Goal: Communication & Community: Answer question/provide support

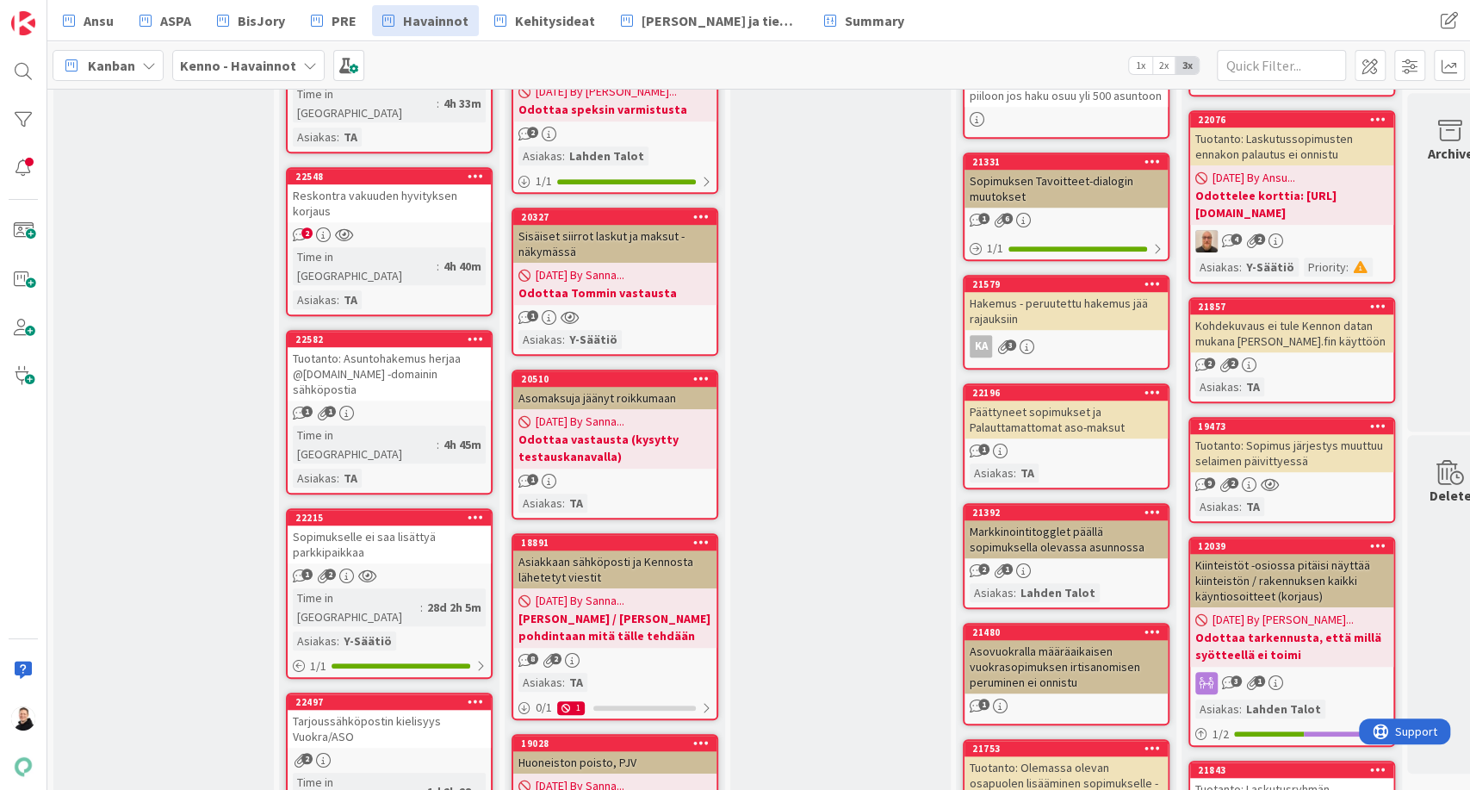
scroll to position [765, 0]
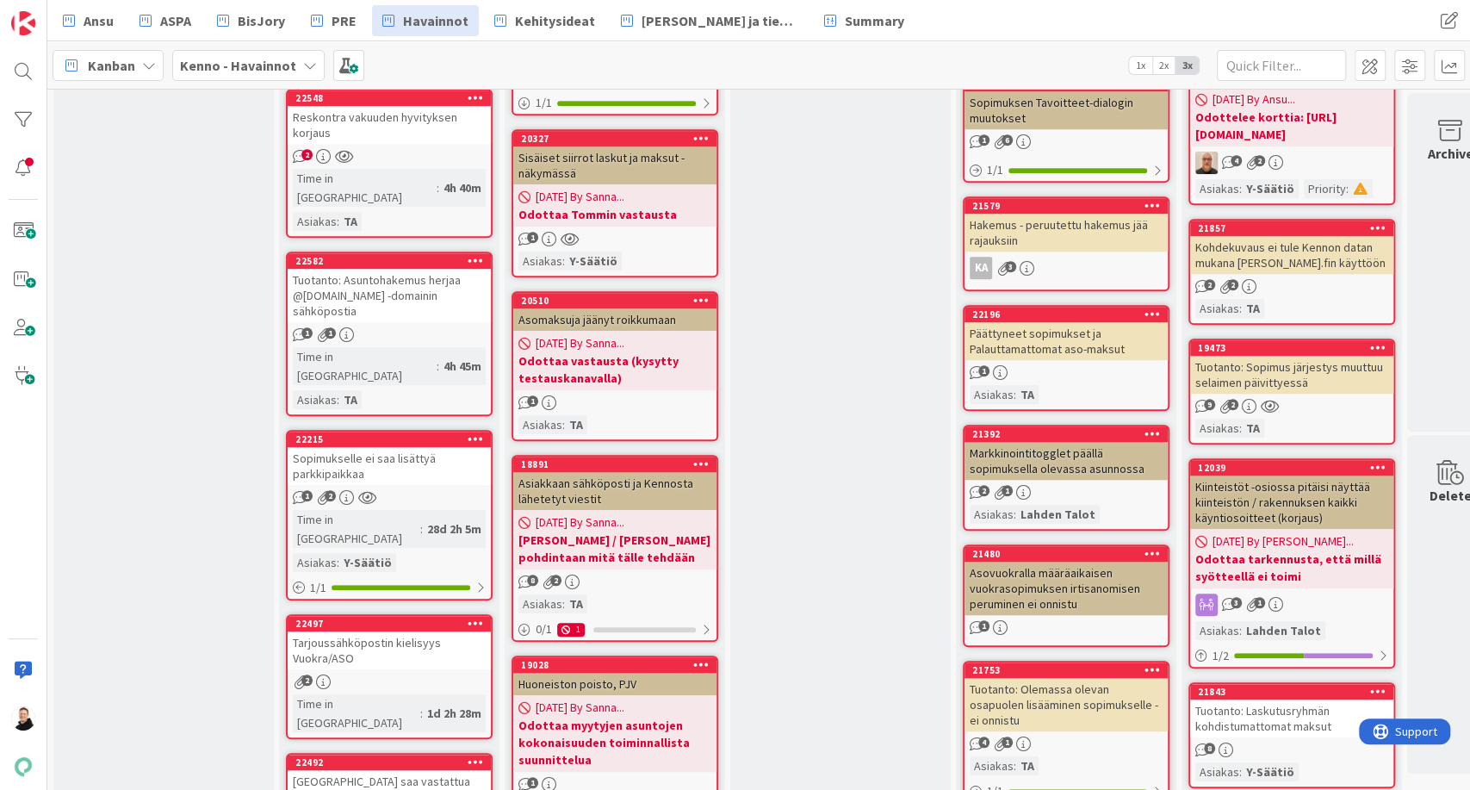
click at [1275, 394] on div "Tuotanto: Sopimus järjestys muuttuu selaimen päivittyessä" at bounding box center [1291, 375] width 203 height 38
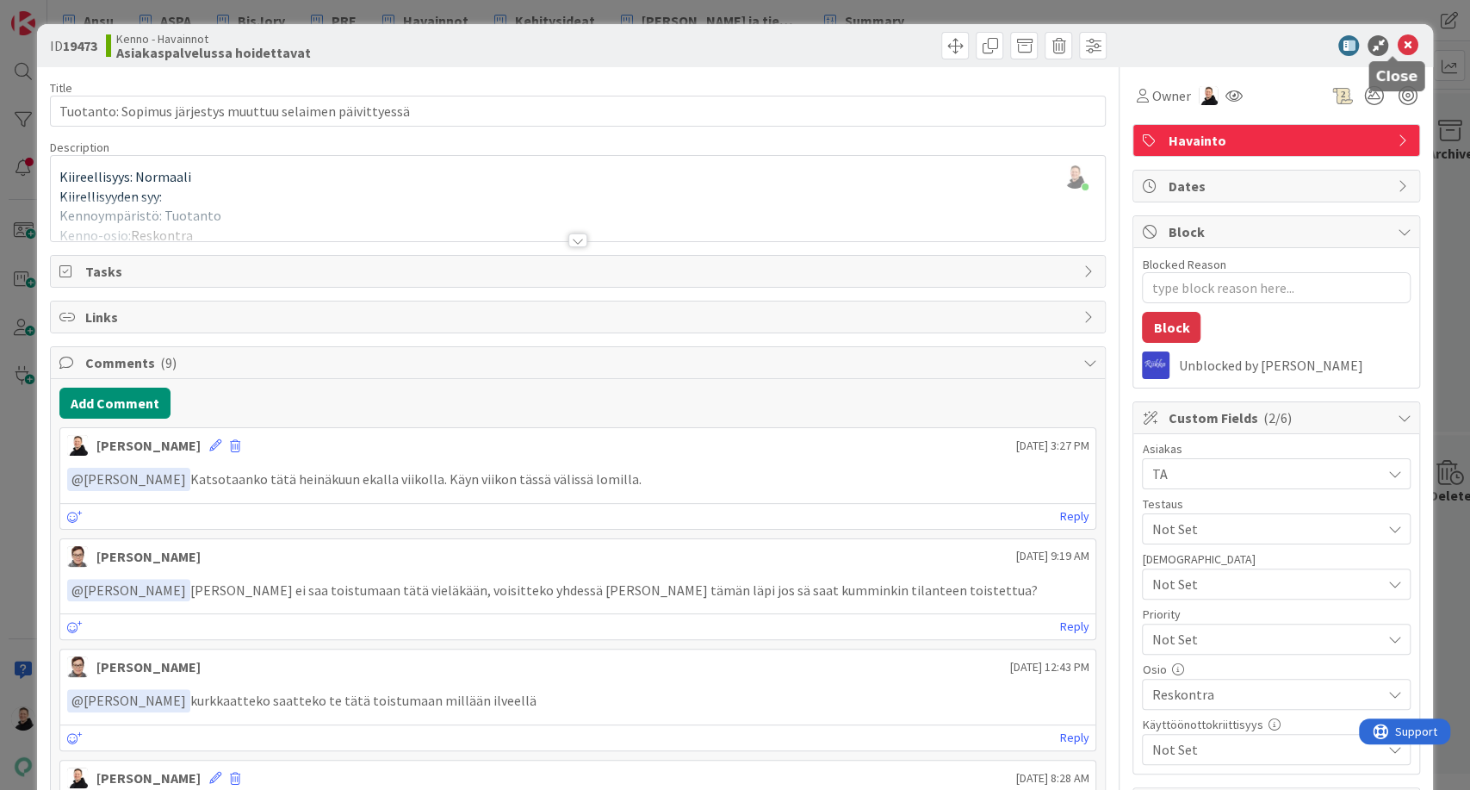
click at [1397, 42] on icon at bounding box center [1407, 45] width 21 height 21
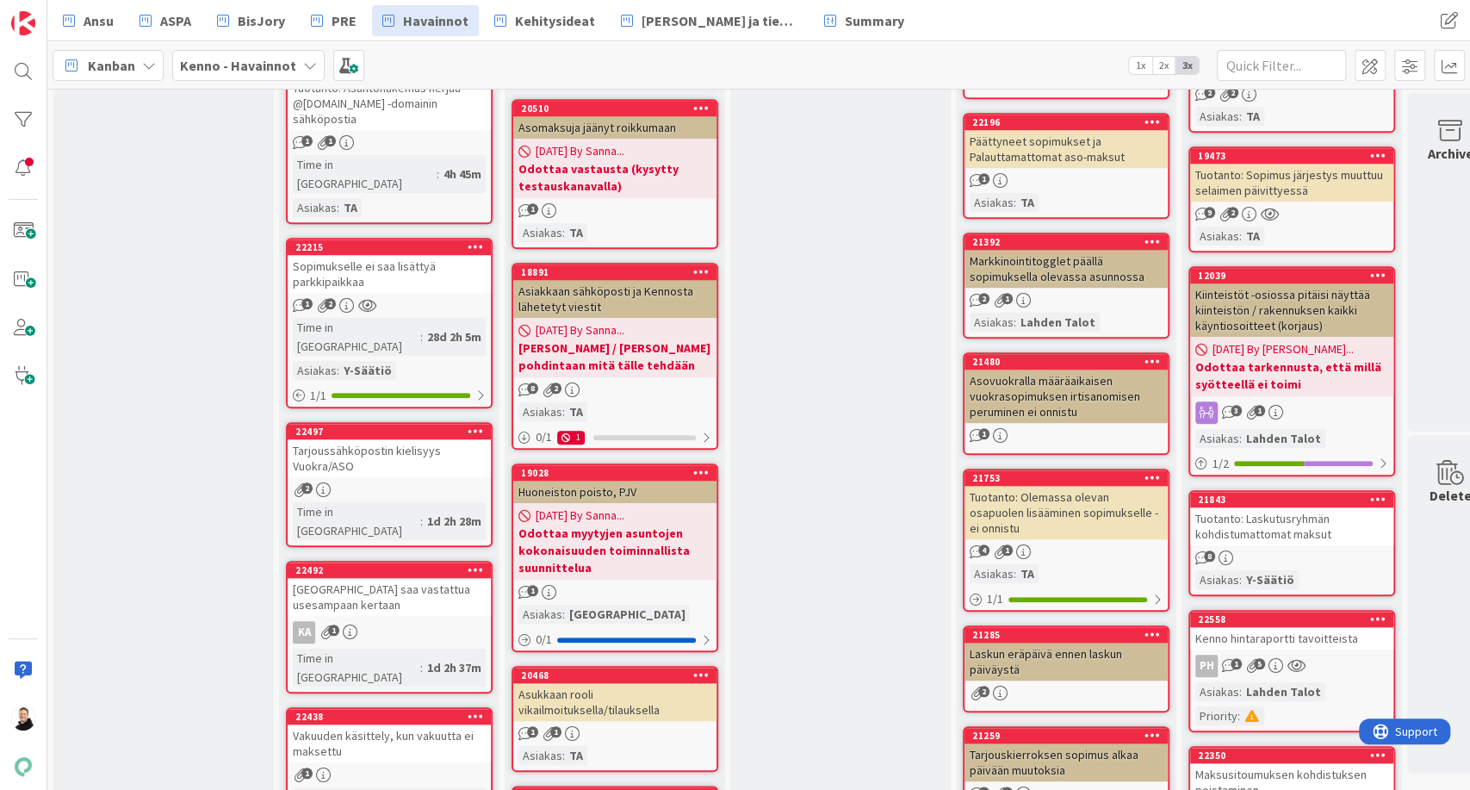
scroll to position [1244, 0]
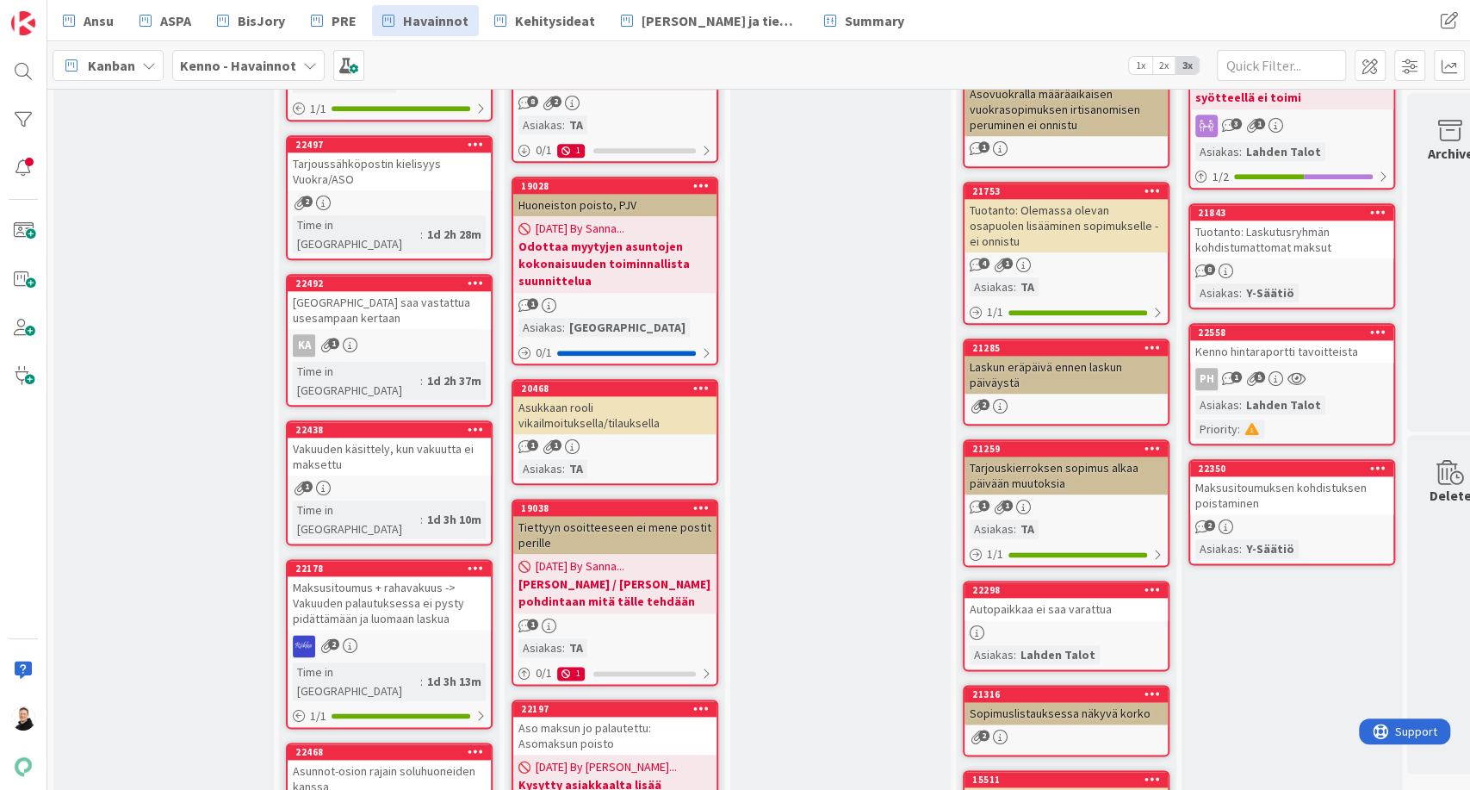
click at [1280, 363] on div "Kenno hintaraportti tavoitteista" at bounding box center [1291, 351] width 203 height 22
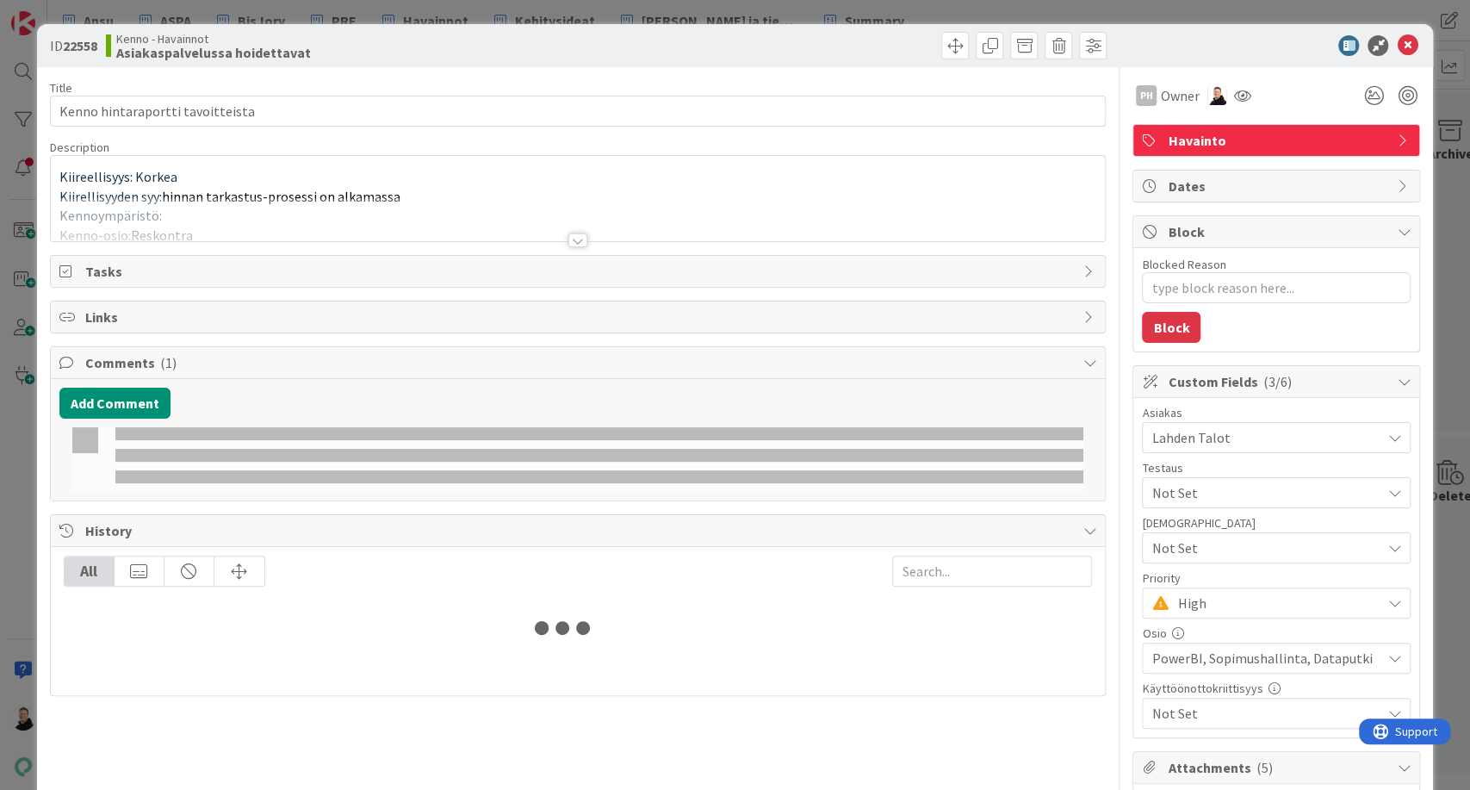
type textarea "x"
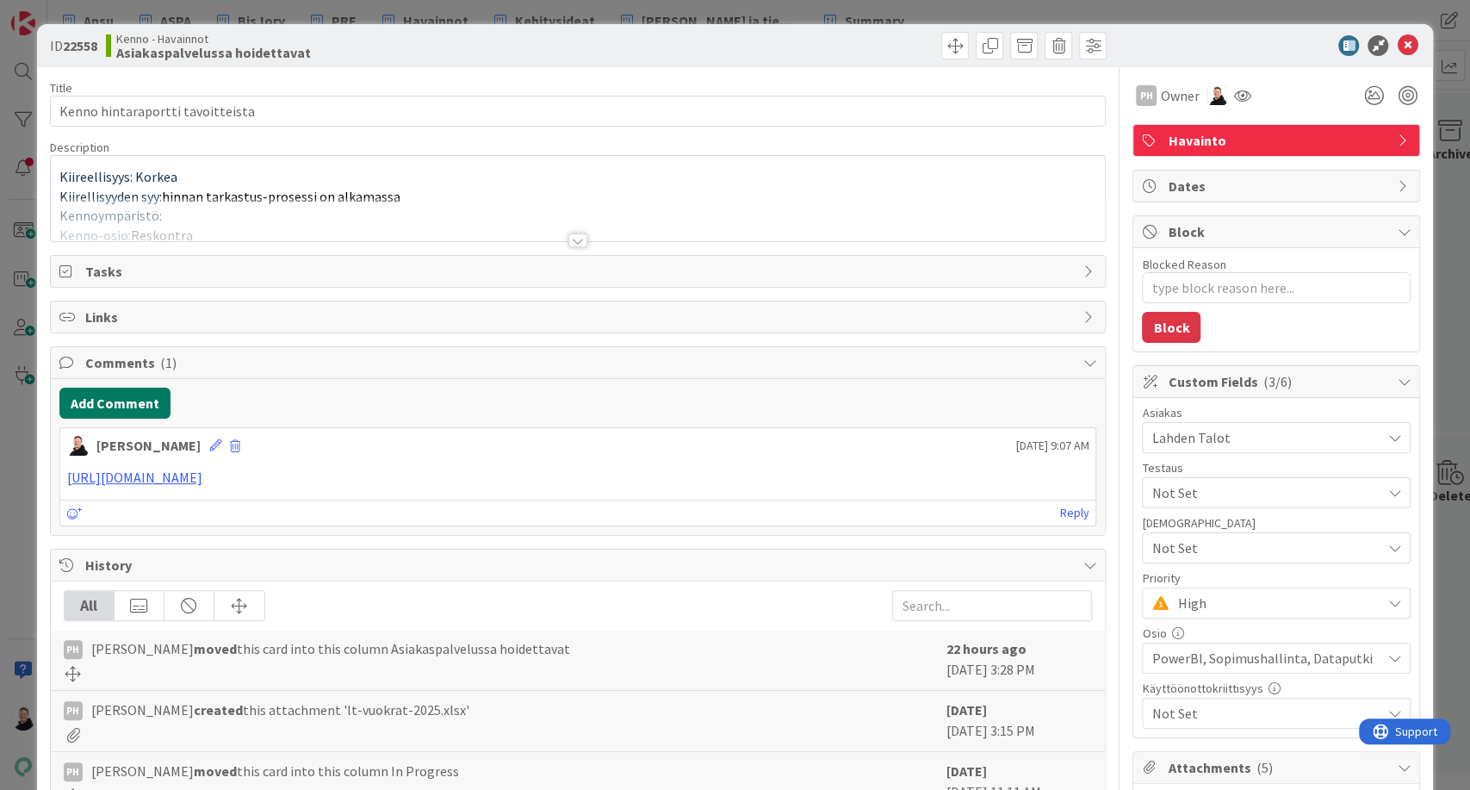
click at [119, 407] on button "Add Comment" at bounding box center [114, 403] width 111 height 31
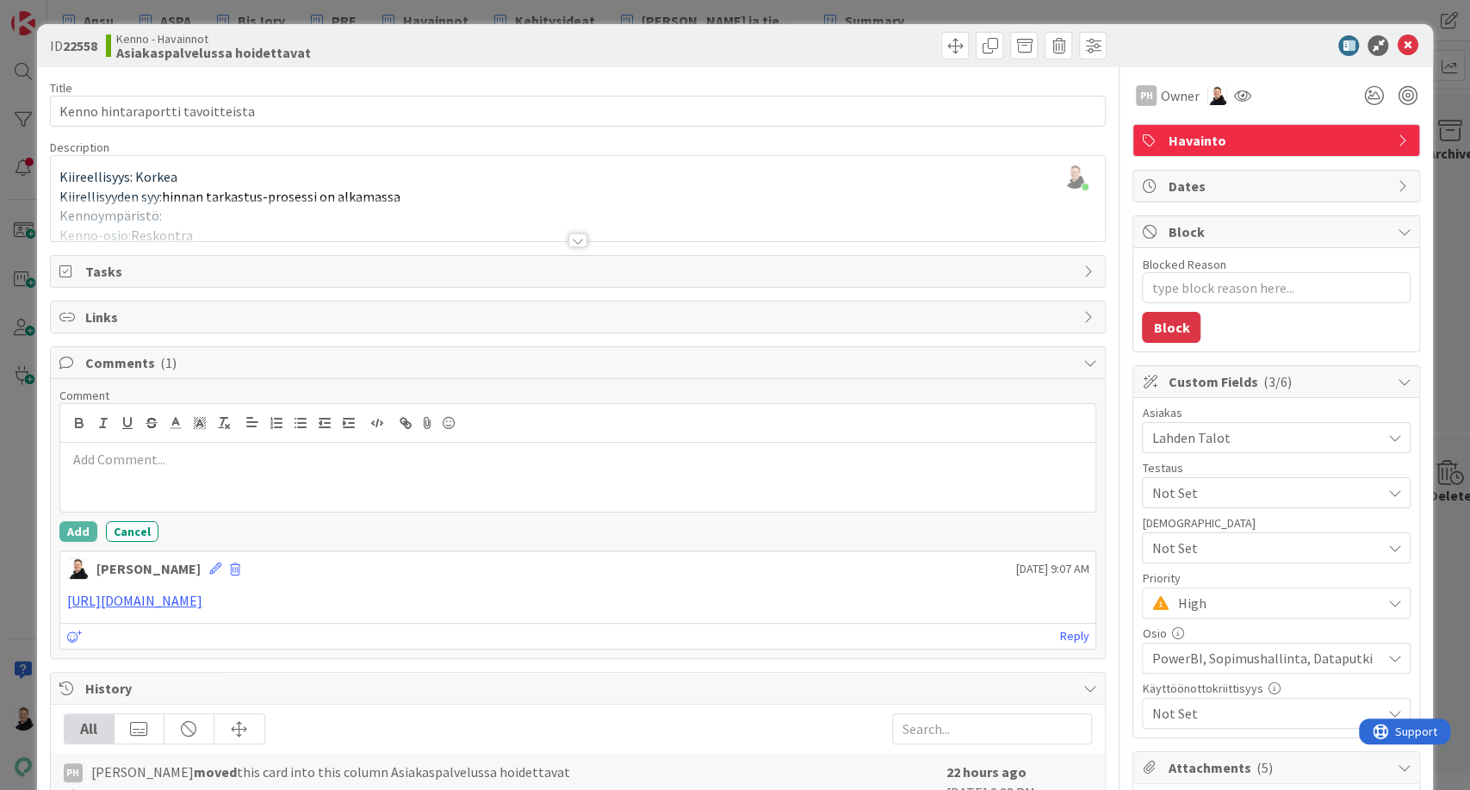
click at [186, 465] on p at bounding box center [578, 460] width 1022 height 20
click at [202, 605] on link "https://pandia-help.freshdesk.com/a/tickets/131123" at bounding box center [134, 600] width 135 height 17
click at [62, 525] on button "Add" at bounding box center [78, 531] width 38 height 21
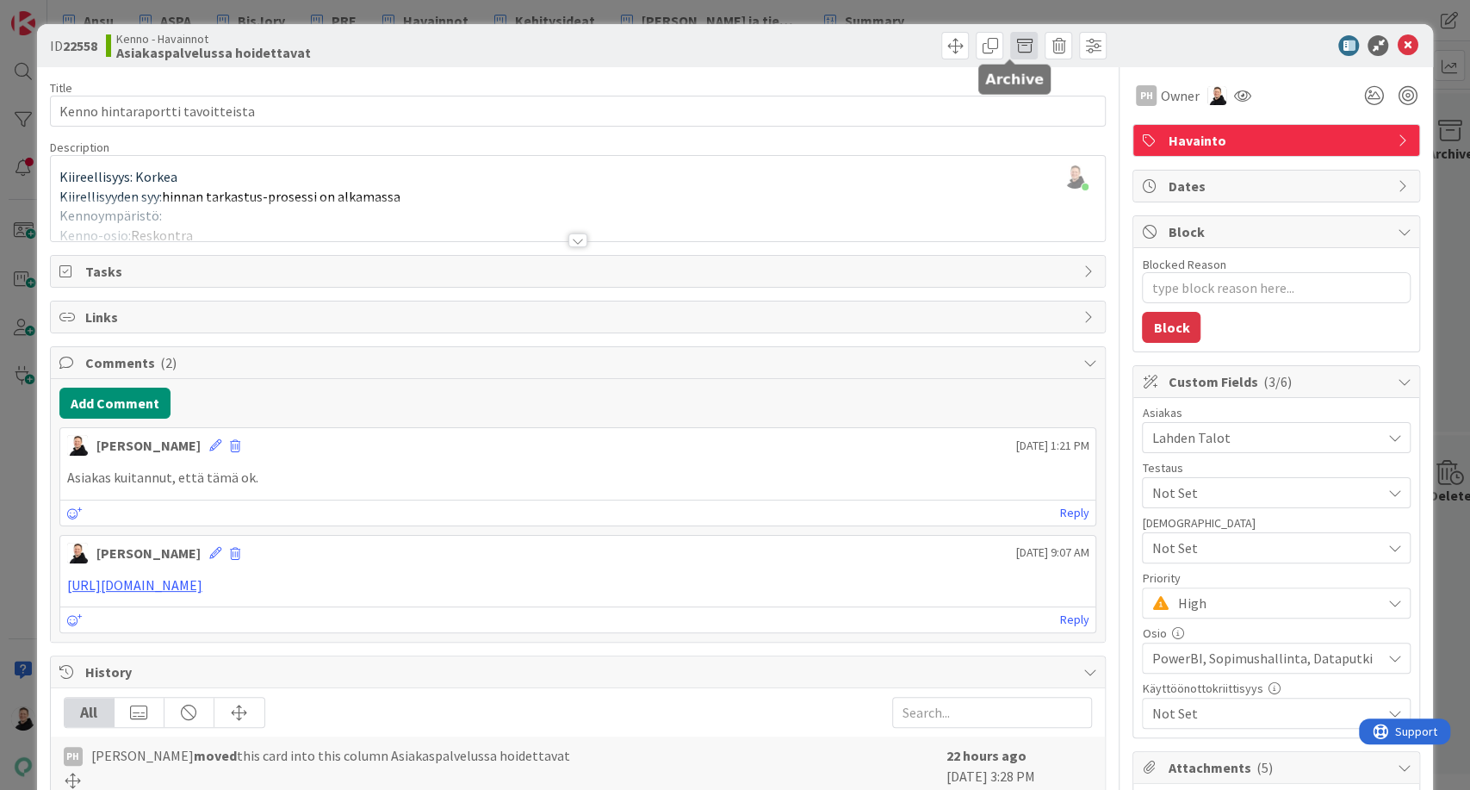
click at [1014, 46] on span at bounding box center [1024, 46] width 28 height 28
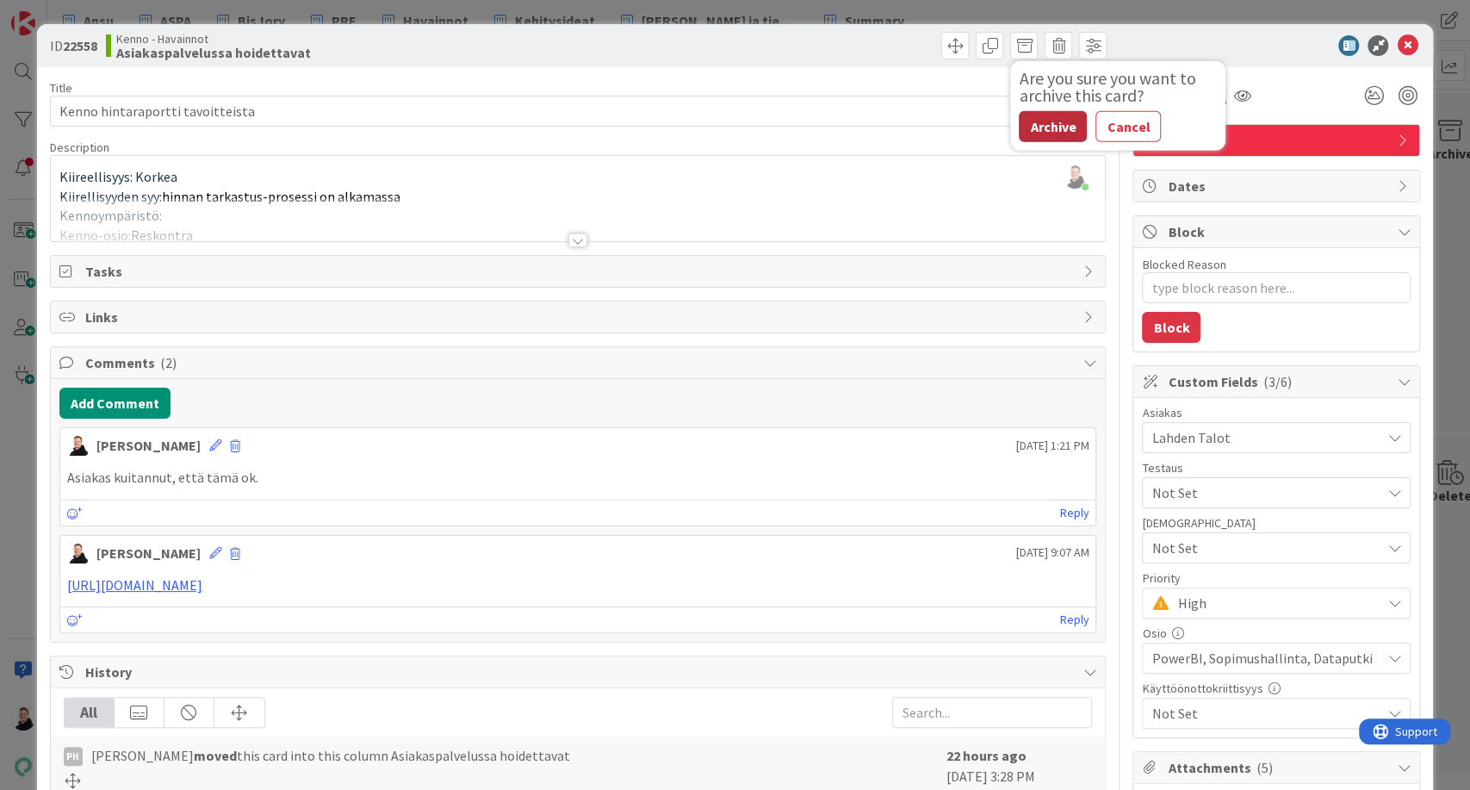
click at [1048, 131] on button "Archive" at bounding box center [1053, 126] width 68 height 31
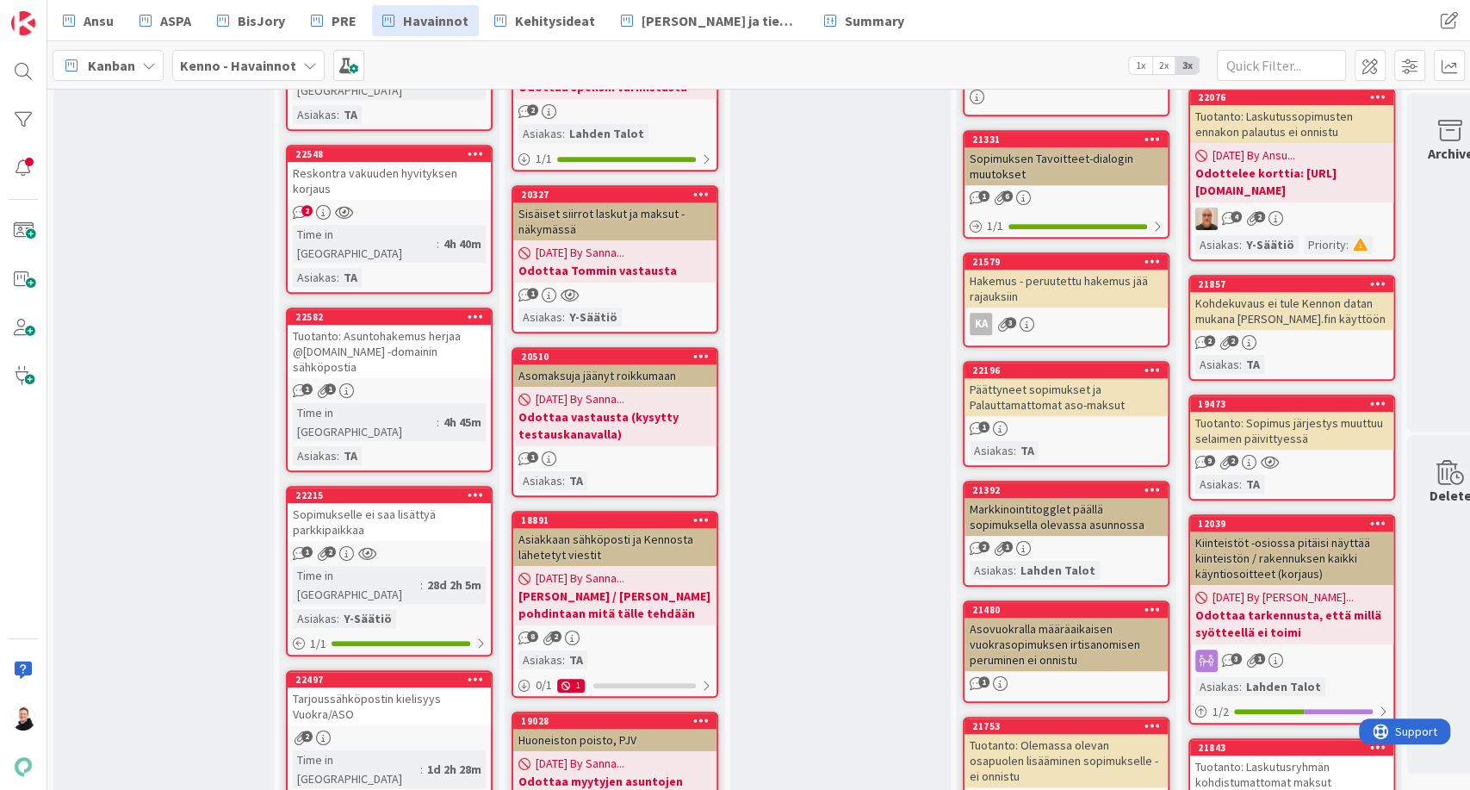
scroll to position [669, 0]
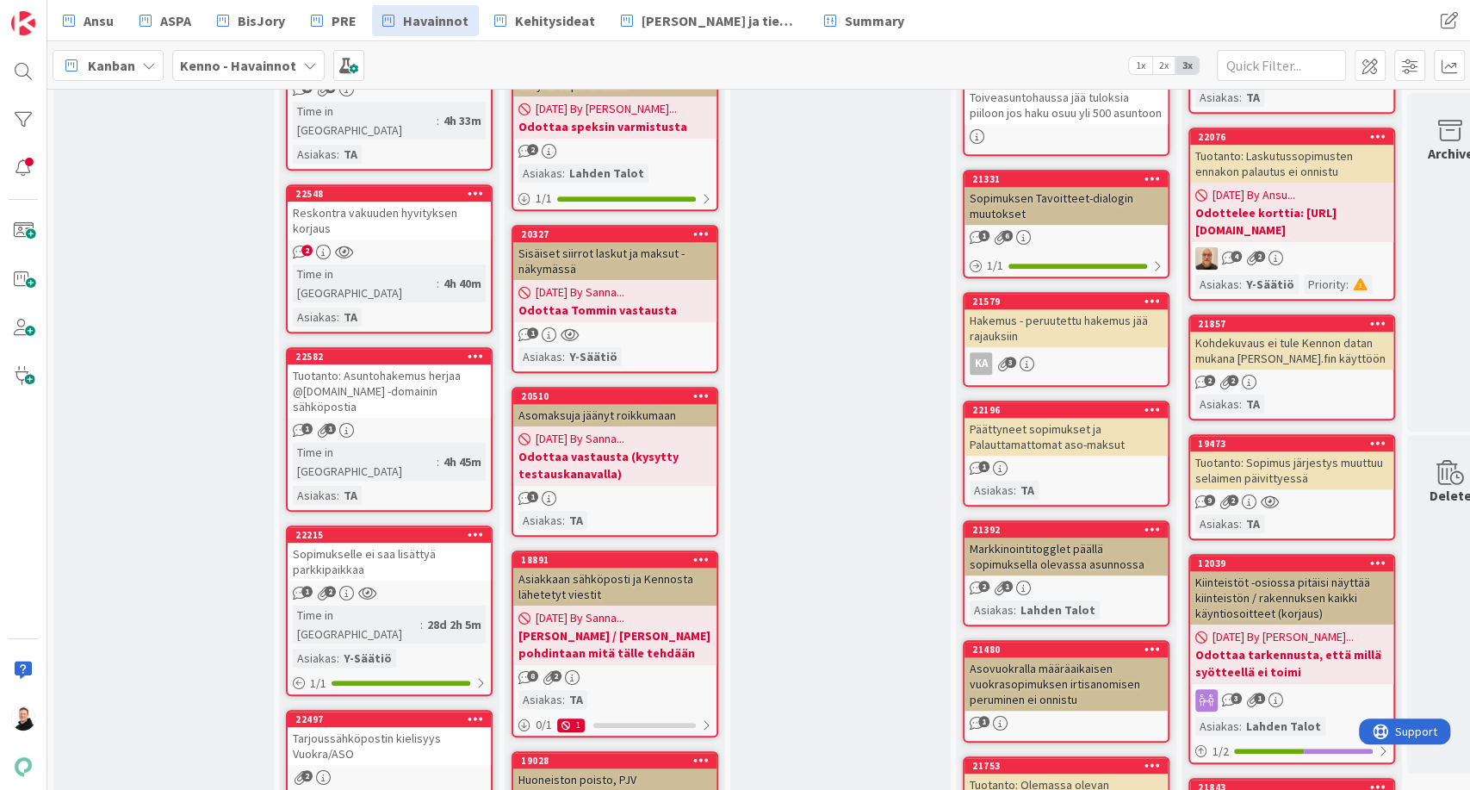
click at [1299, 489] on div "Tuotanto: Sopimus järjestys muuttuu selaimen päivittyessä" at bounding box center [1291, 470] width 203 height 38
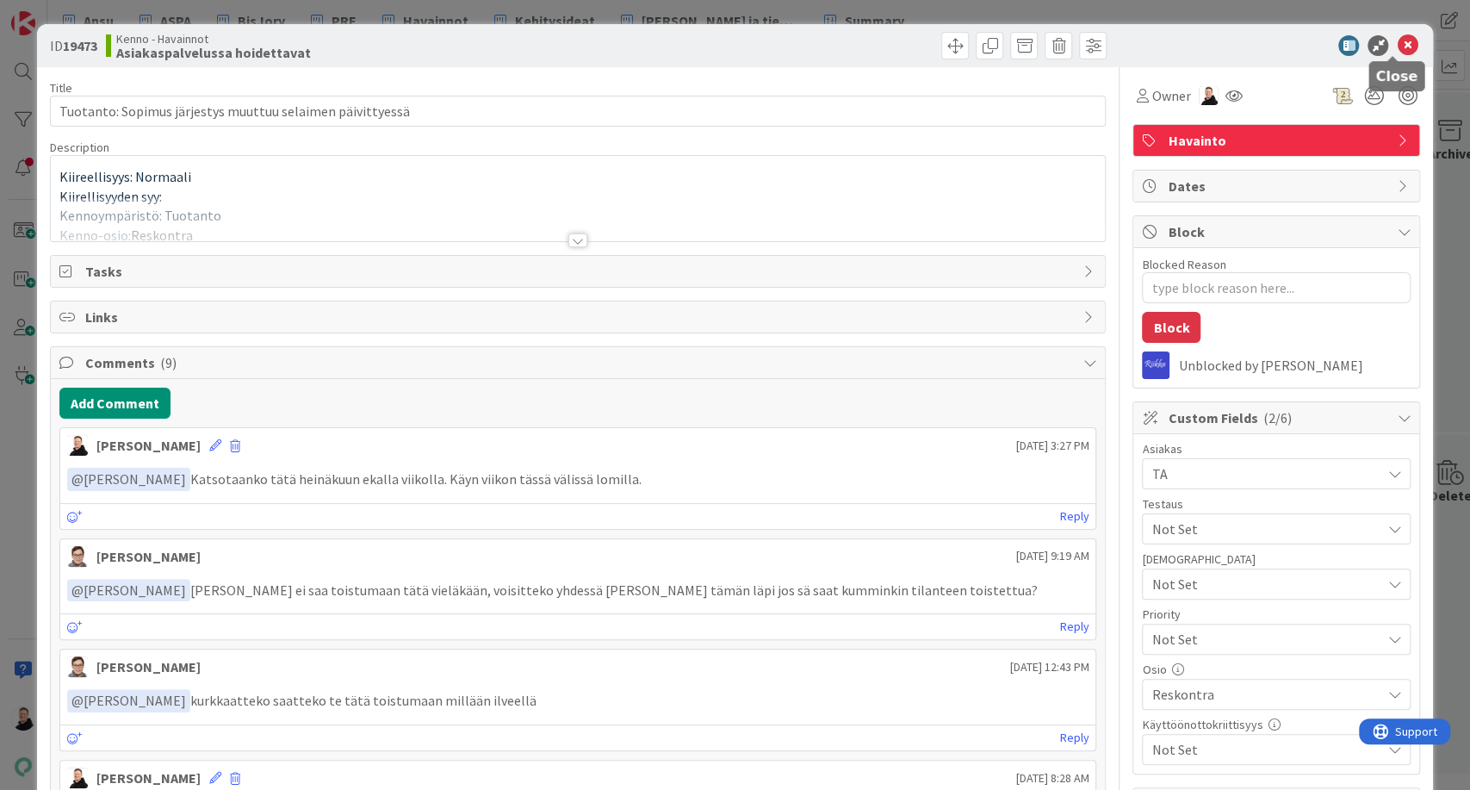
click at [1397, 43] on icon at bounding box center [1407, 45] width 21 height 21
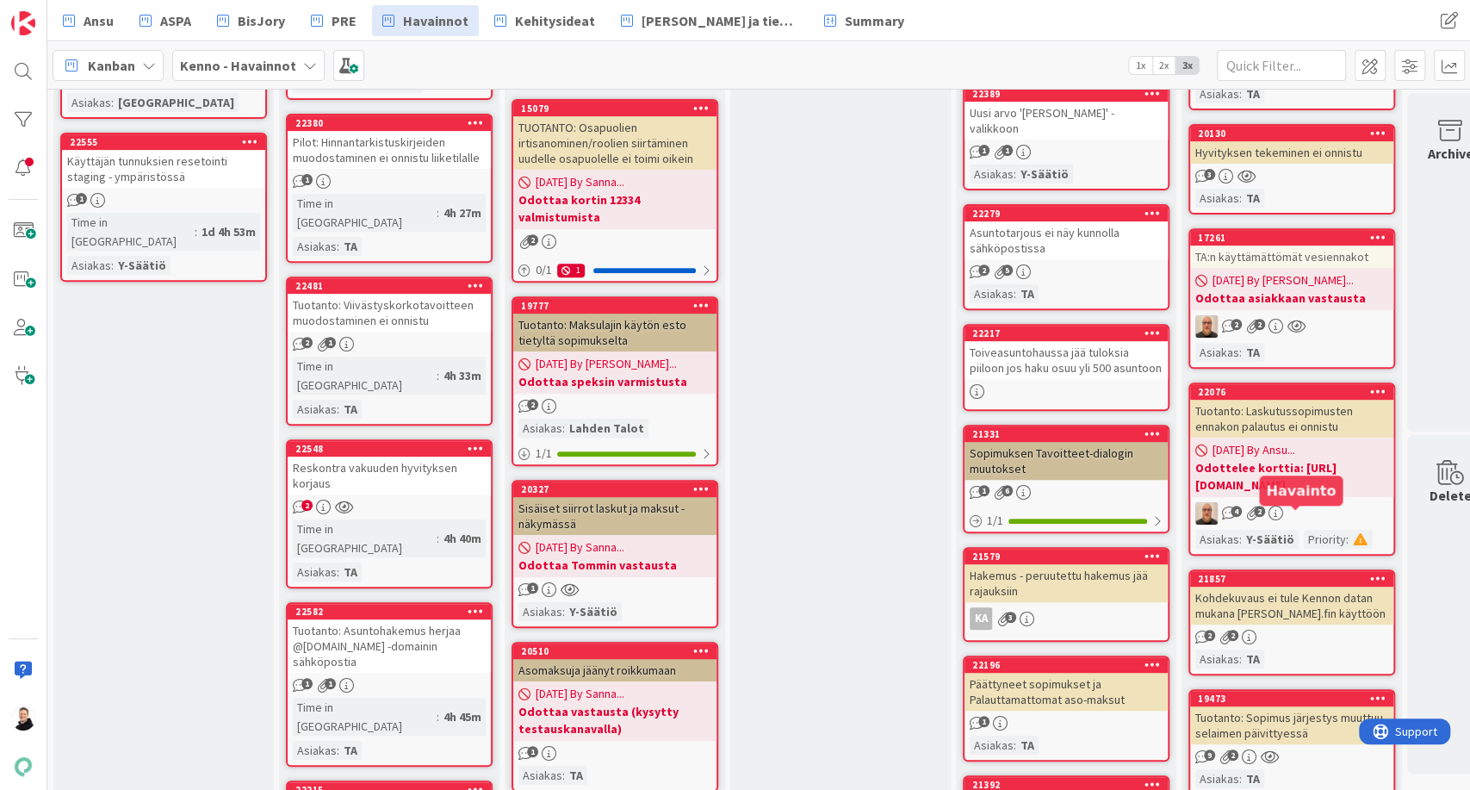
scroll to position [382, 0]
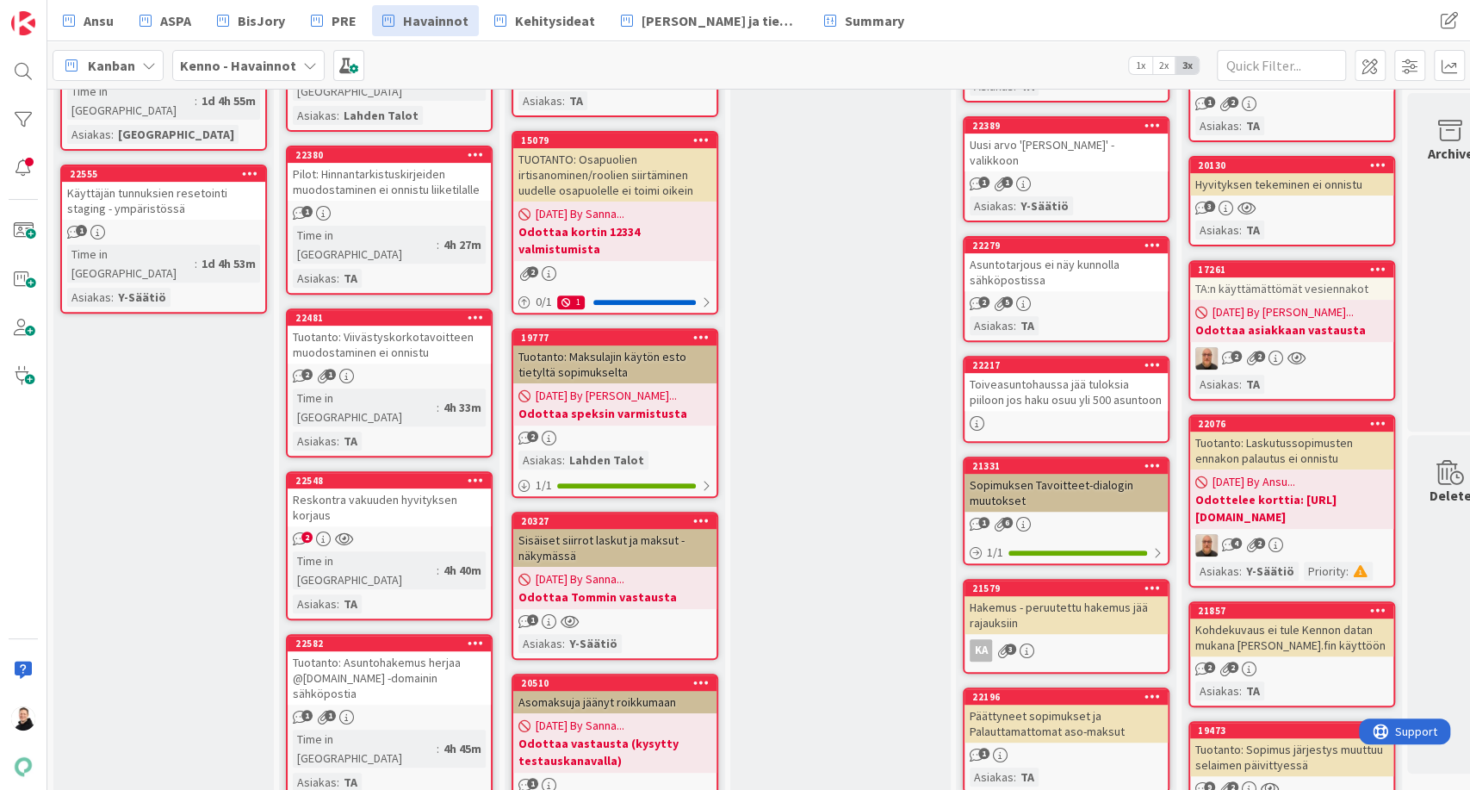
click at [1247, 295] on div "TA:n käyttämättömät vesiennakot" at bounding box center [1291, 288] width 203 height 22
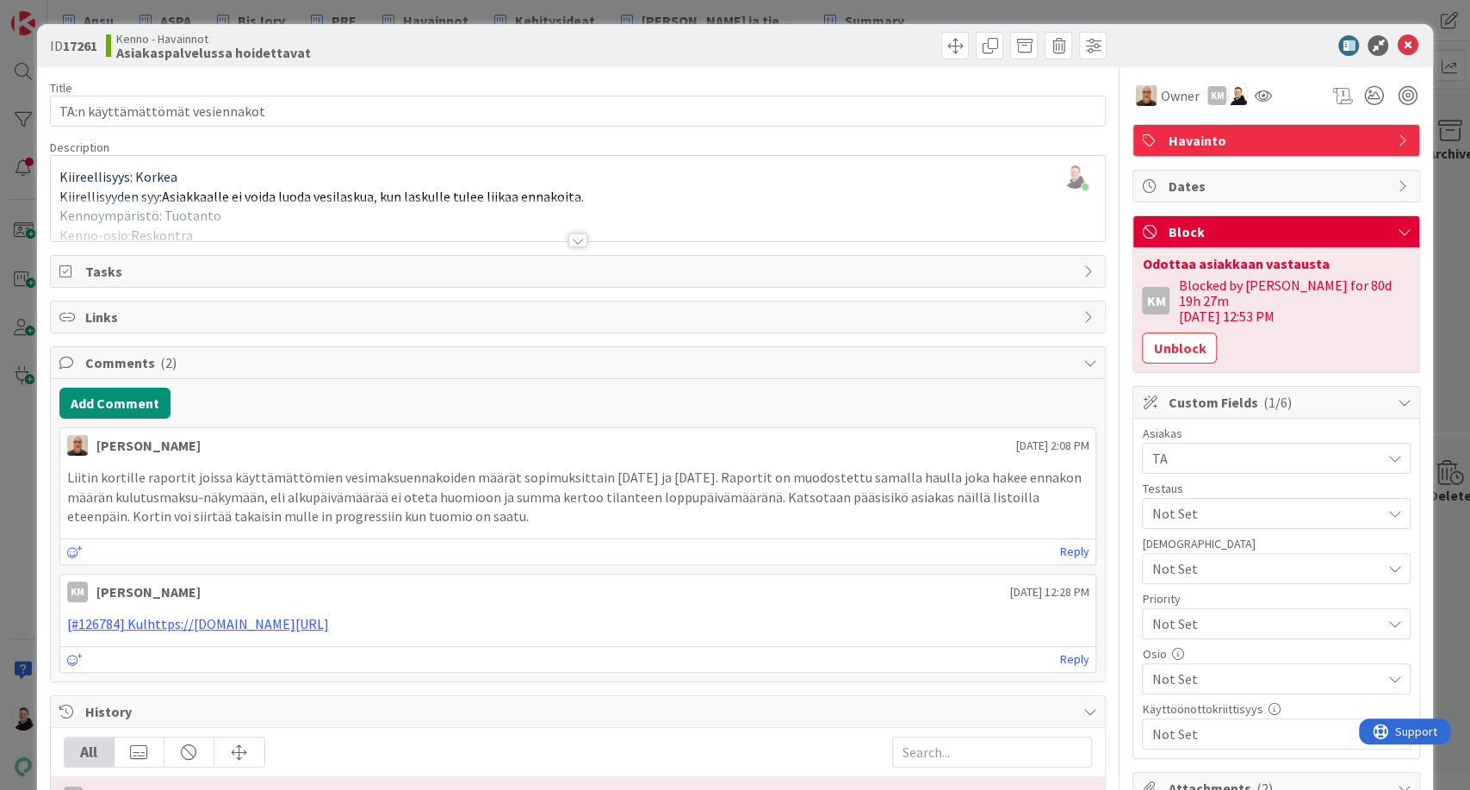
click at [568, 243] on div at bounding box center [577, 240] width 19 height 14
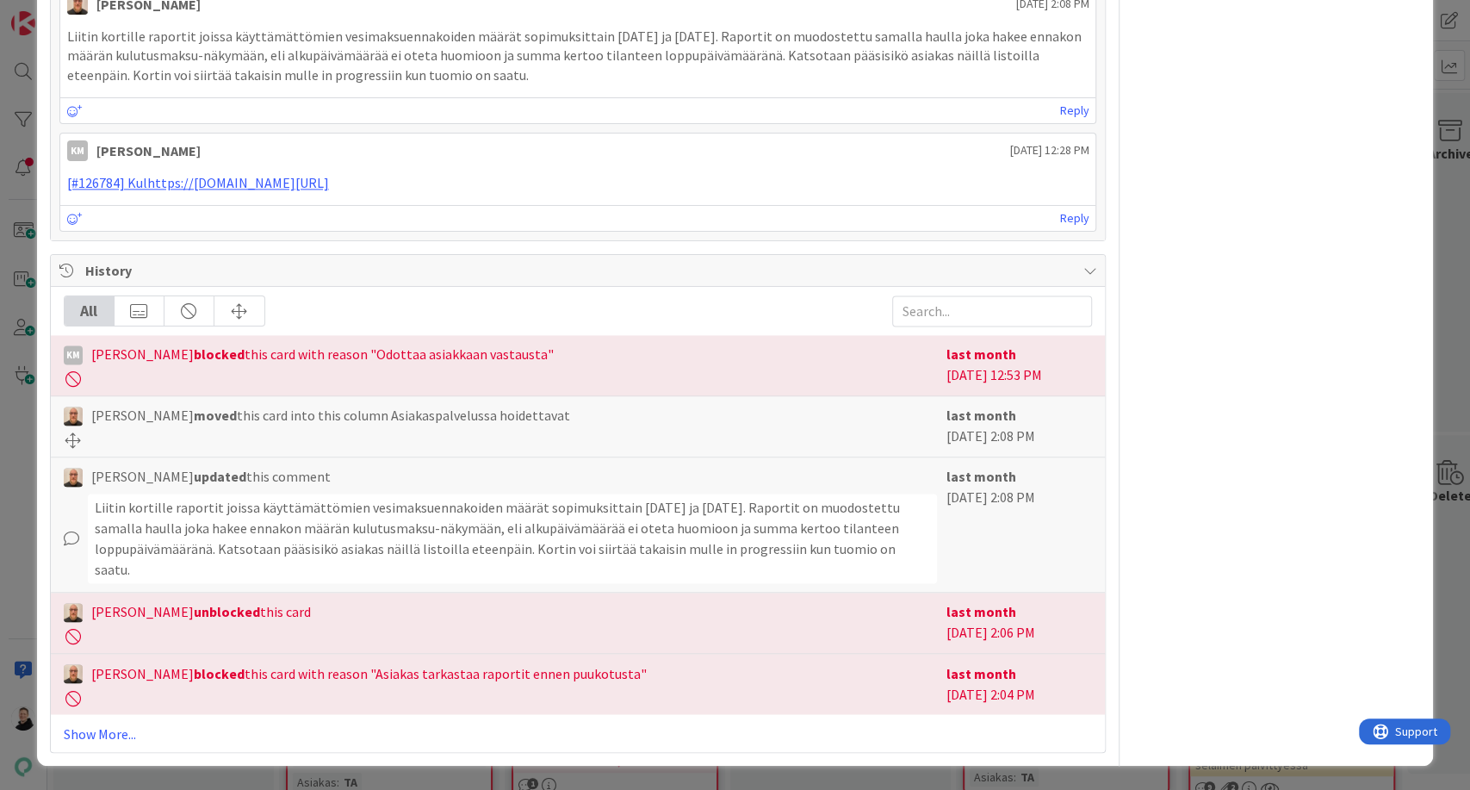
scroll to position [3251, 0]
click at [266, 191] on link "[#126784] Kulhttps://pandia-help.freshdesk.com/a/tickets/126784" at bounding box center [198, 182] width 262 height 17
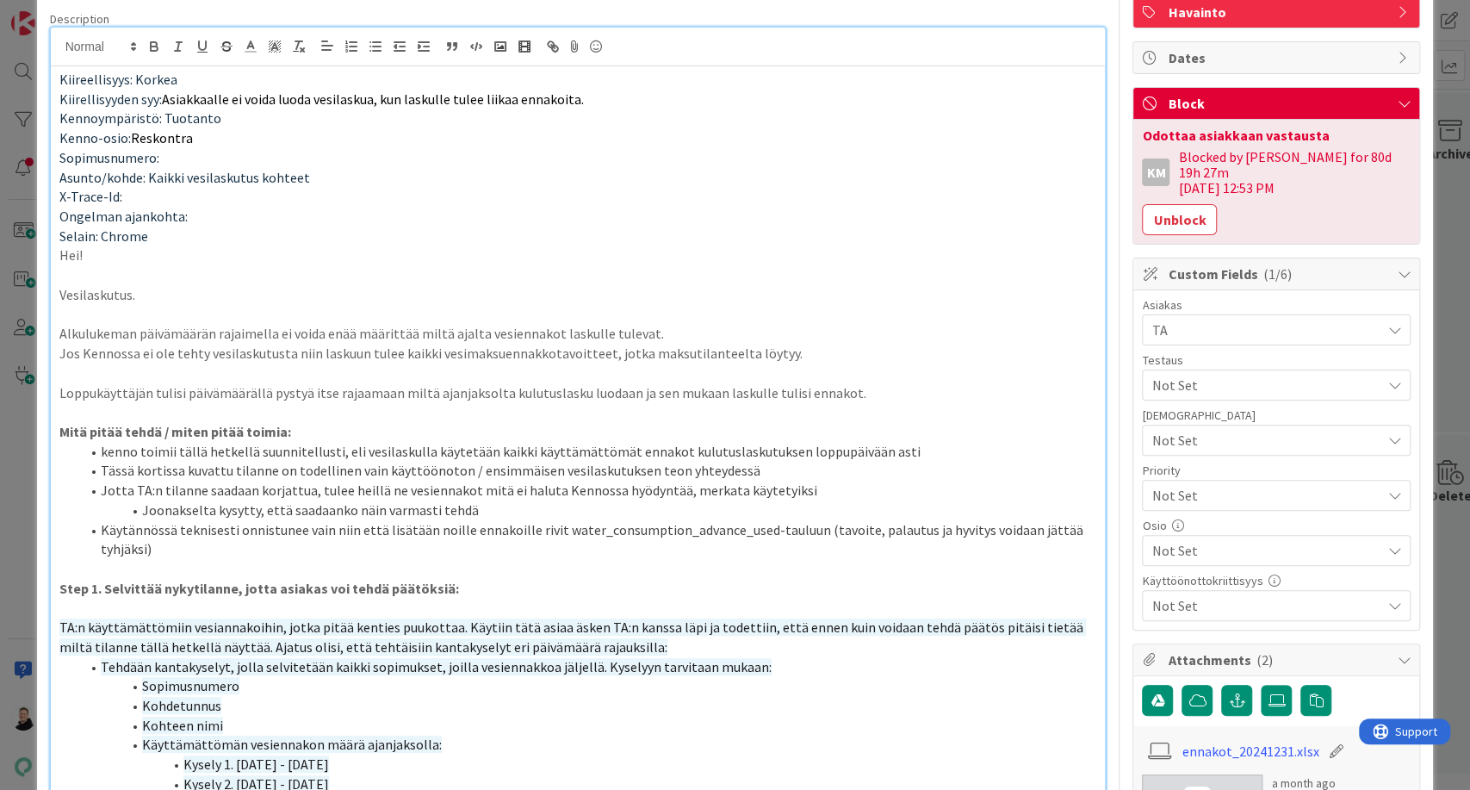
scroll to position [0, 0]
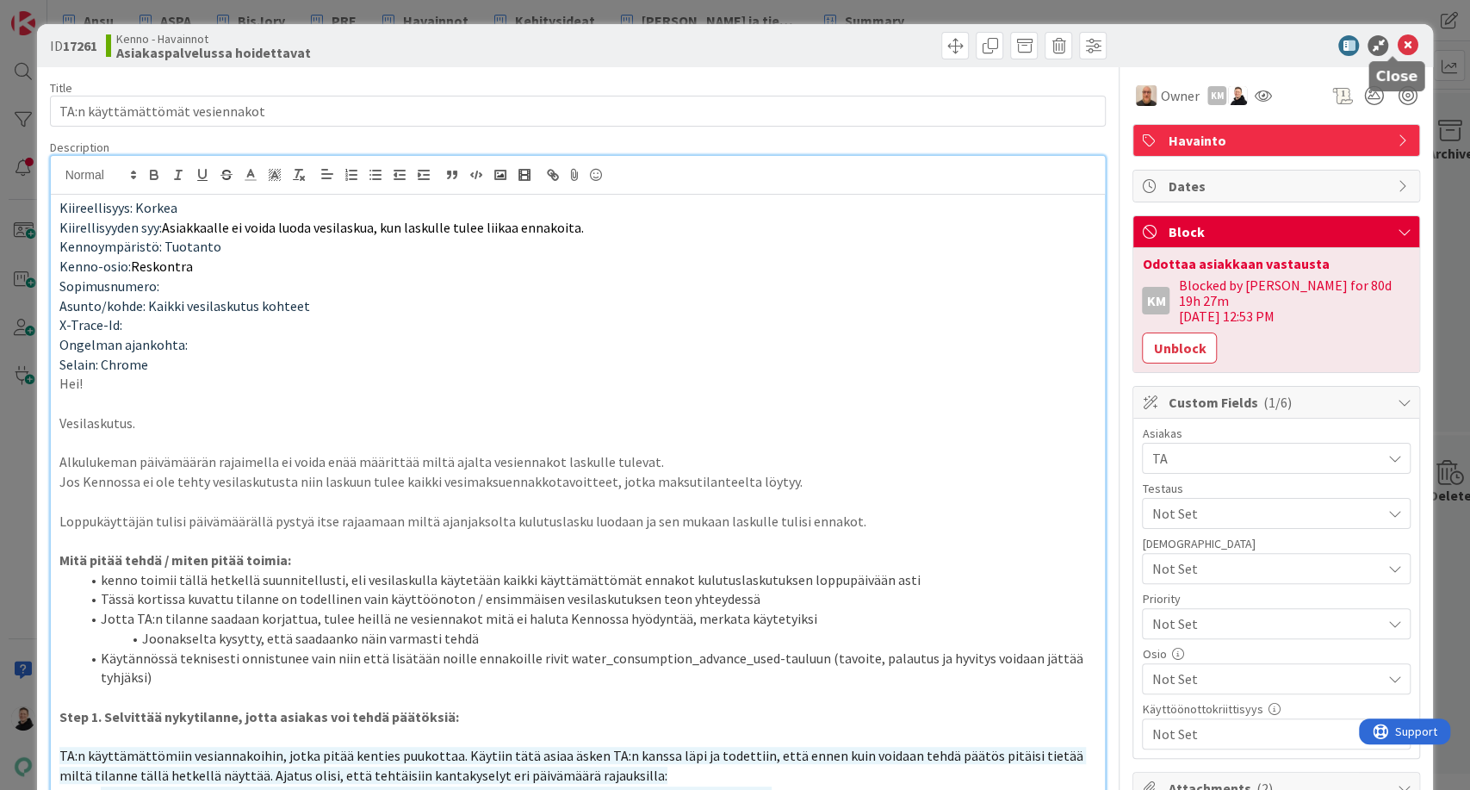
click at [1397, 42] on icon at bounding box center [1407, 45] width 21 height 21
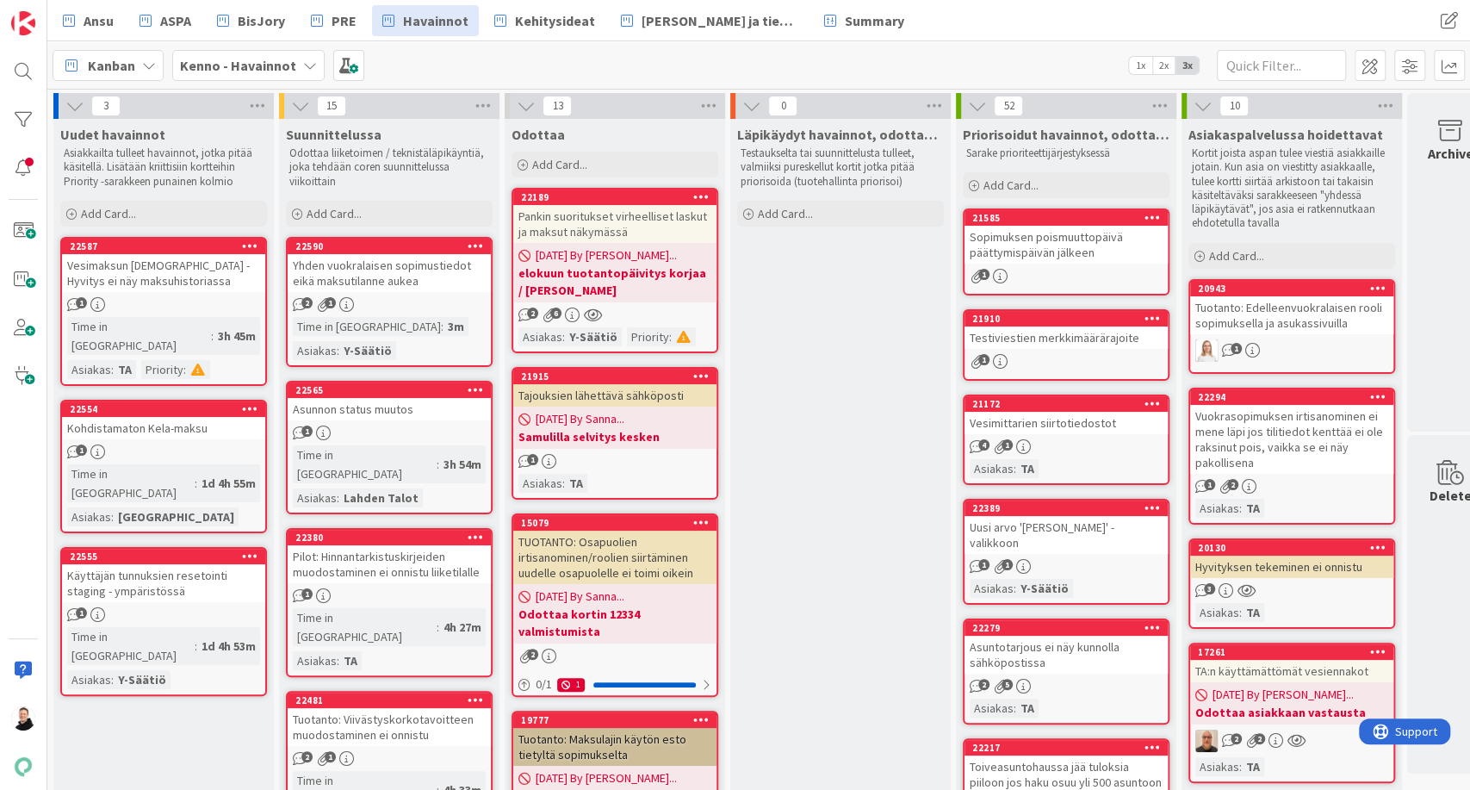
click at [1282, 561] on div "Hyvityksen tekeminen ei onnistu" at bounding box center [1291, 567] width 203 height 22
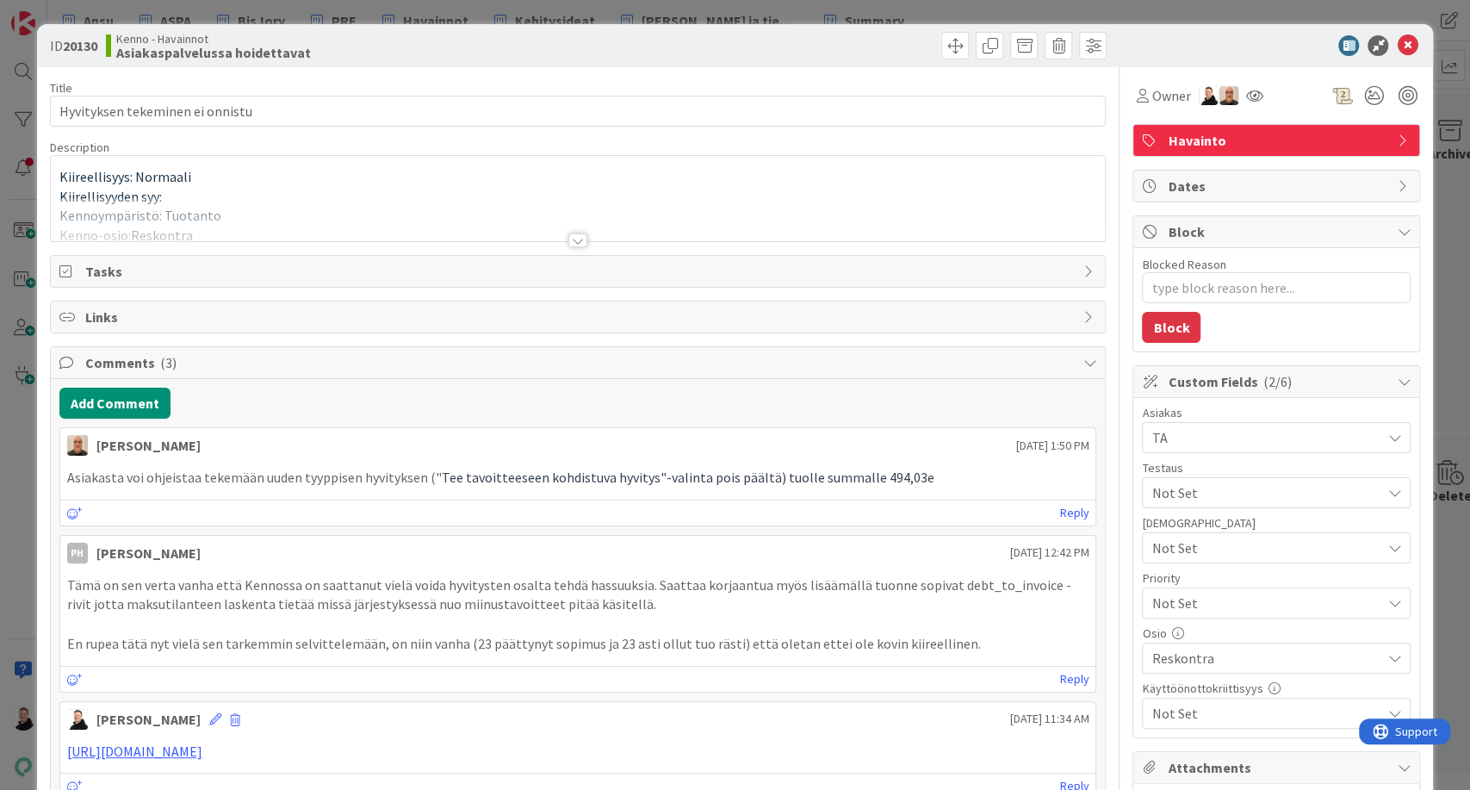
type textarea "x"
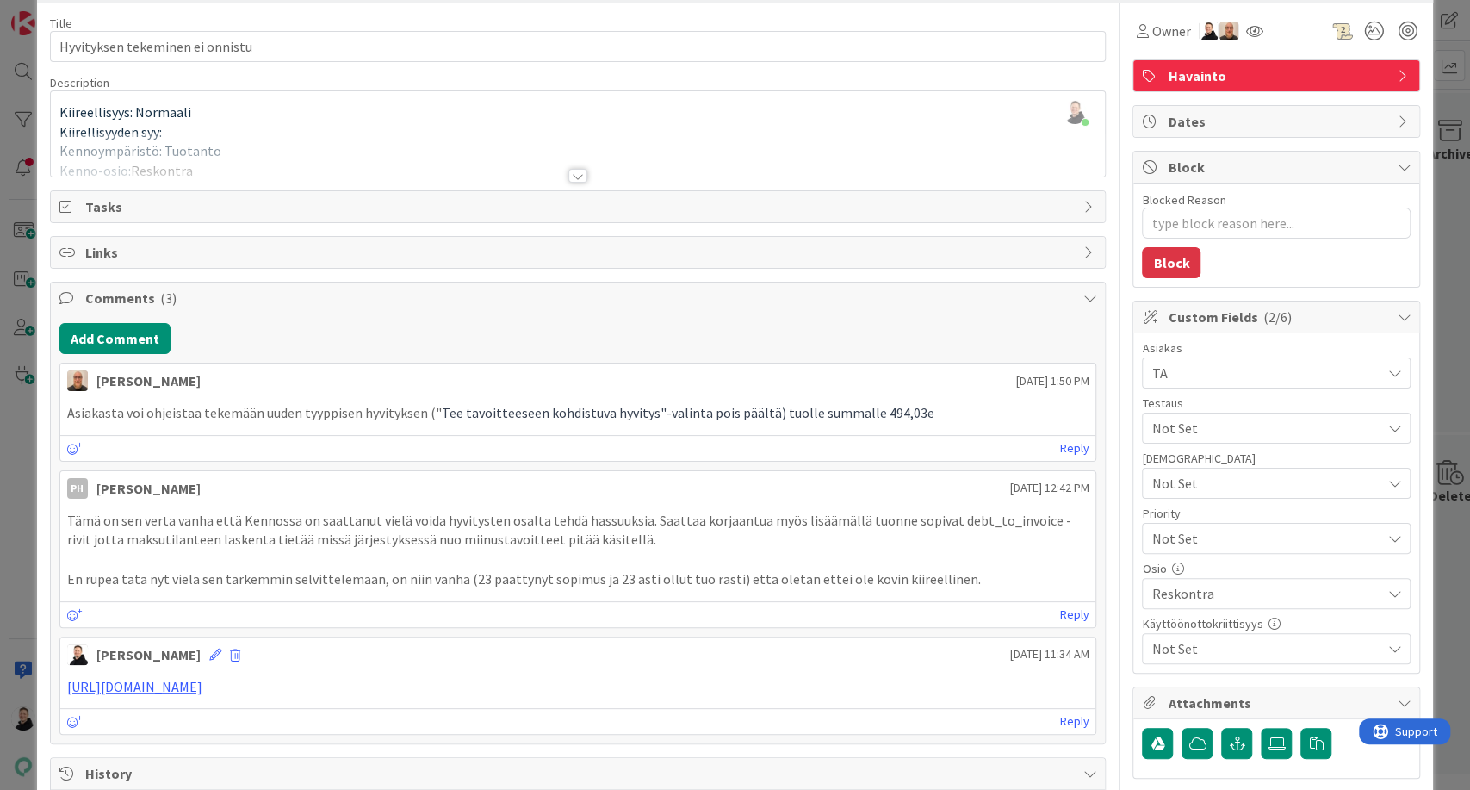
scroll to position [96, 0]
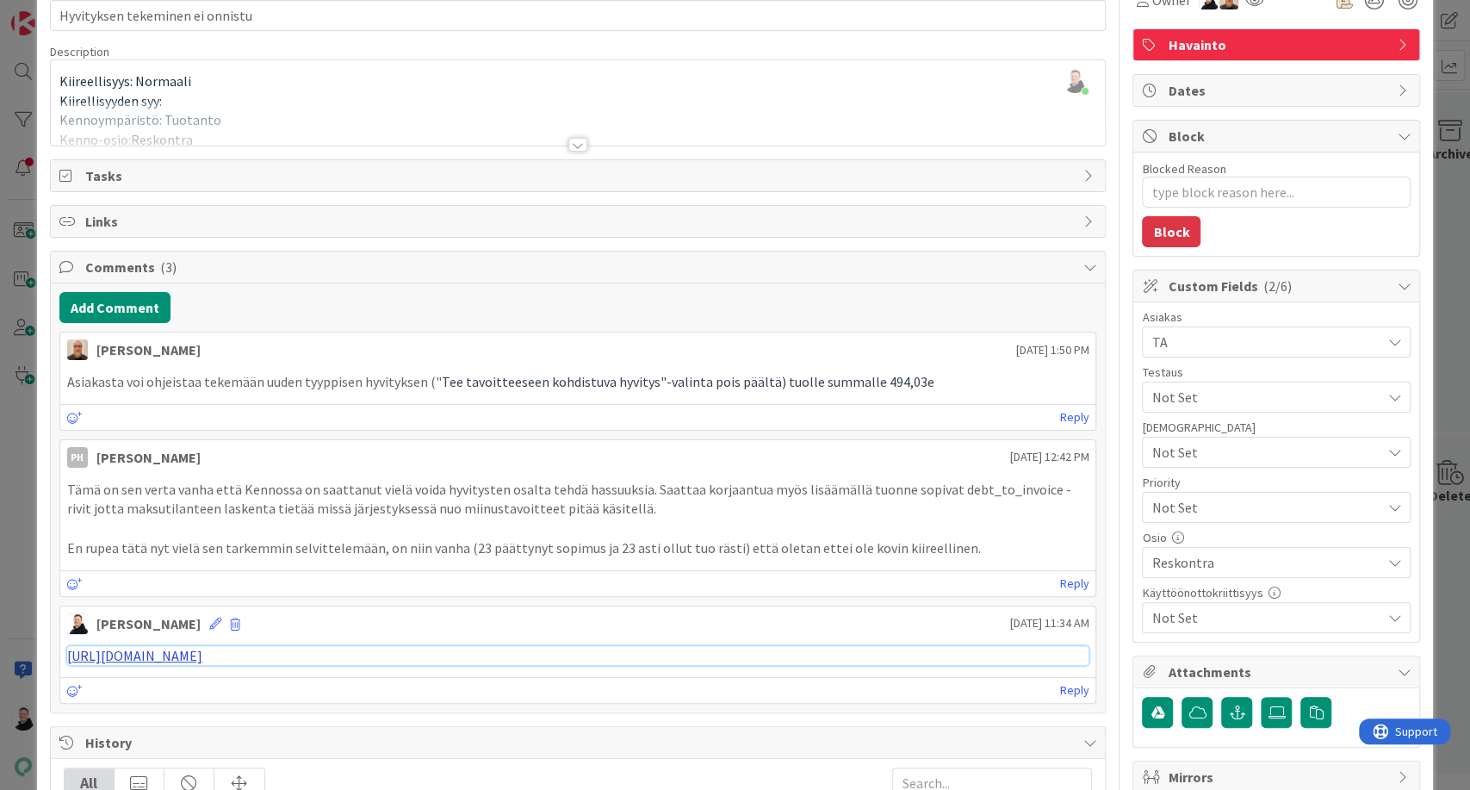
click at [150, 652] on link "https://pandia-help.freshdesk.com/a/tickets/128874" at bounding box center [134, 655] width 135 height 17
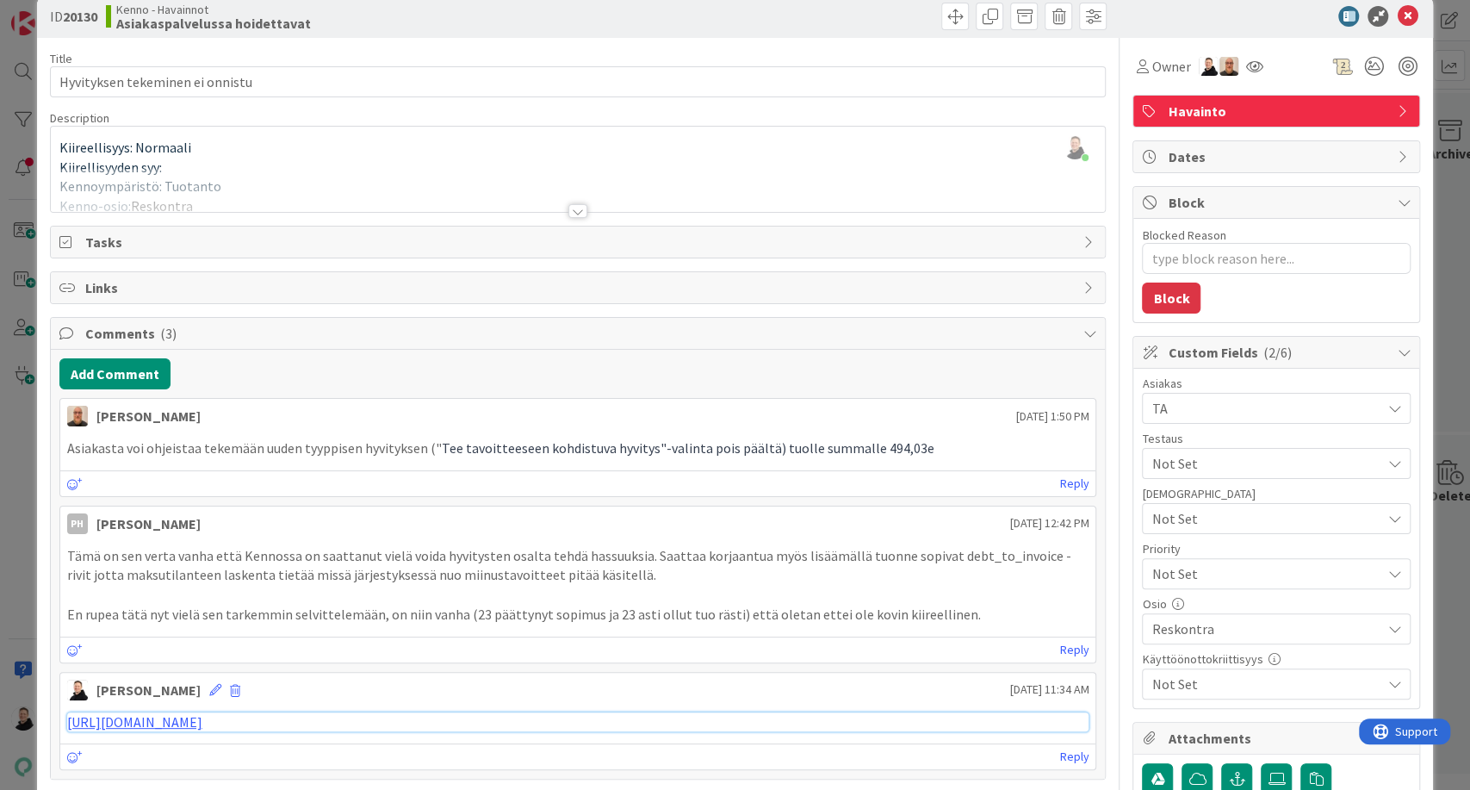
scroll to position [0, 0]
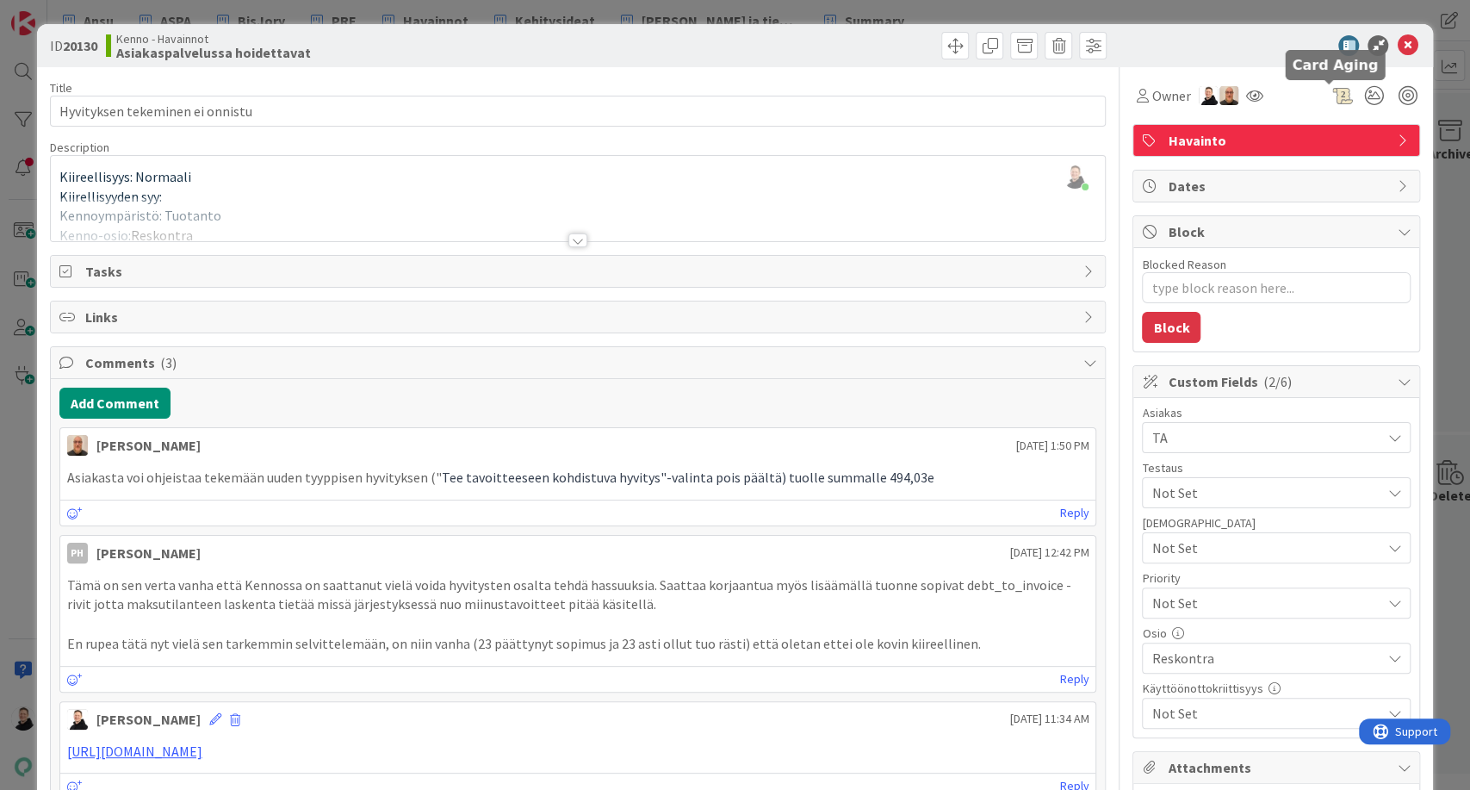
click at [1332, 96] on div at bounding box center [1342, 95] width 21 height 21
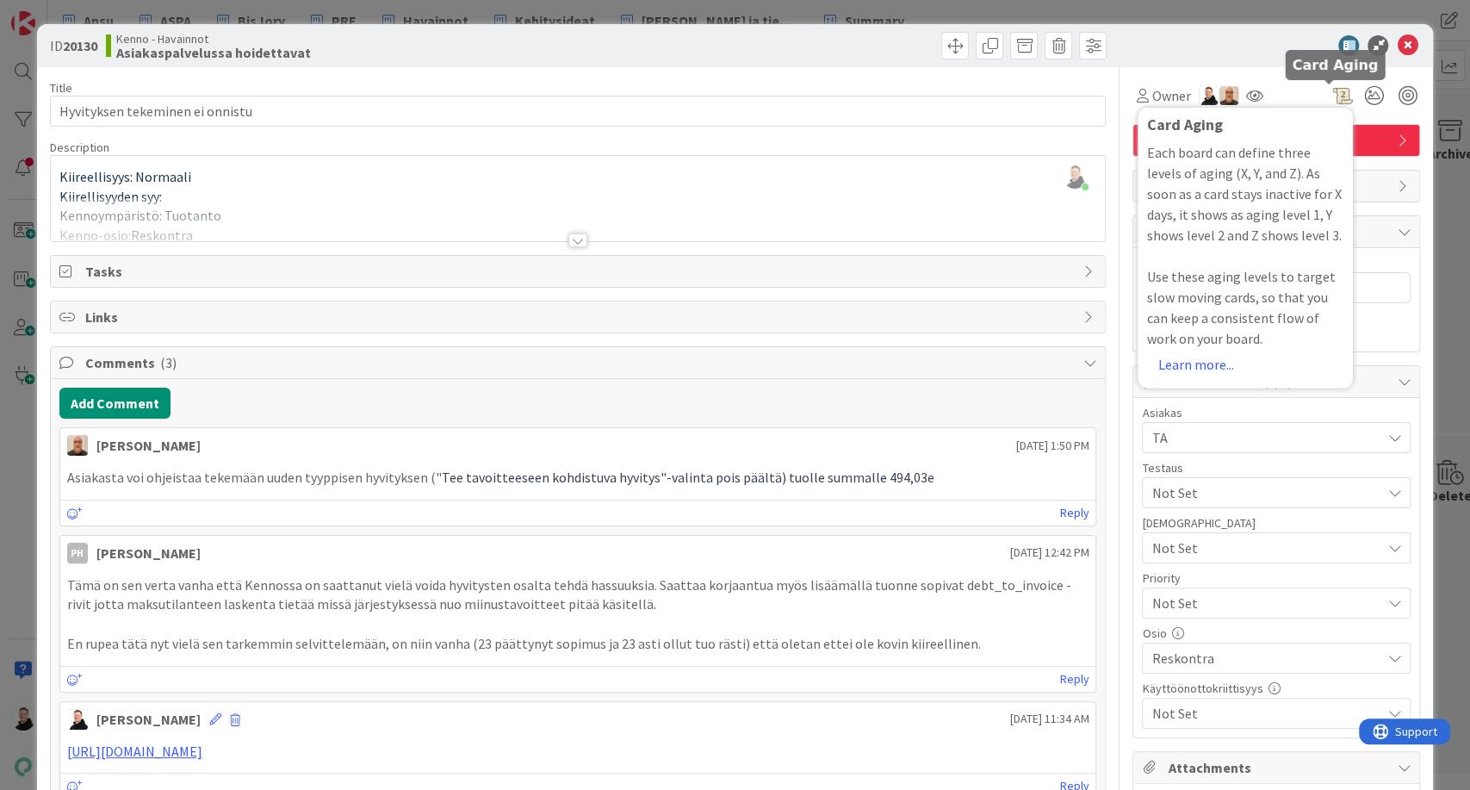
click at [1332, 97] on div at bounding box center [1342, 95] width 21 height 21
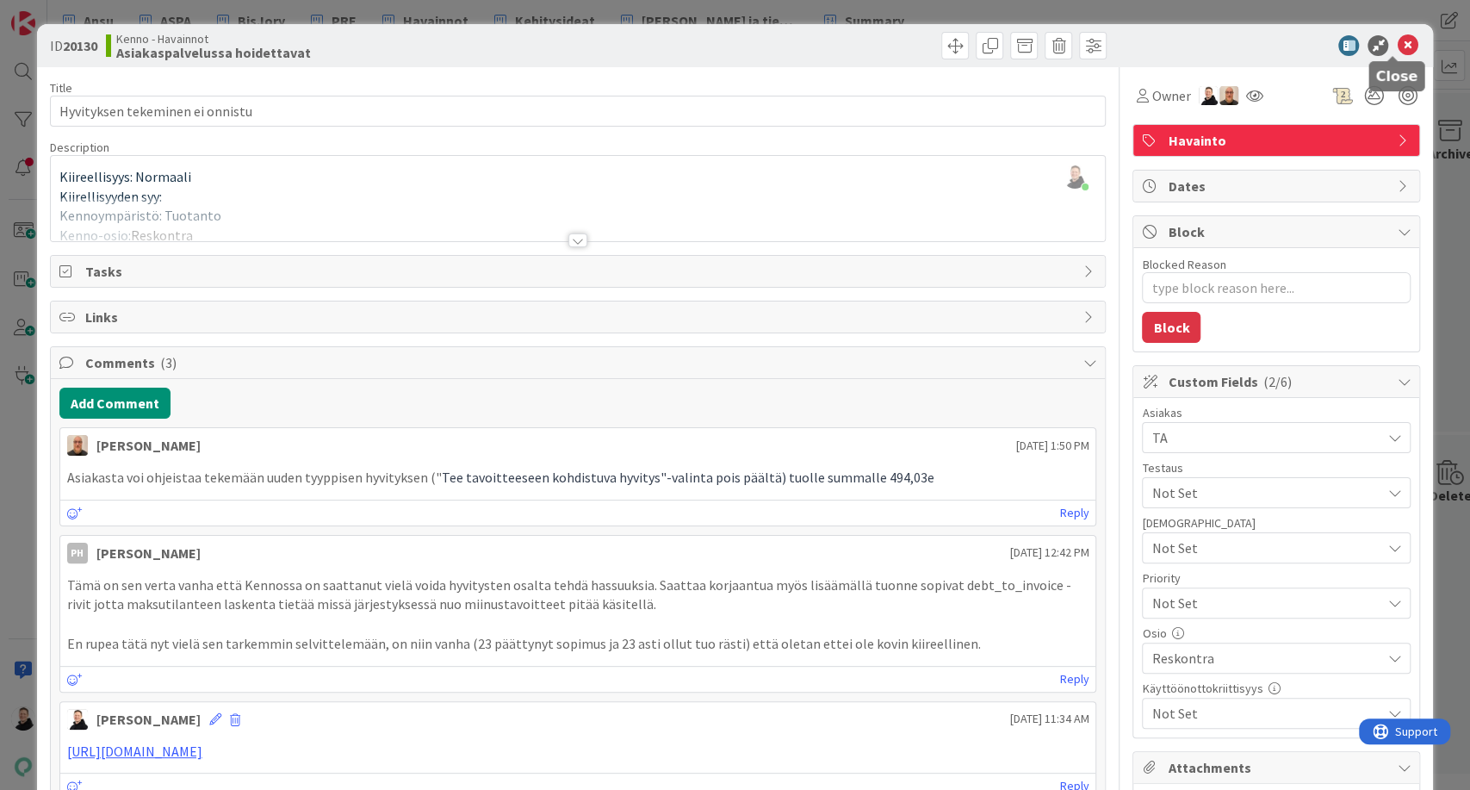
click at [1397, 39] on icon at bounding box center [1407, 45] width 21 height 21
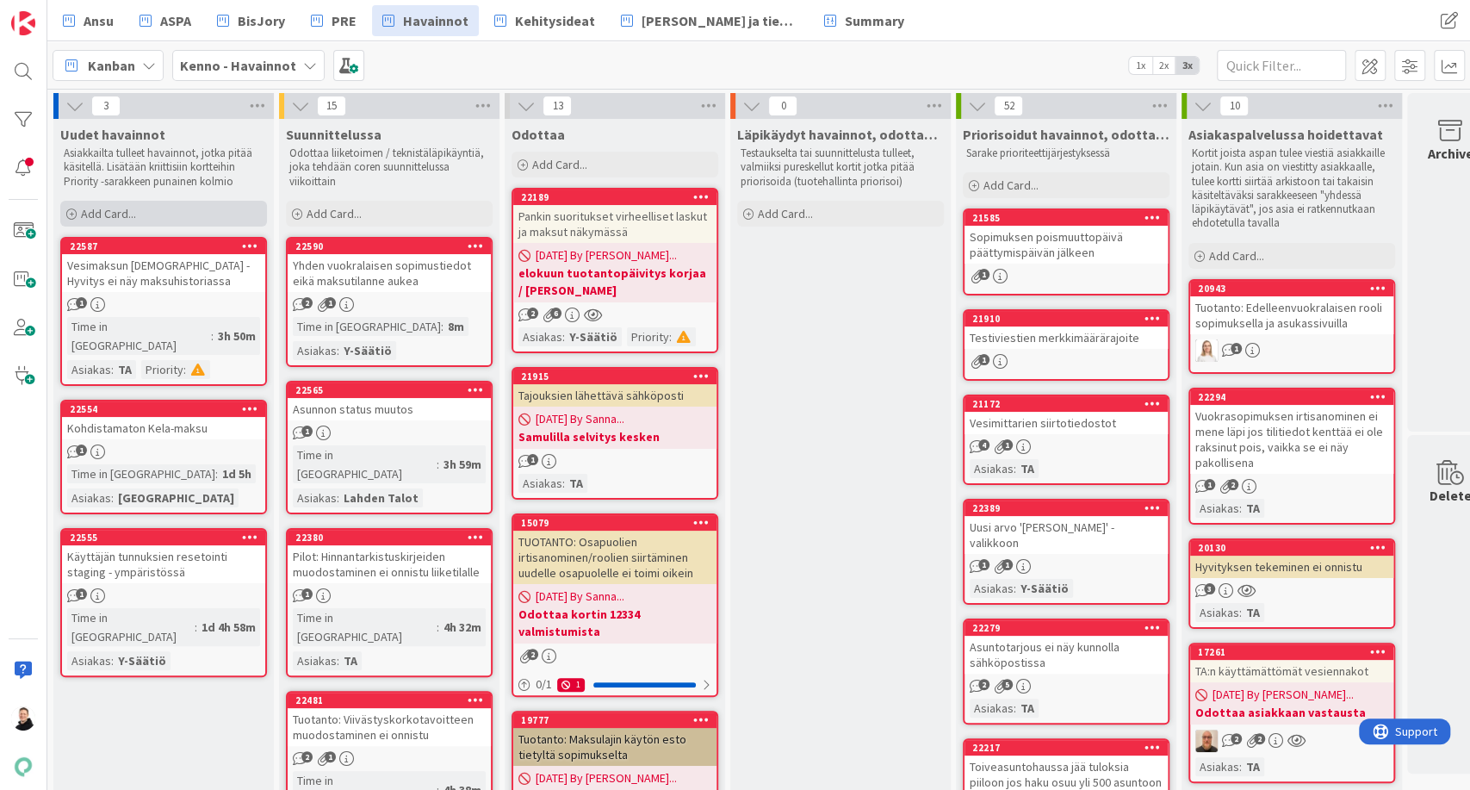
click at [72, 215] on icon at bounding box center [71, 214] width 10 height 10
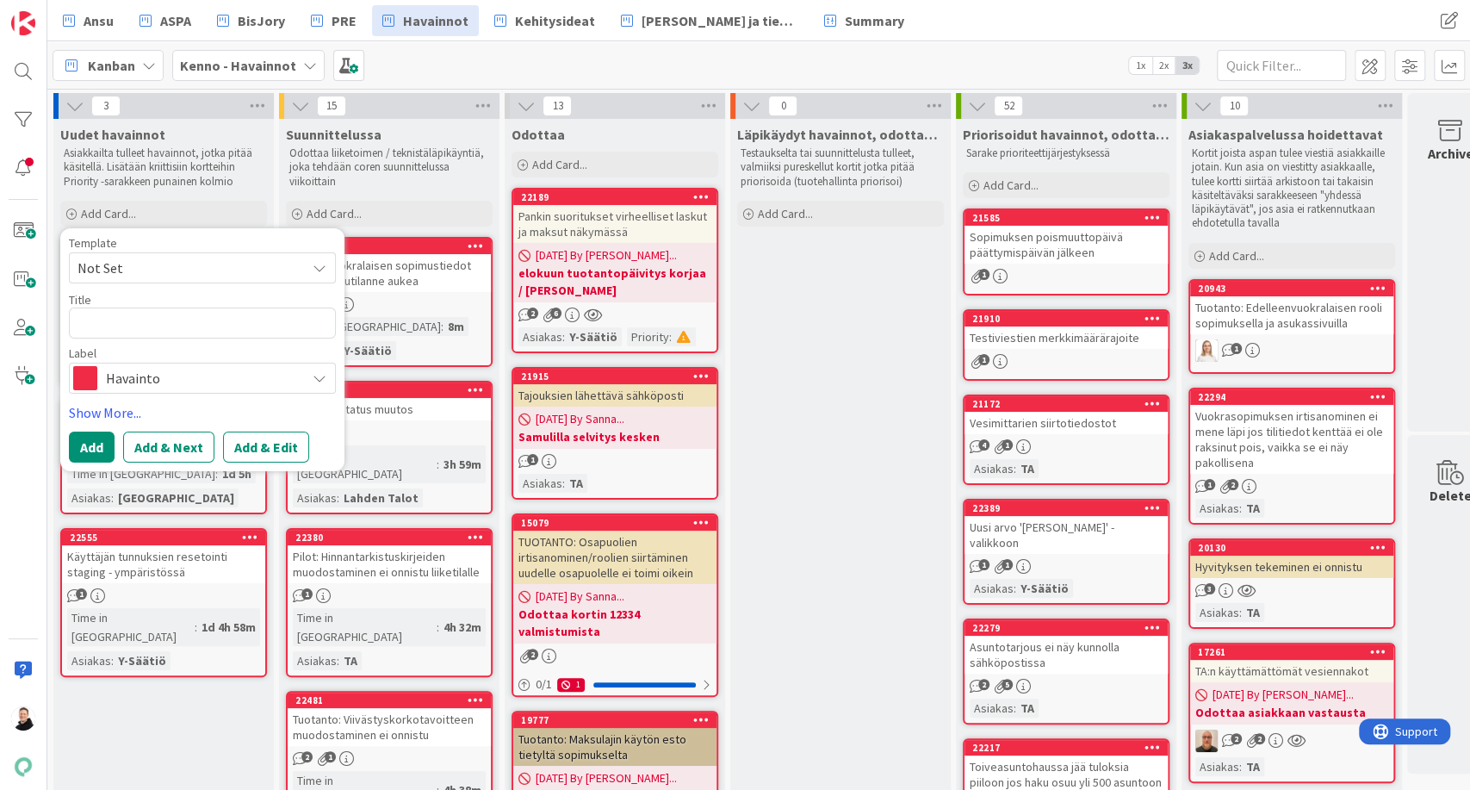
click at [167, 327] on textarea at bounding box center [202, 322] width 267 height 31
type textarea "x"
type textarea "S"
type textarea "x"
type textarea "ST"
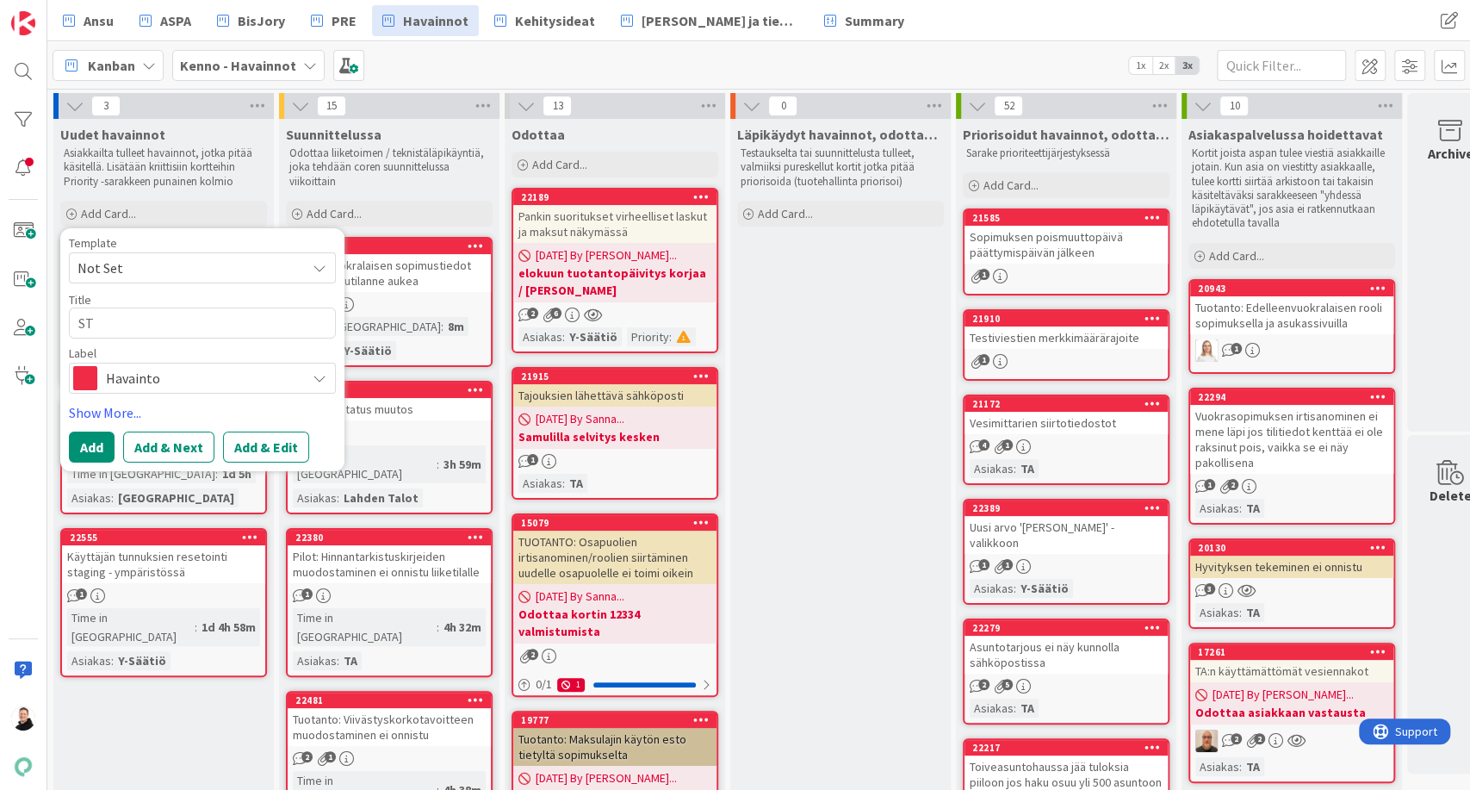
type textarea "x"
type textarea "S"
type textarea "x"
type textarea "SA"
type textarea "x"
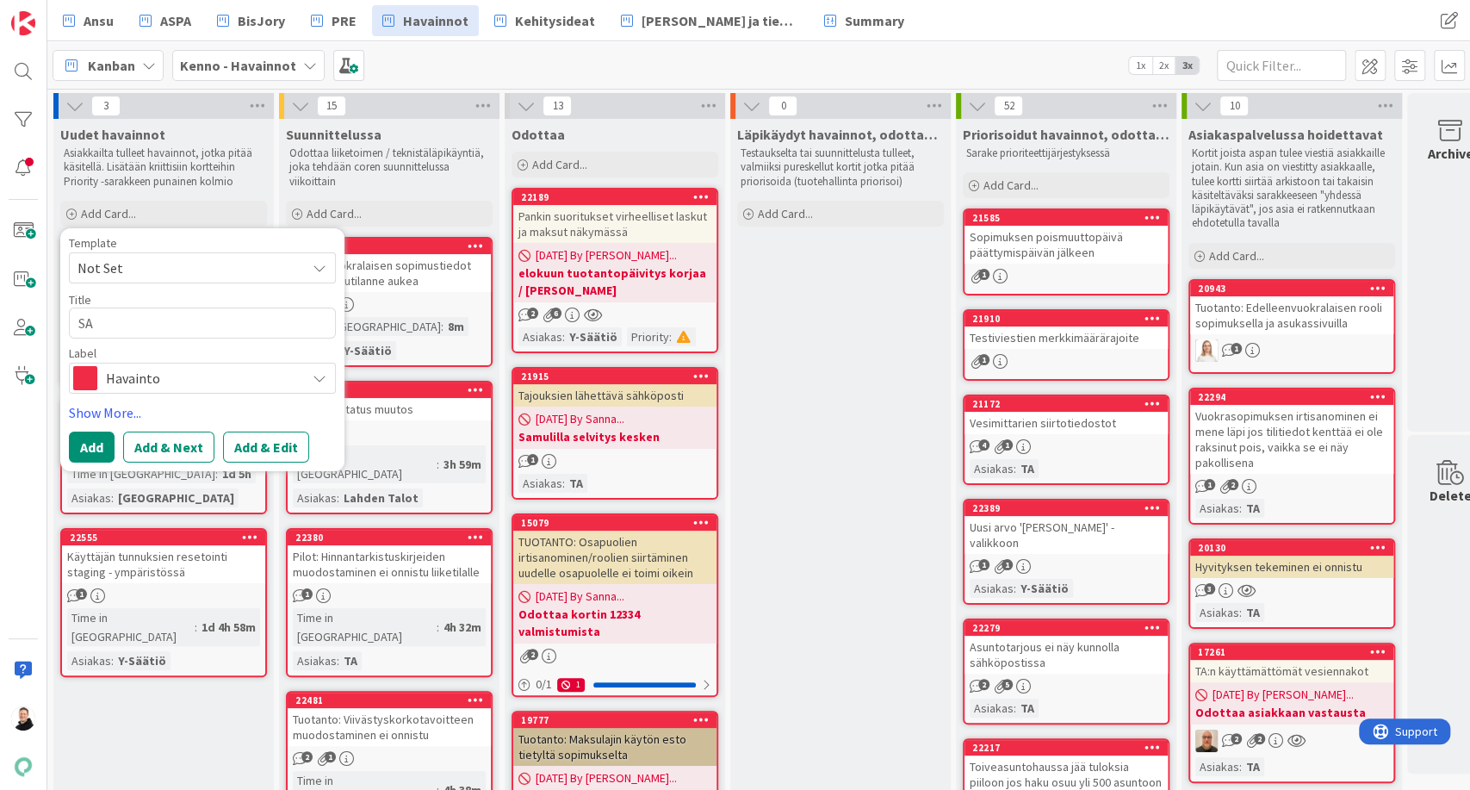
type textarea "S"
type textarea "x"
type textarea "ST"
type textarea "x"
type textarea "STA"
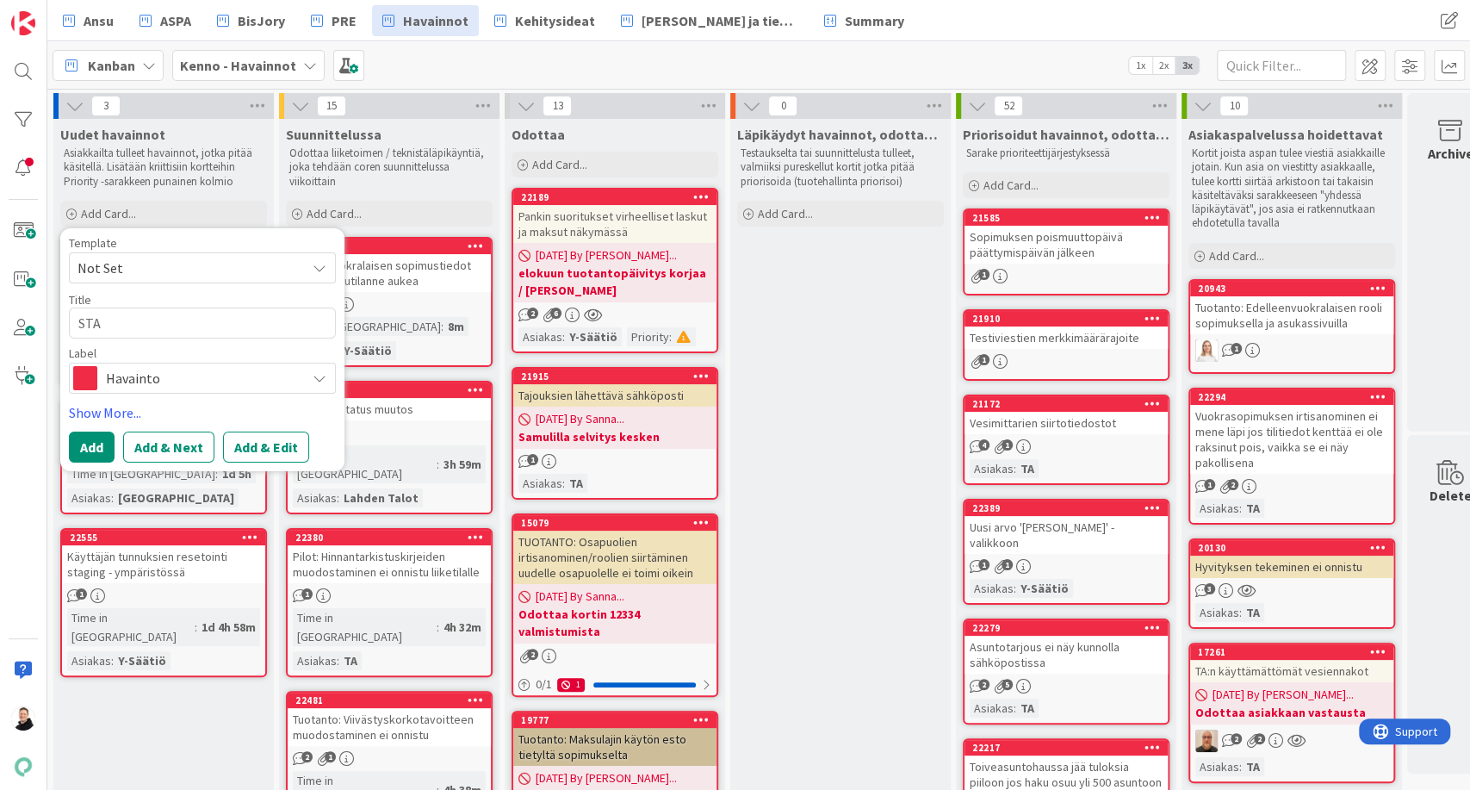
type textarea "x"
type textarea "ST"
type textarea "x"
type textarea "S"
type textarea "x"
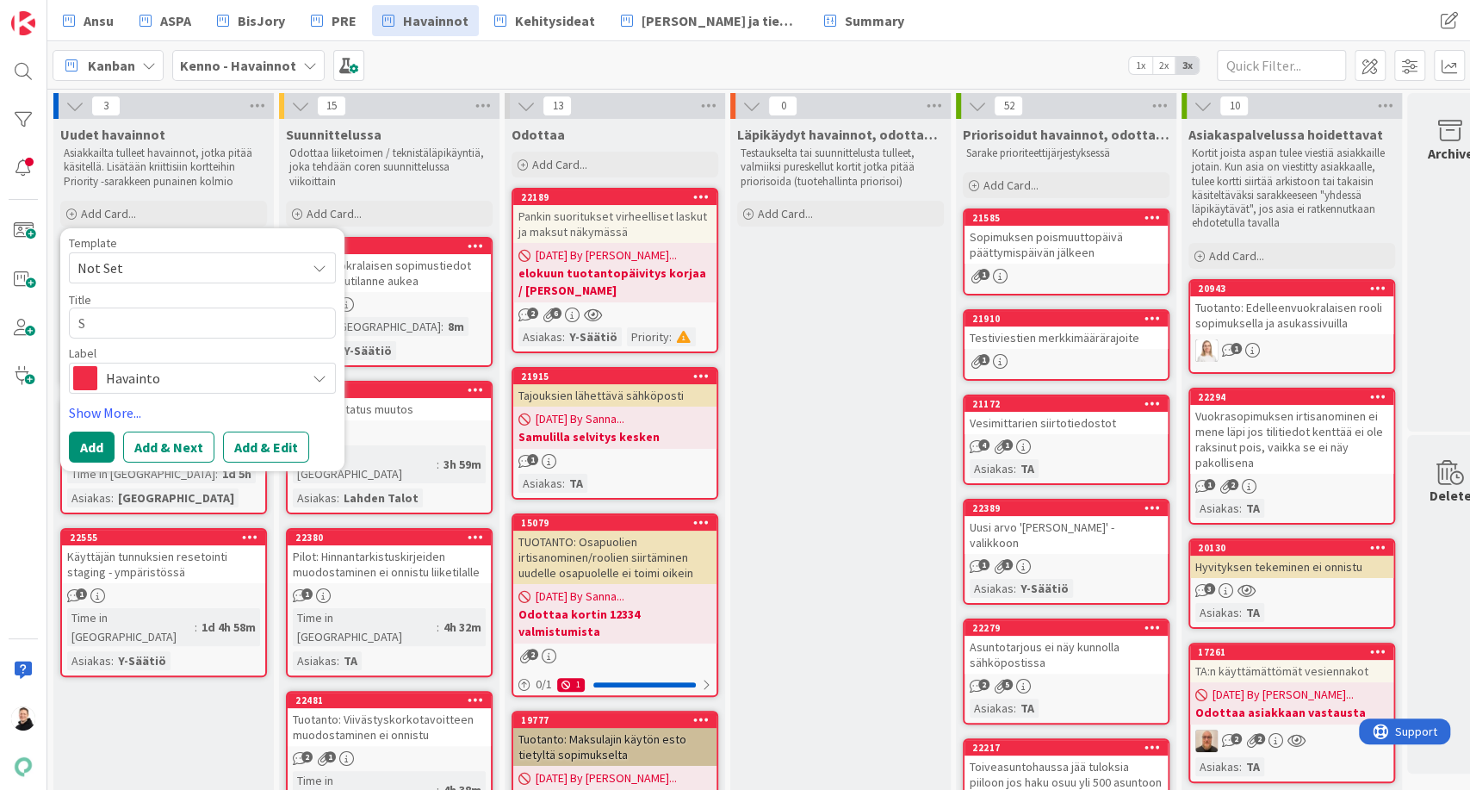
type textarea "Sa"
type textarea "x"
type textarea "St"
type textarea "x"
type textarea "Sta"
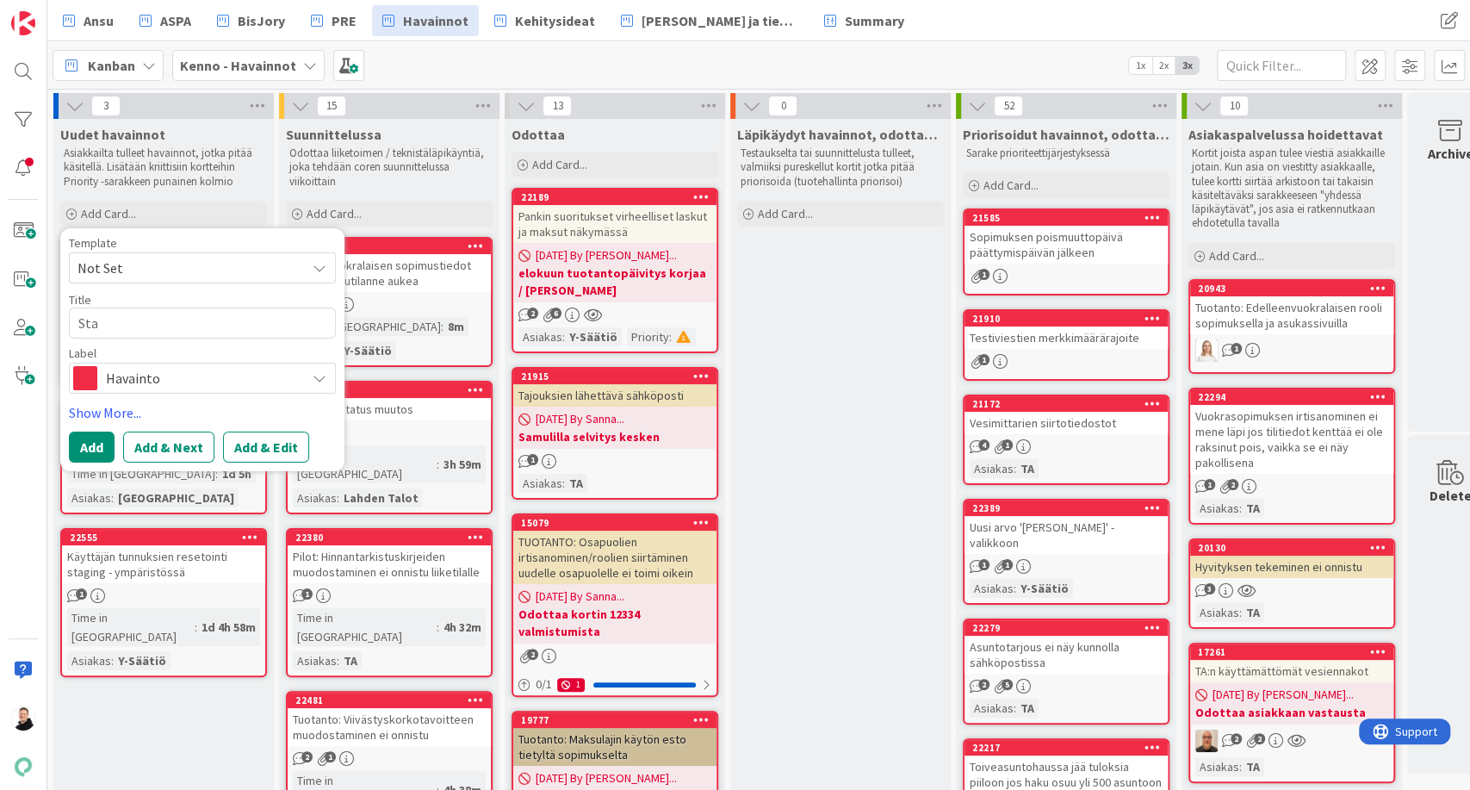
type textarea "x"
type textarea "Stag"
type textarea "x"
type textarea "Stagi"
type textarea "x"
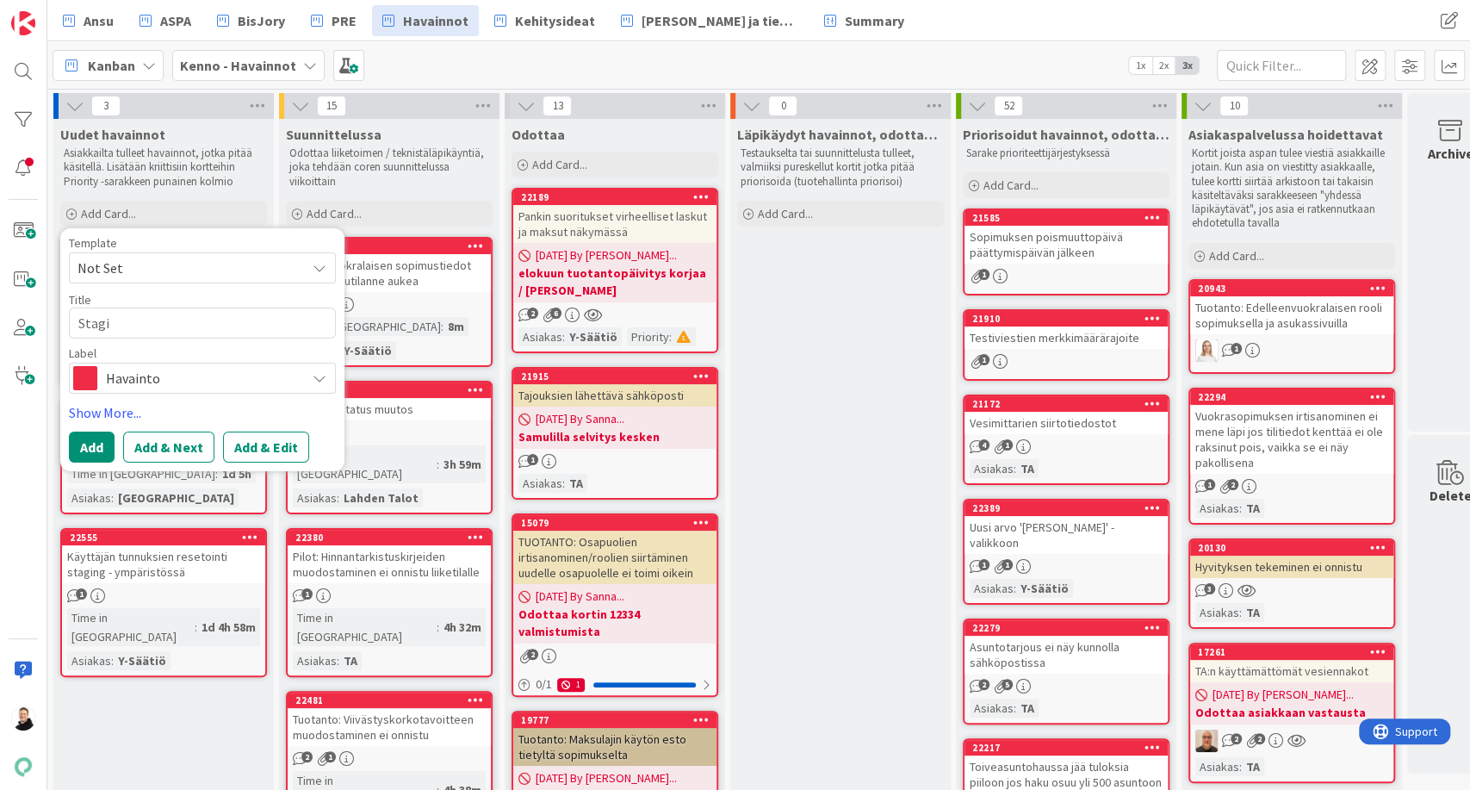
type textarea "Stagin"
type textarea "x"
type textarea "StaginPI"
type textarea "x"
type textarea "StaginPIl"
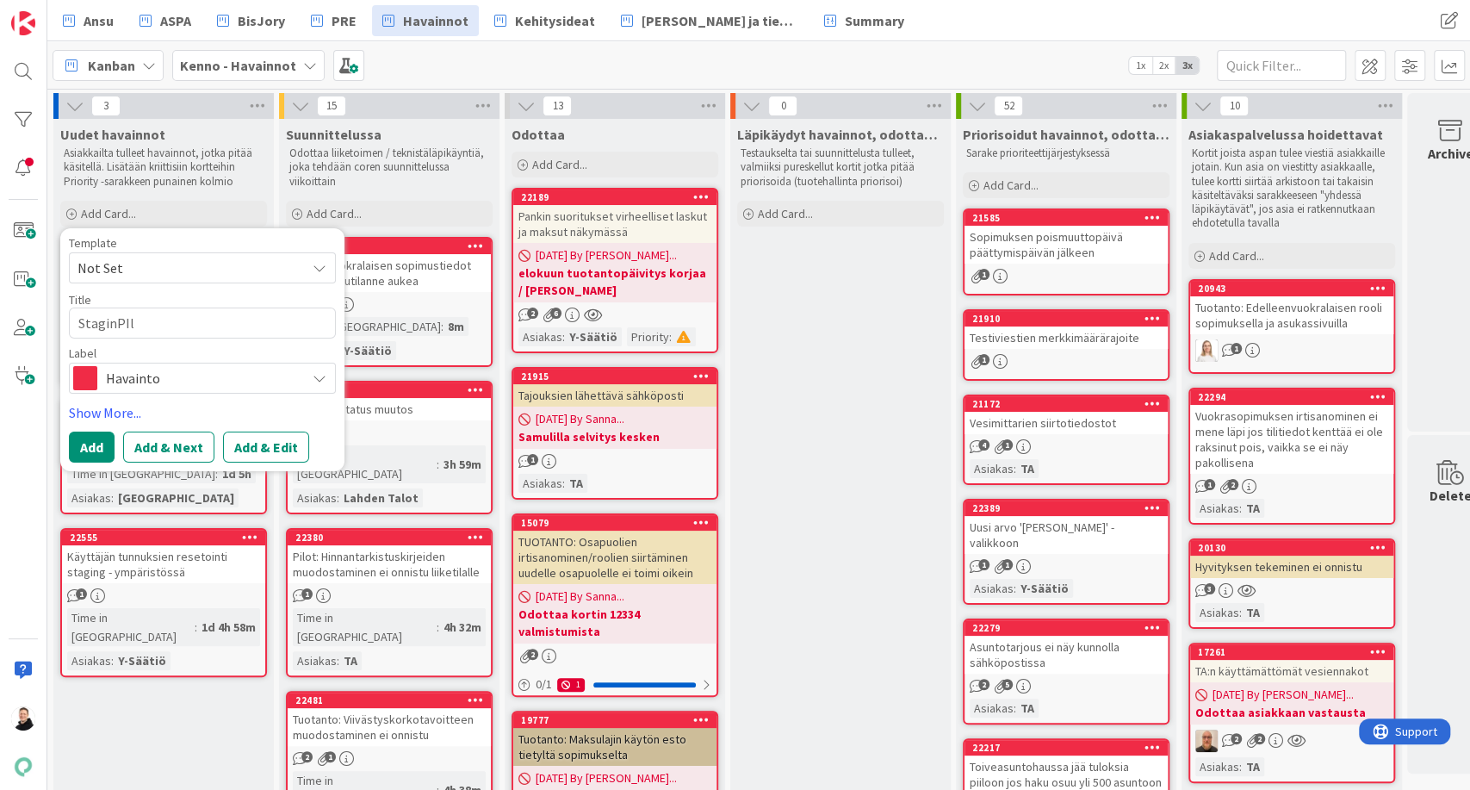
type textarea "x"
type textarea "StaginPIlot"
type textarea "x"
type textarea "StaginPIlo"
type textarea "x"
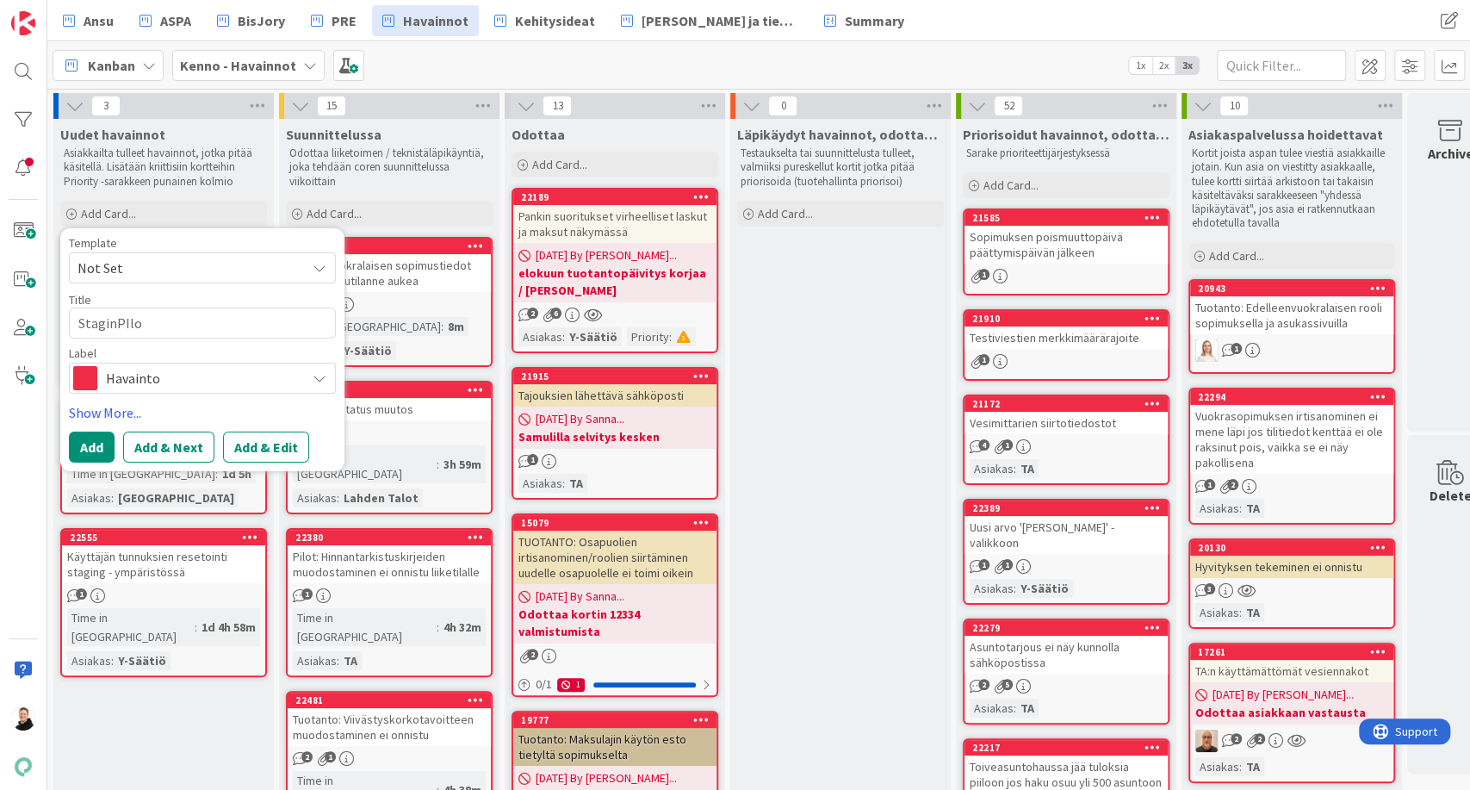
type textarea "StaginPIl"
type textarea "x"
type textarea "StaginPI"
type textarea "x"
type textarea "StaginP"
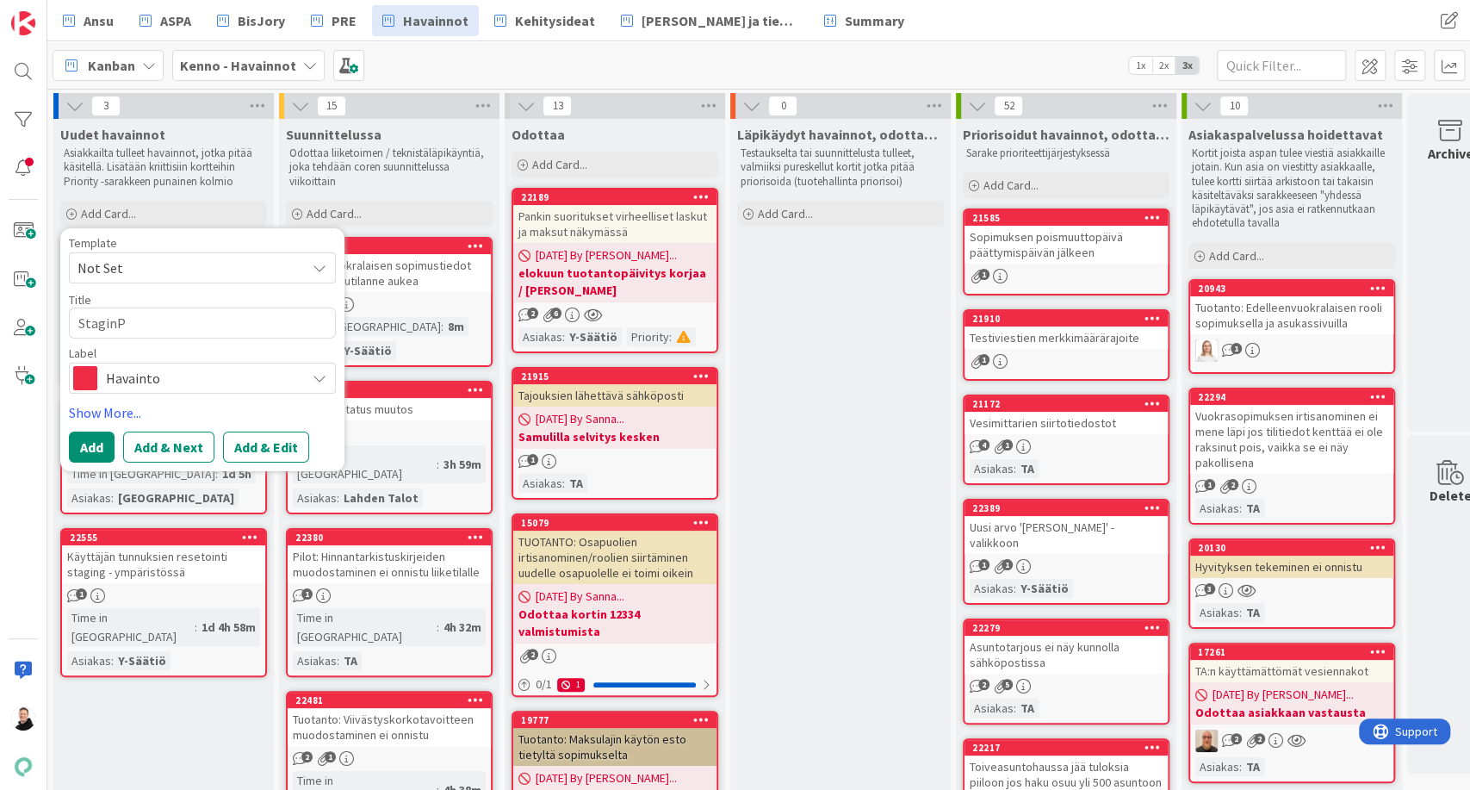
type textarea "x"
type textarea "StaginPi"
type textarea "x"
type textarea "StaginPil"
type textarea "x"
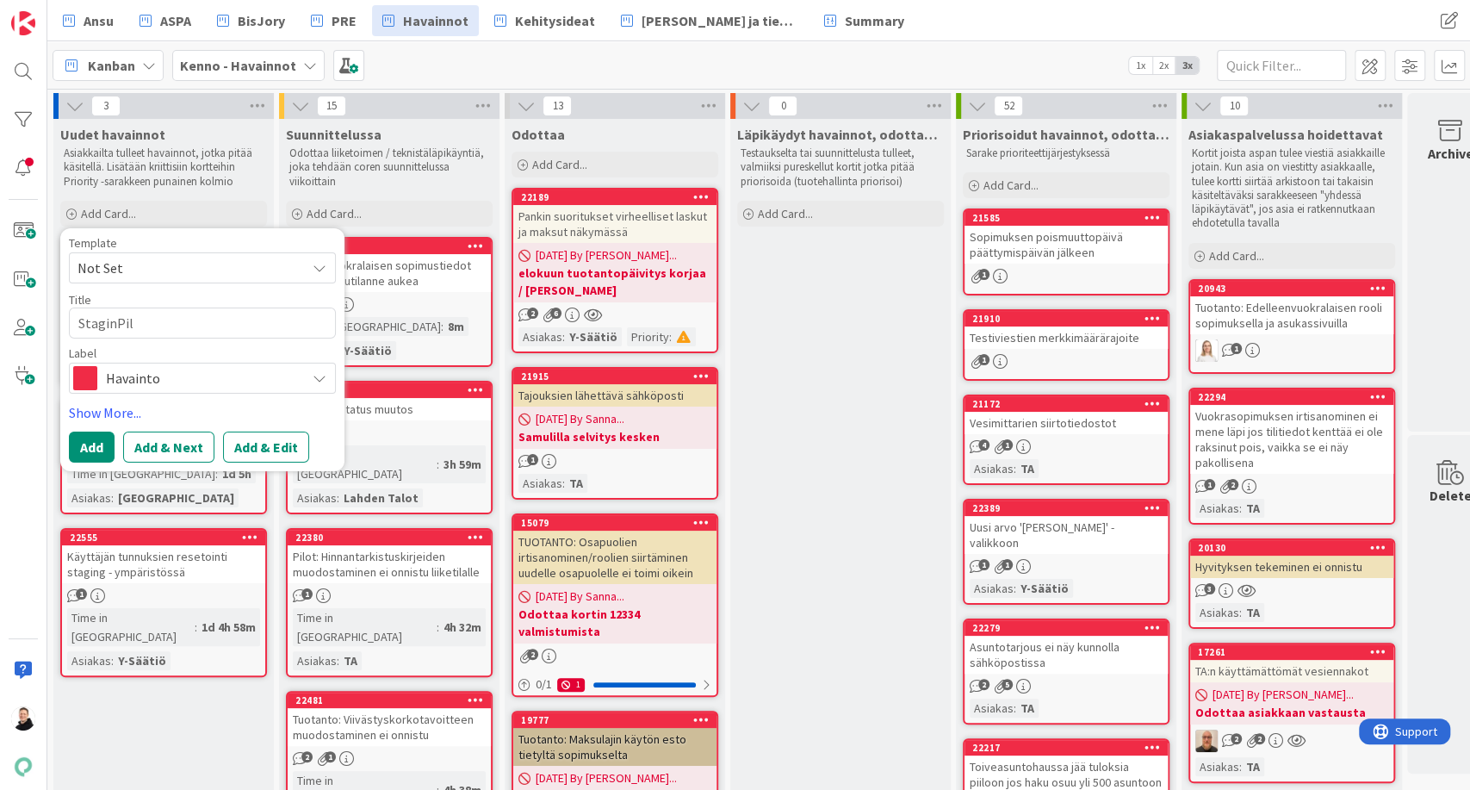
type textarea "StaginPilo"
type textarea "x"
type textarea "StaginPilot"
type textarea "x"
type textarea "StaginPilot:"
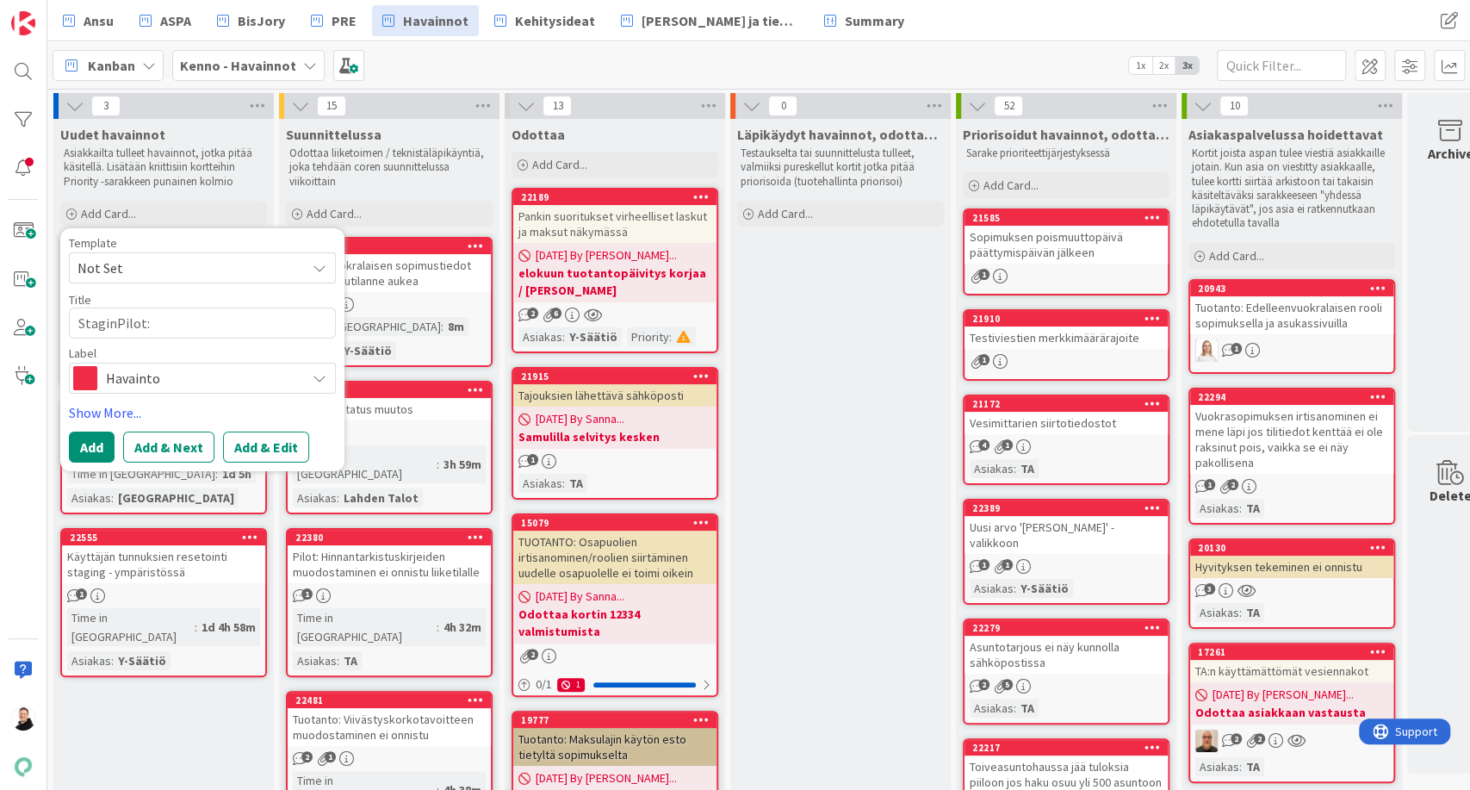
type textarea "x"
type textarea "StaginPilot:"
click at [116, 326] on textarea "StaginPilot:" at bounding box center [202, 322] width 267 height 31
type textarea "x"
click at [189, 320] on textarea "StagingPilot:" at bounding box center [202, 322] width 267 height 31
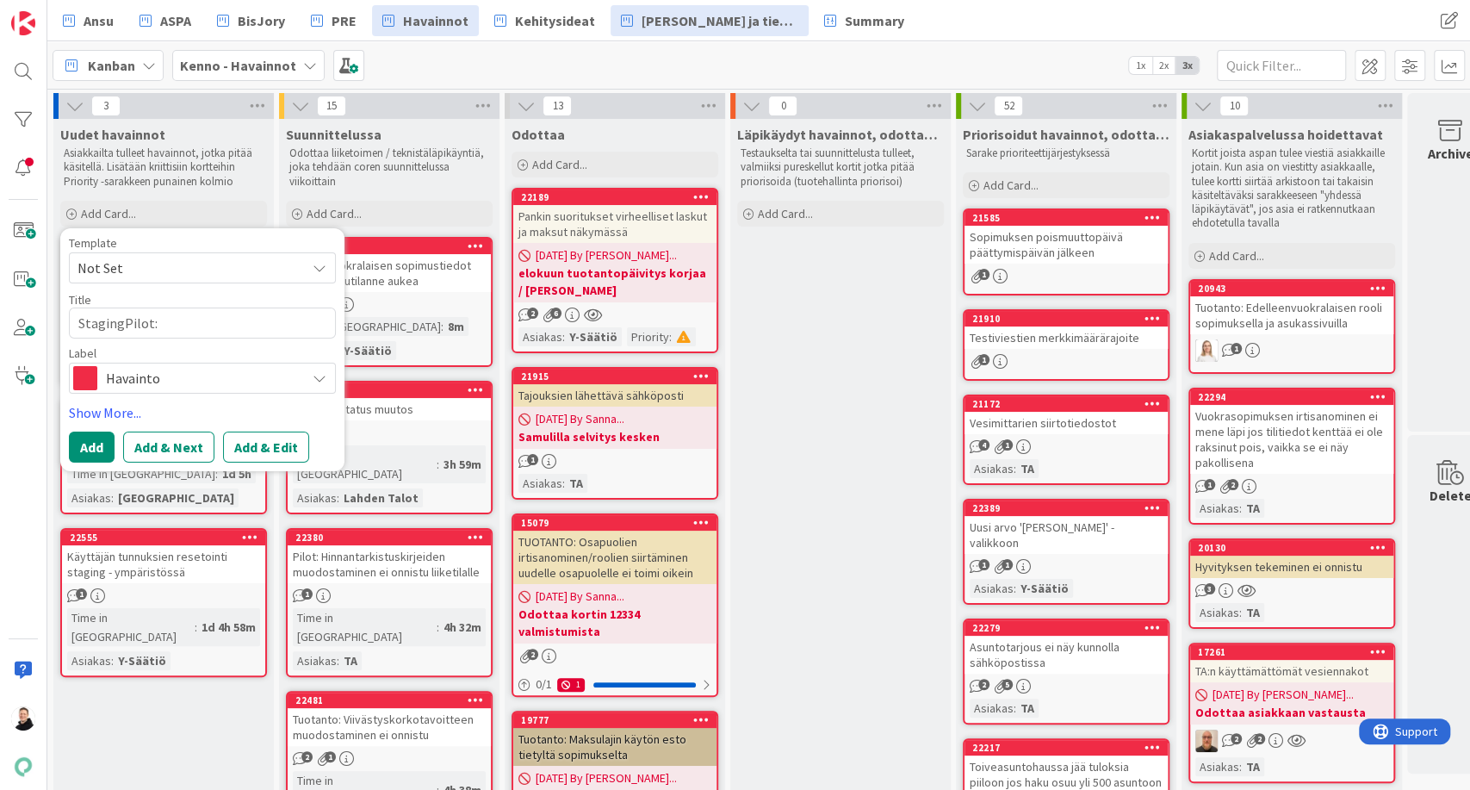
type textarea "StagingPilot:"
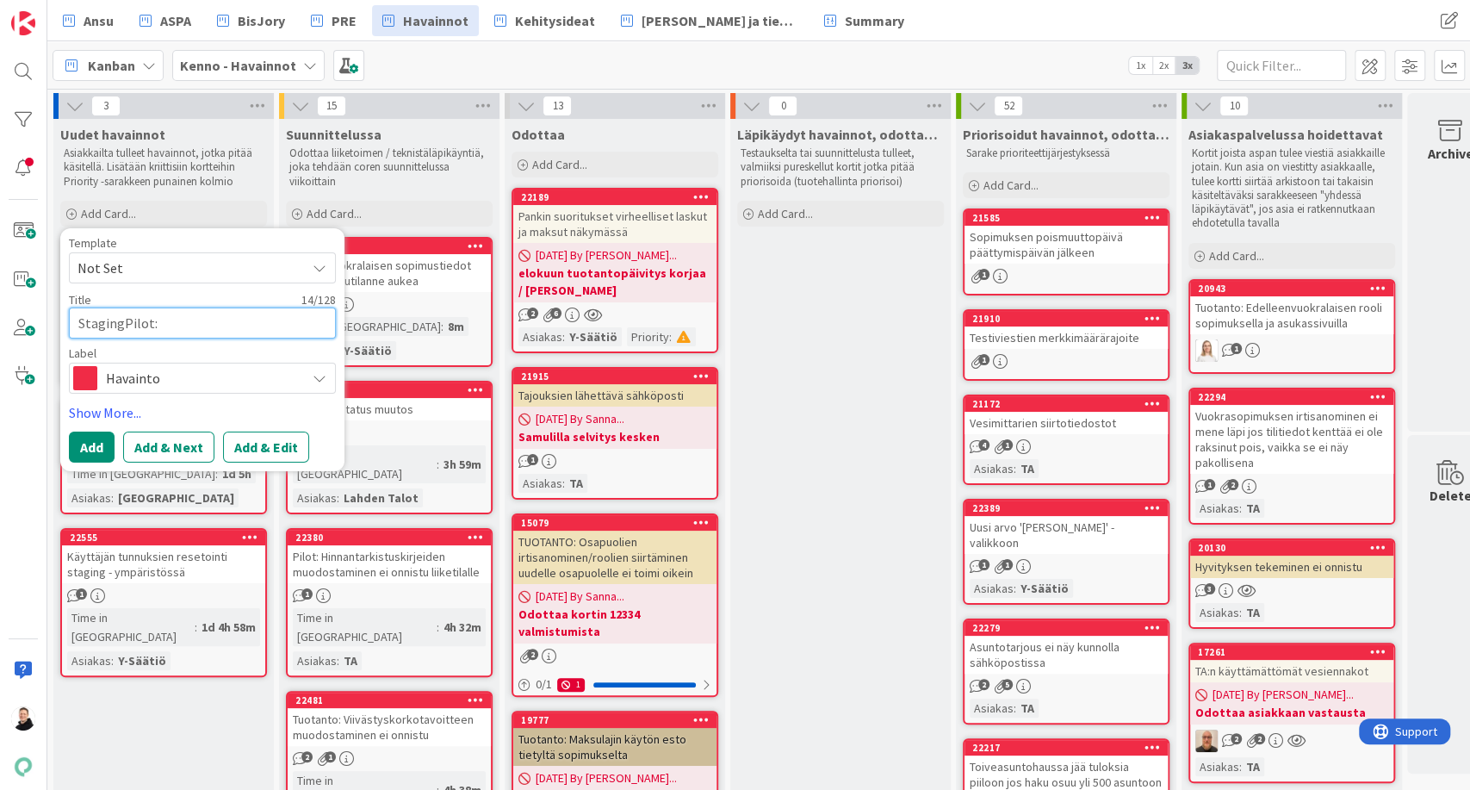
click at [168, 315] on textarea "StagingPilot:" at bounding box center [202, 322] width 267 height 31
paste textarea "Tavoitteiden luonti vuokrasopimusta tehdessä tarjouksen kautta ei onnistu"
type textarea "x"
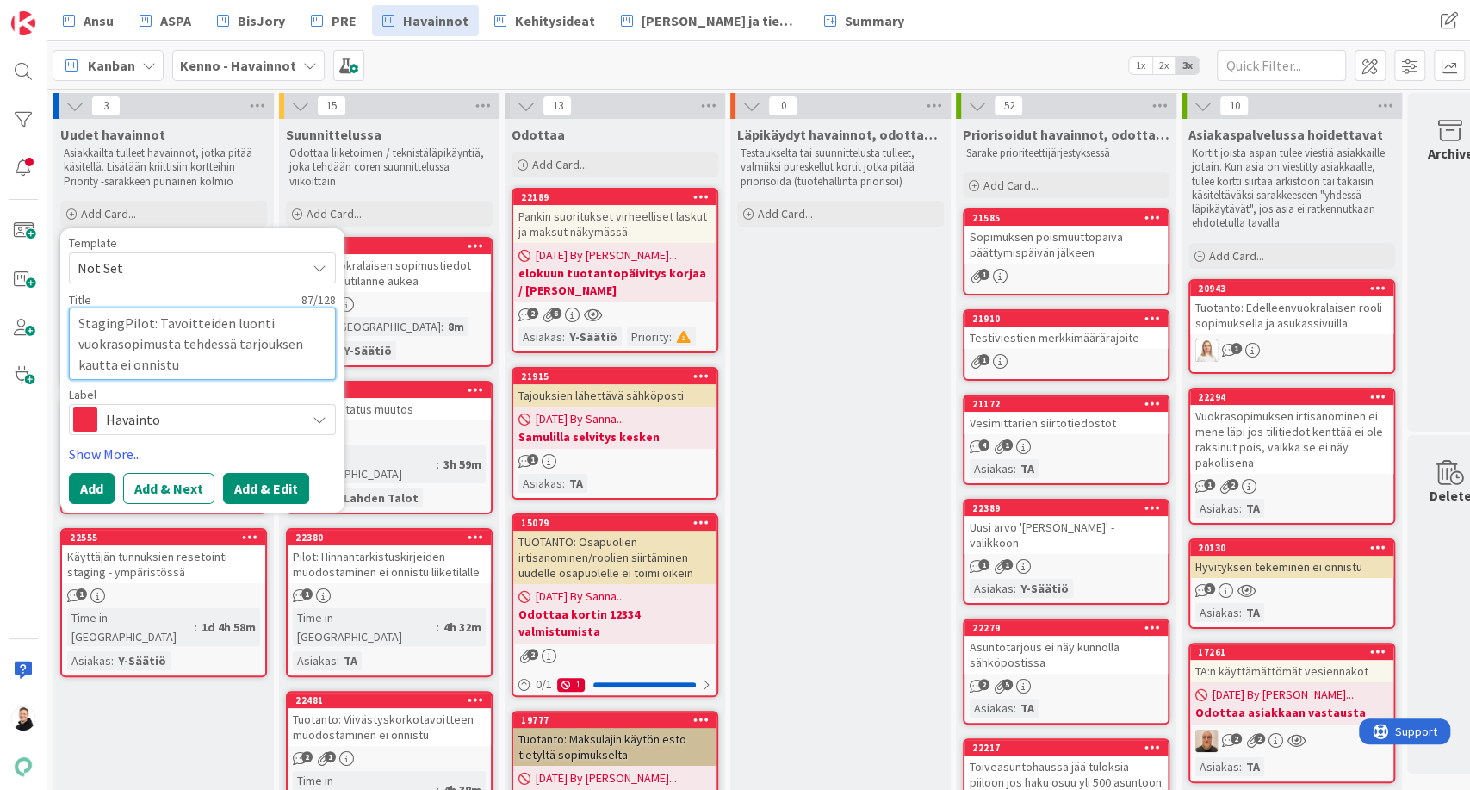
type textarea "StagingPilot: Tavoitteiden luonti vuokrasopimusta tehdessä tarjouksen kautta ei…"
click at [271, 487] on button "Add & Edit" at bounding box center [266, 488] width 86 height 31
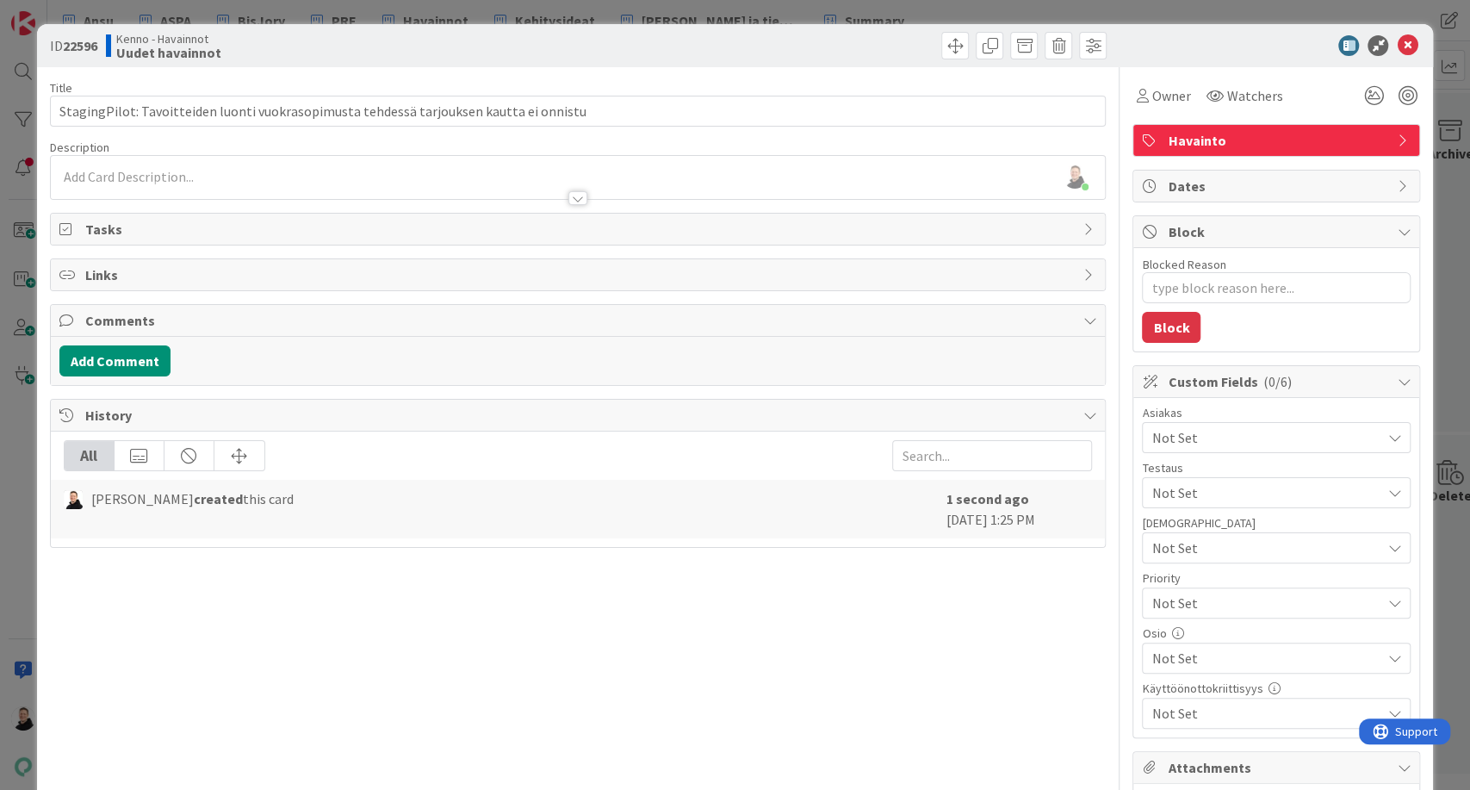
click at [62, 177] on div "[PERSON_NAME] just joined" at bounding box center [578, 177] width 1055 height 43
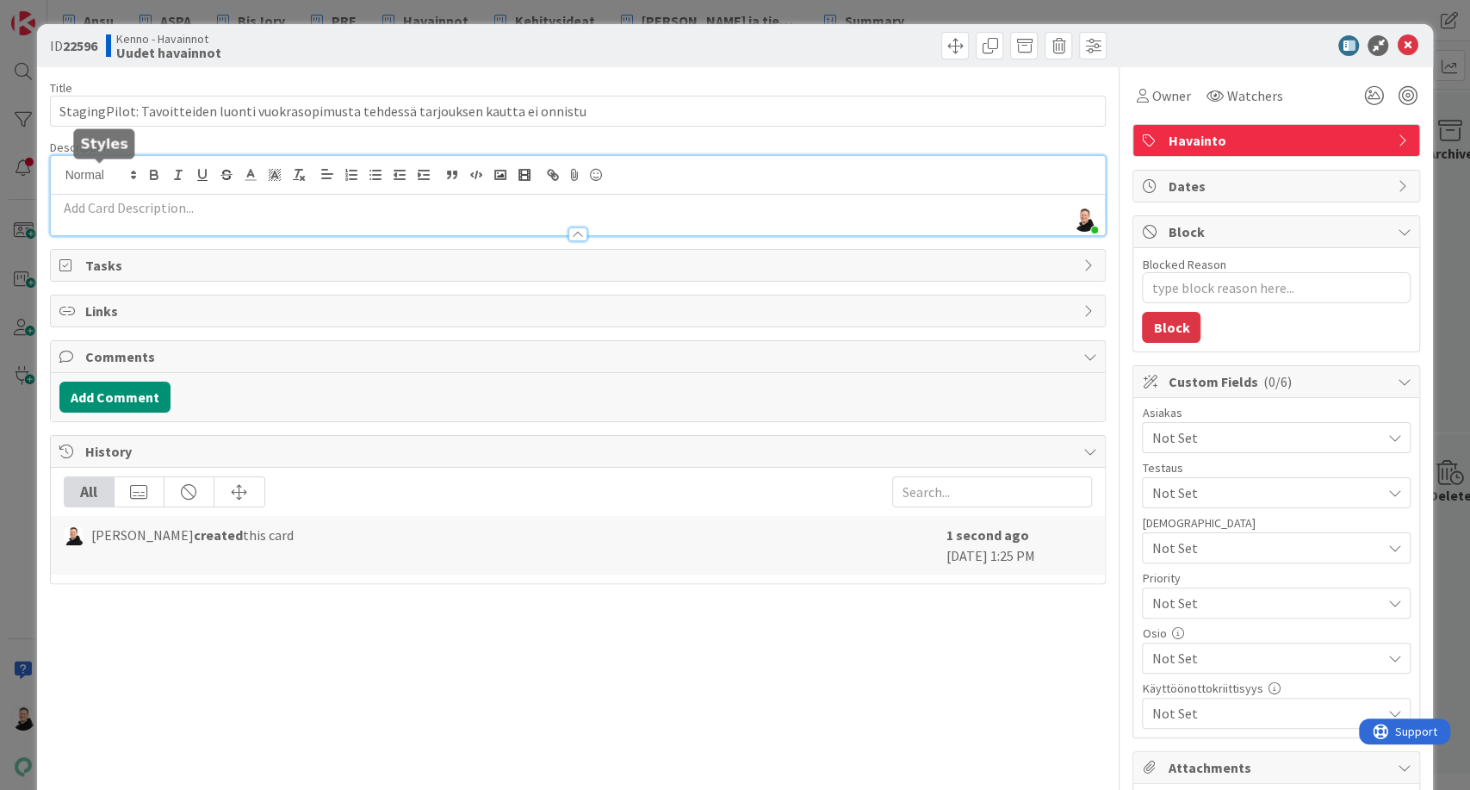
click at [86, 214] on p at bounding box center [578, 208] width 1038 height 20
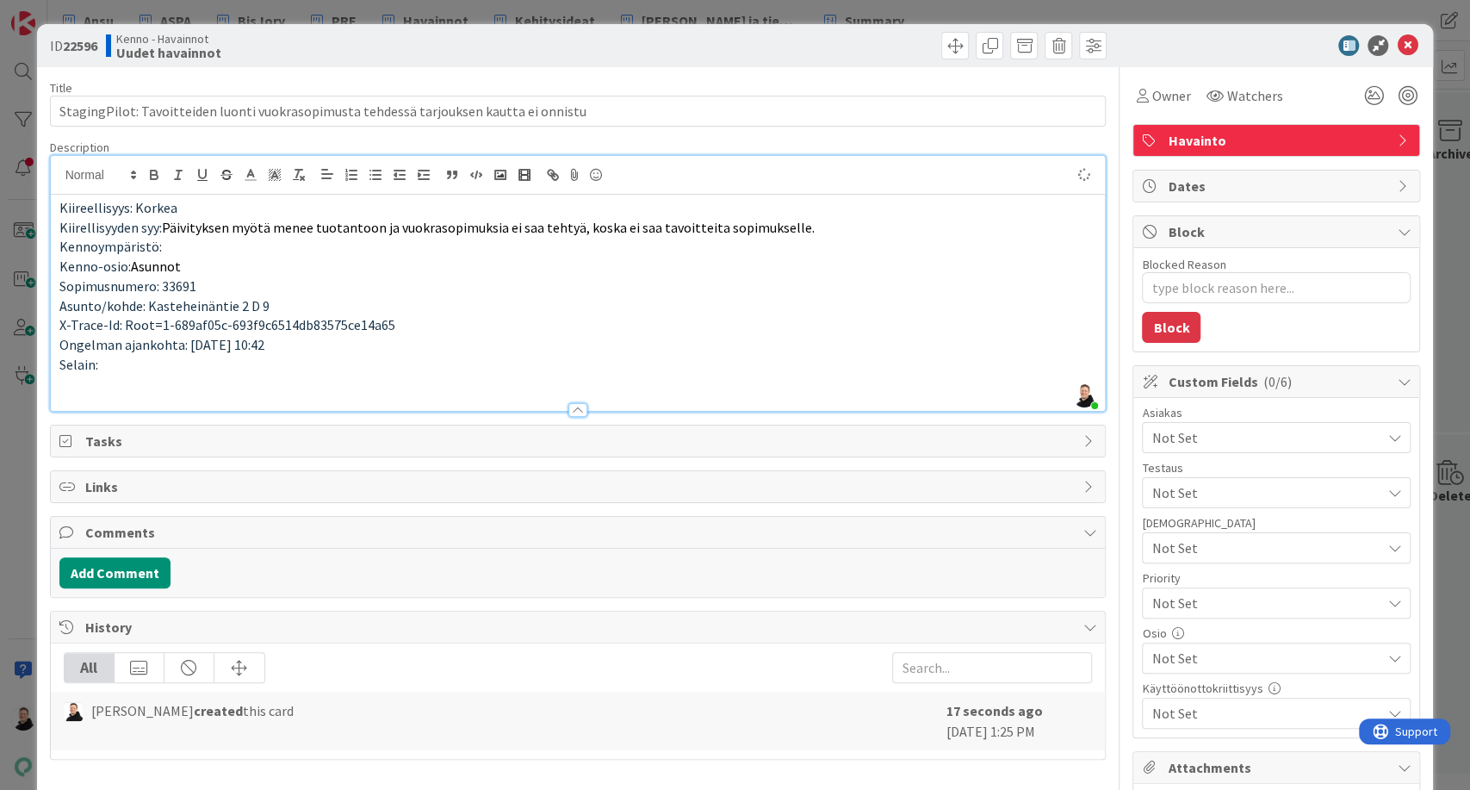
click at [133, 369] on p "Selain:" at bounding box center [578, 365] width 1038 height 20
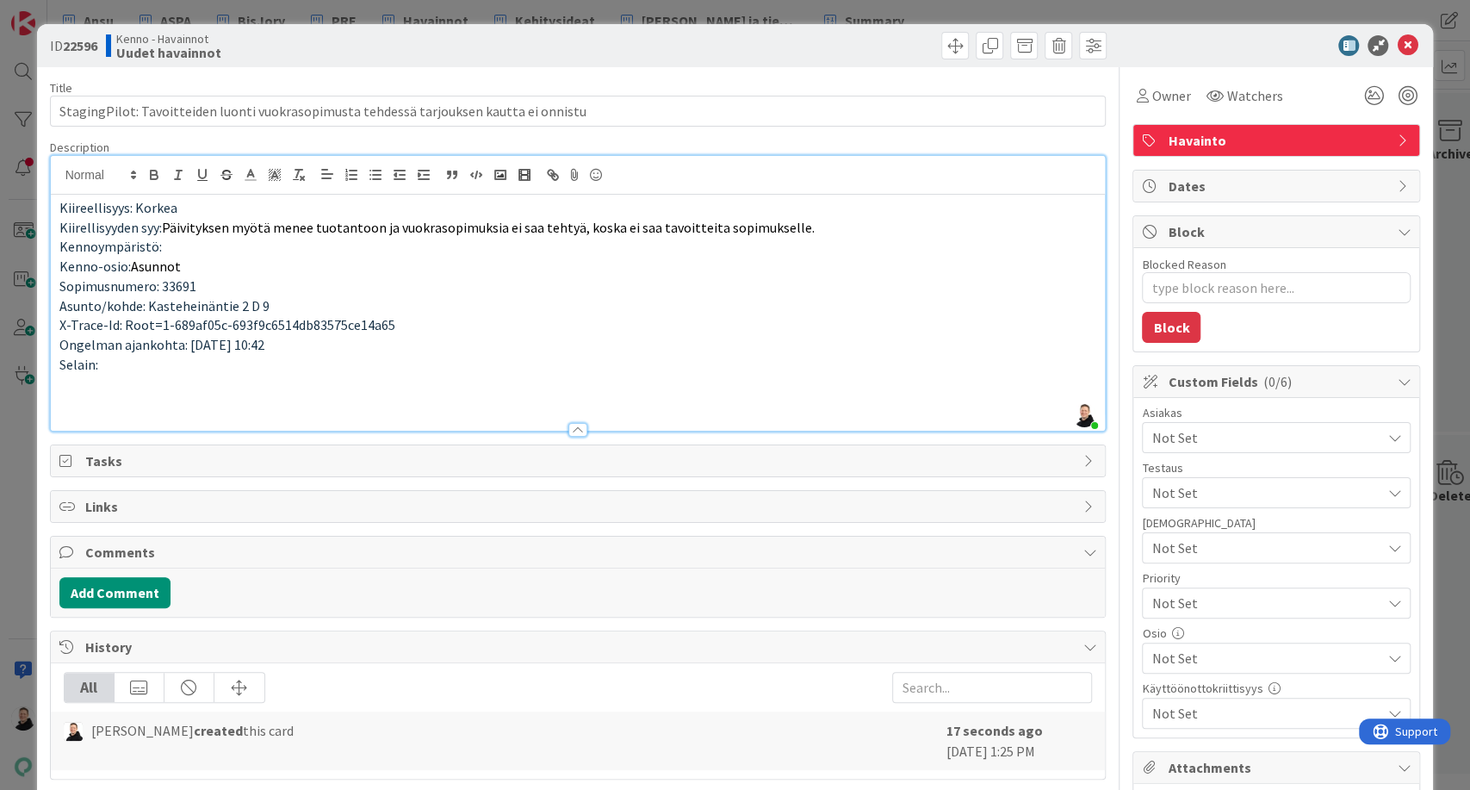
type textarea "x"
click at [1247, 442] on span "Not Set" at bounding box center [1266, 437] width 229 height 21
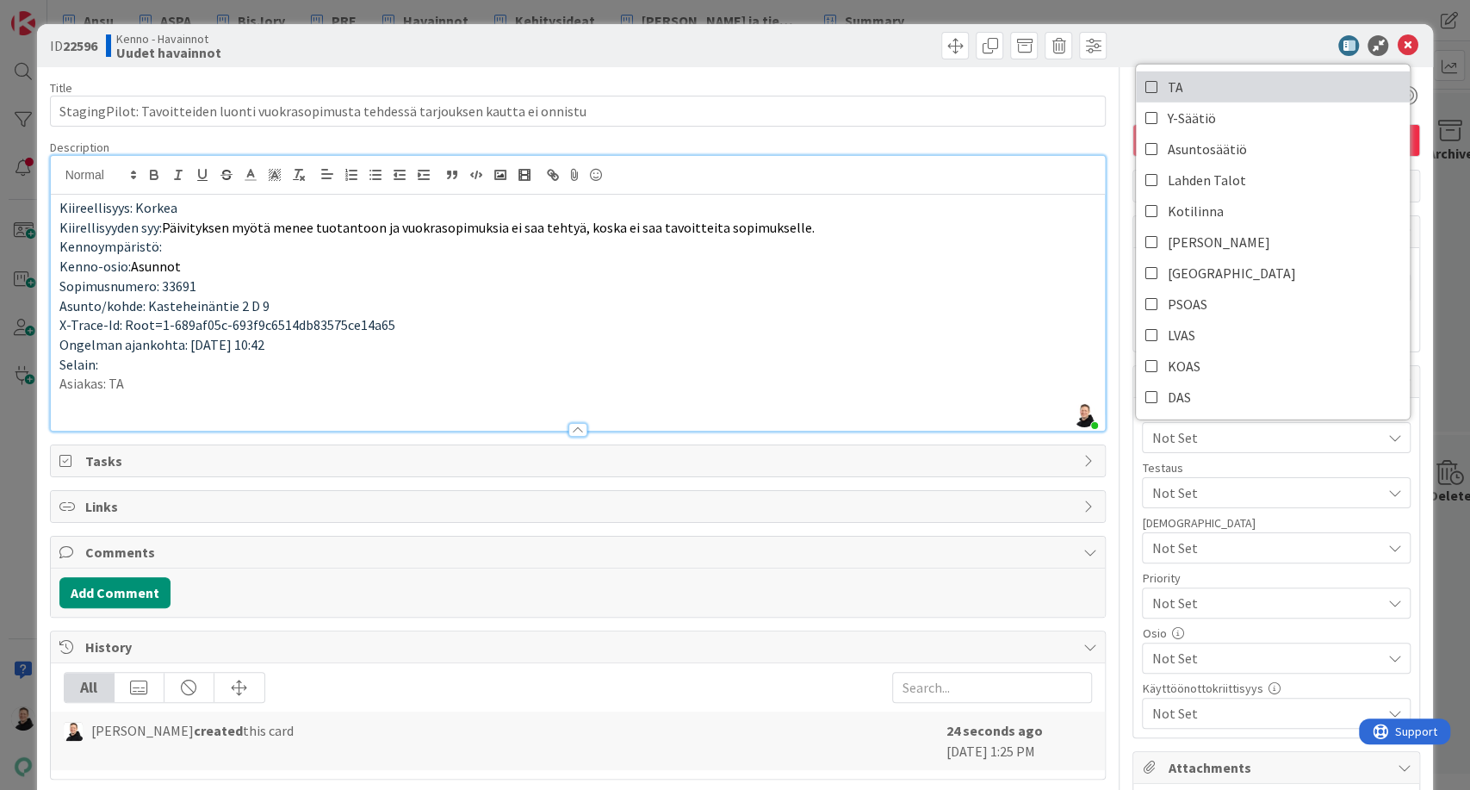
click at [1167, 81] on span "TA" at bounding box center [1175, 87] width 16 height 26
click at [1192, 602] on span "Not Set" at bounding box center [1262, 603] width 220 height 24
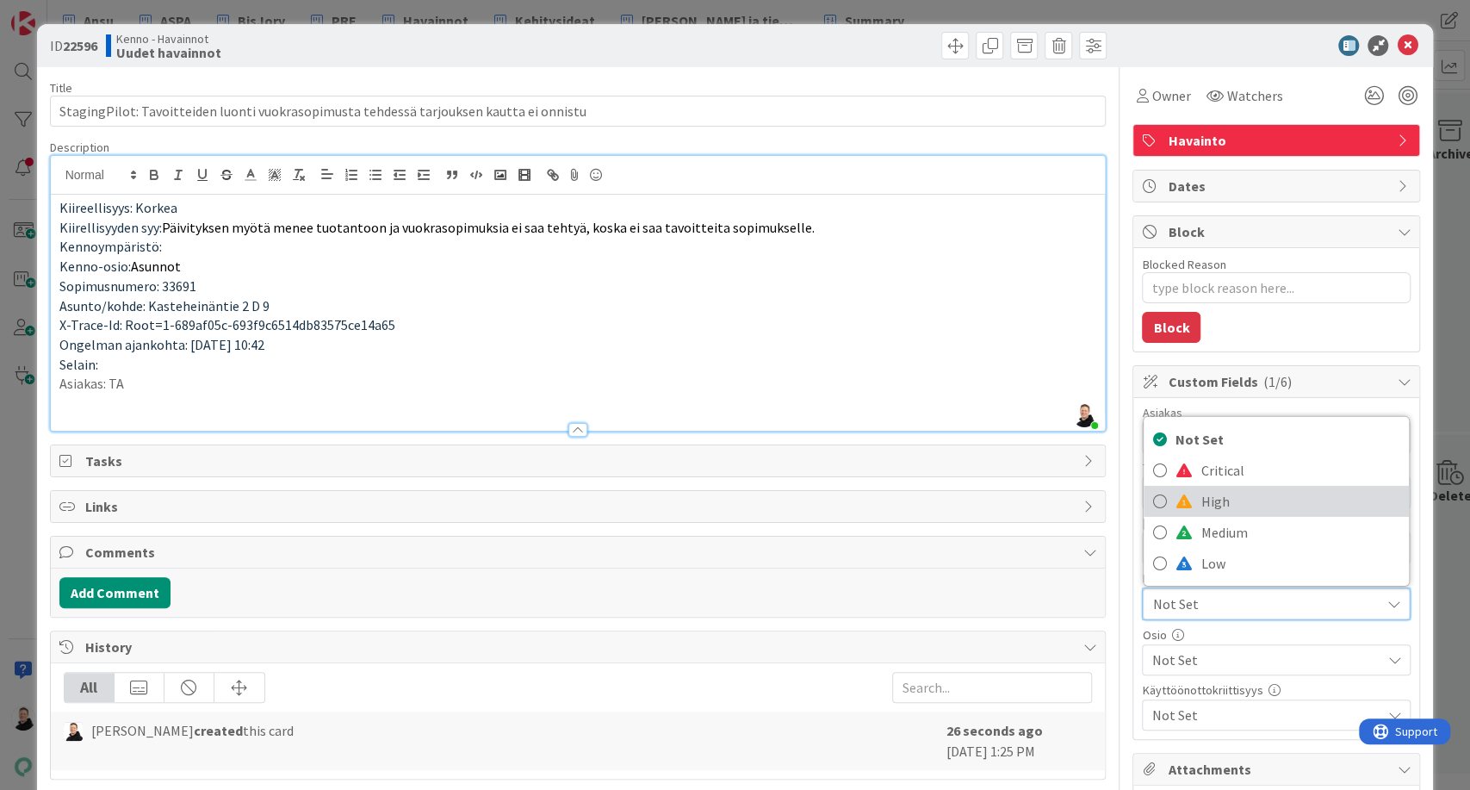
click at [1184, 491] on link "High" at bounding box center [1276, 501] width 265 height 31
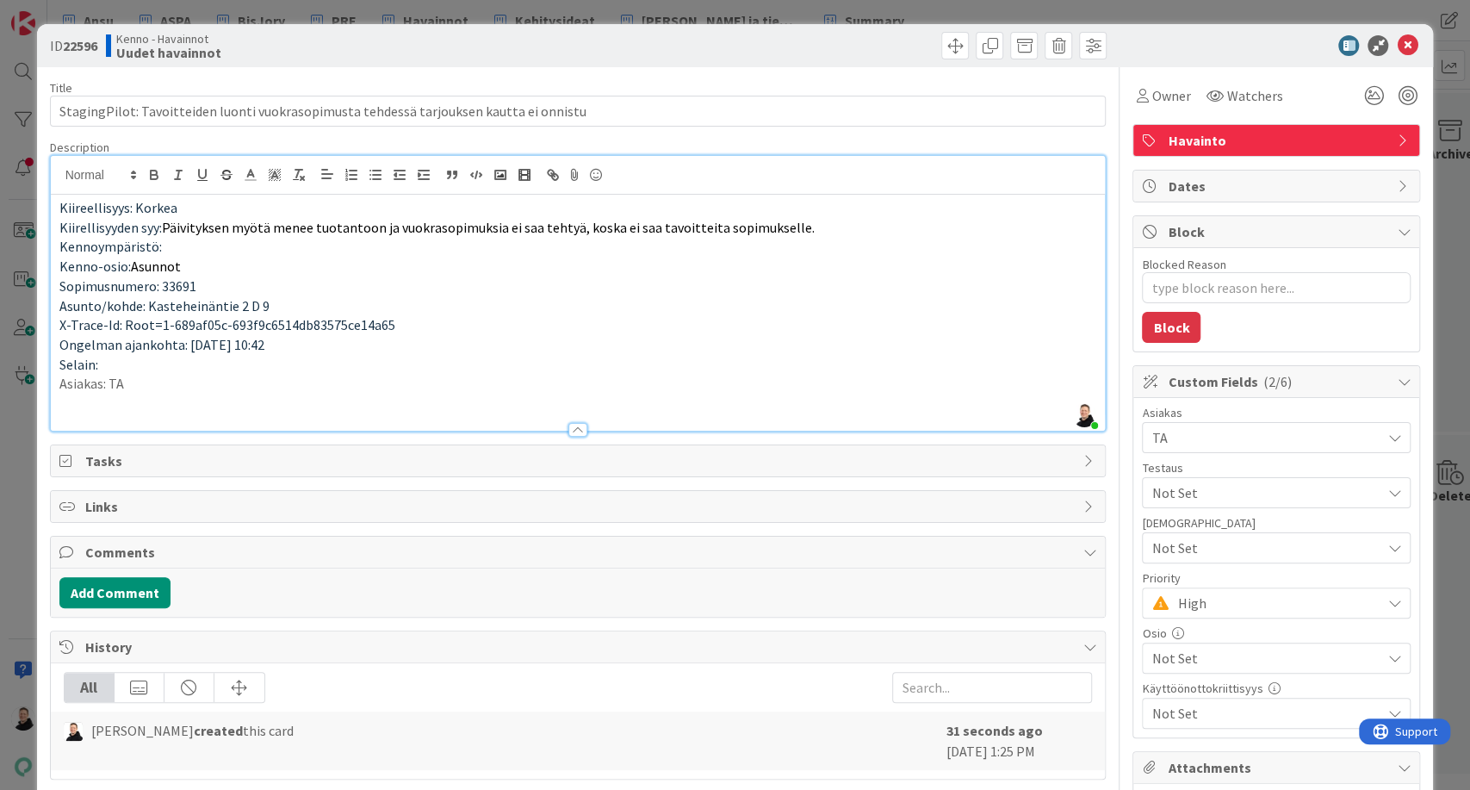
click at [1206, 652] on span "Not Set" at bounding box center [1266, 658] width 229 height 21
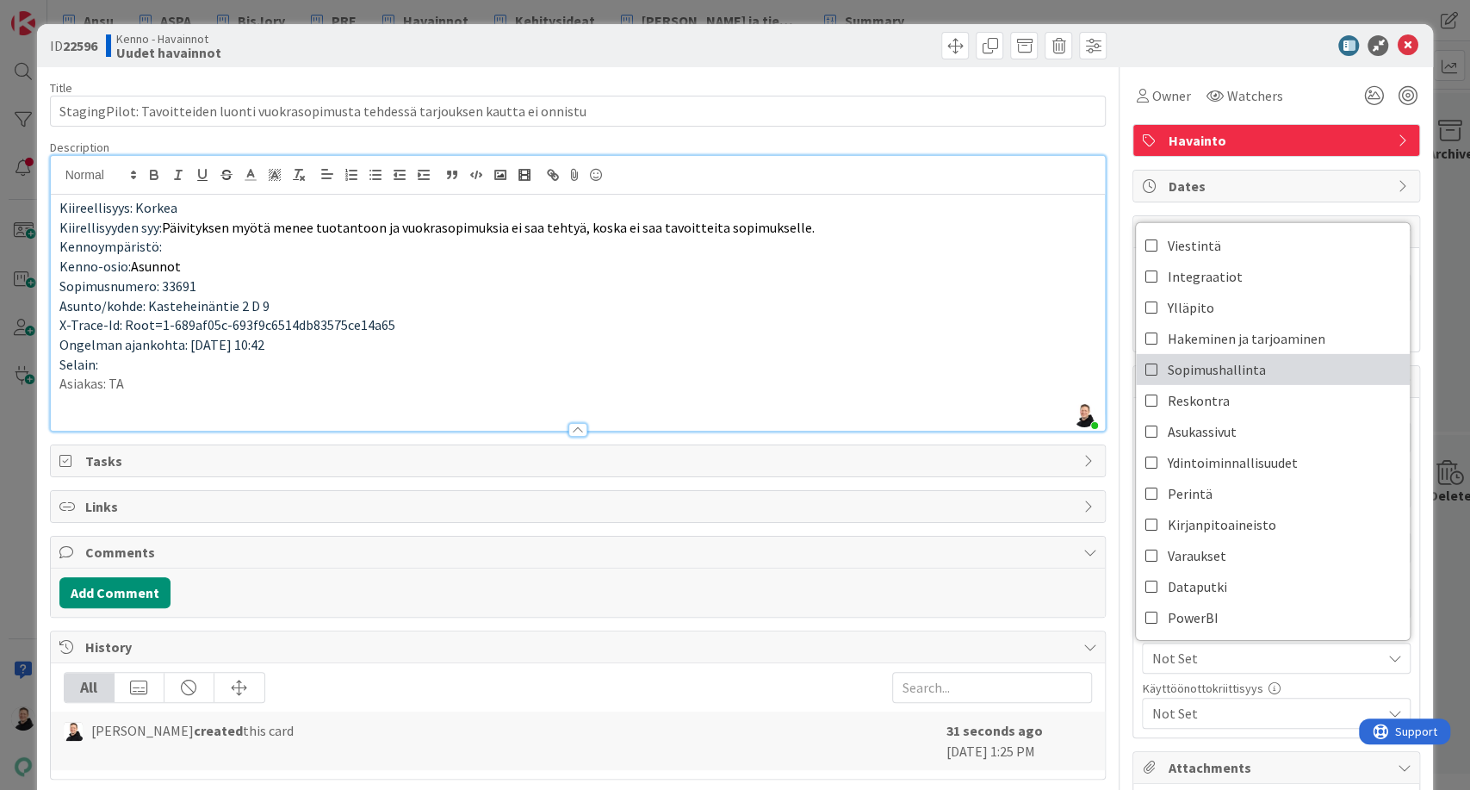
click at [1145, 375] on icon at bounding box center [1152, 370] width 14 height 26
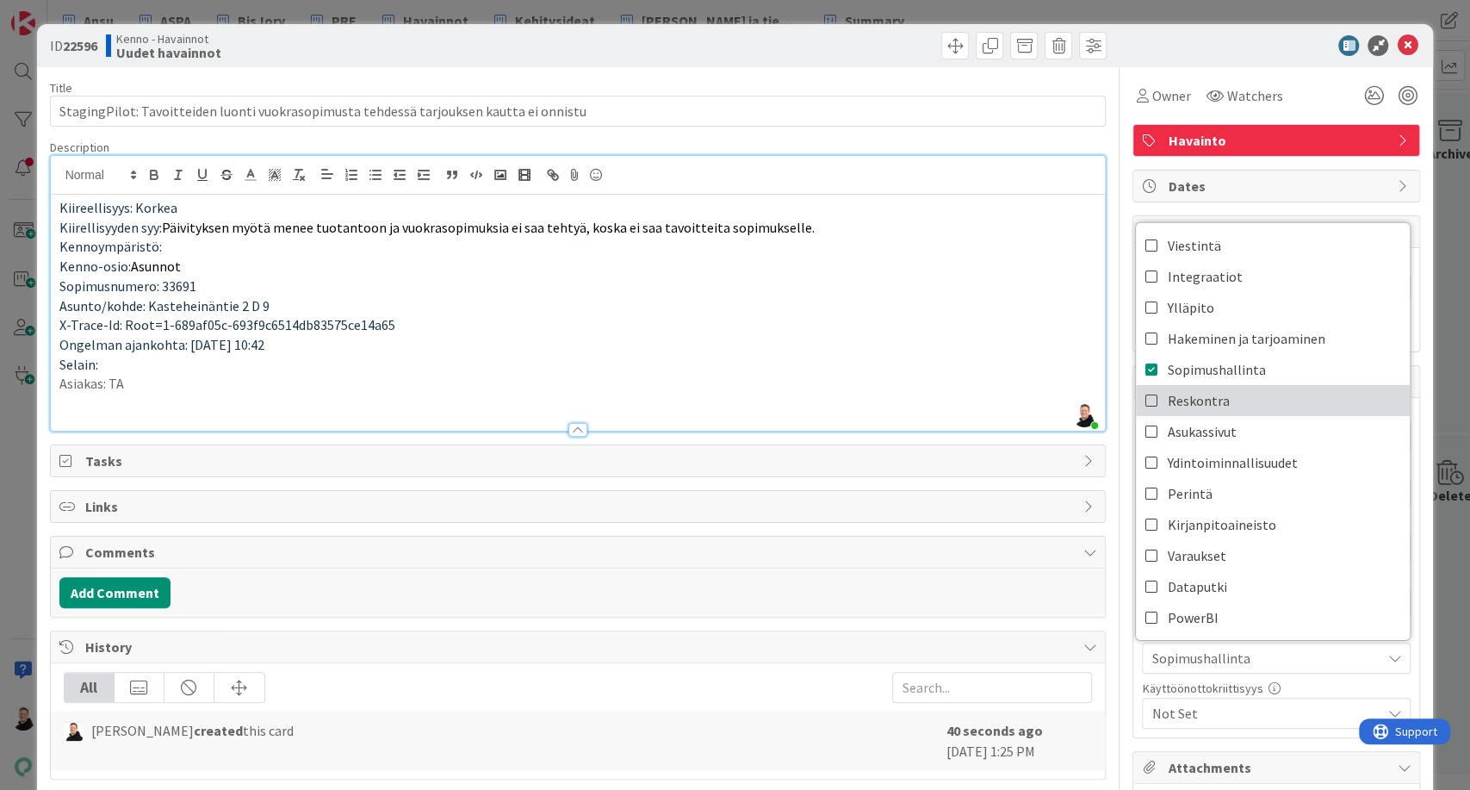
click at [1145, 406] on icon at bounding box center [1152, 401] width 14 height 26
click at [989, 413] on div at bounding box center [578, 422] width 1055 height 18
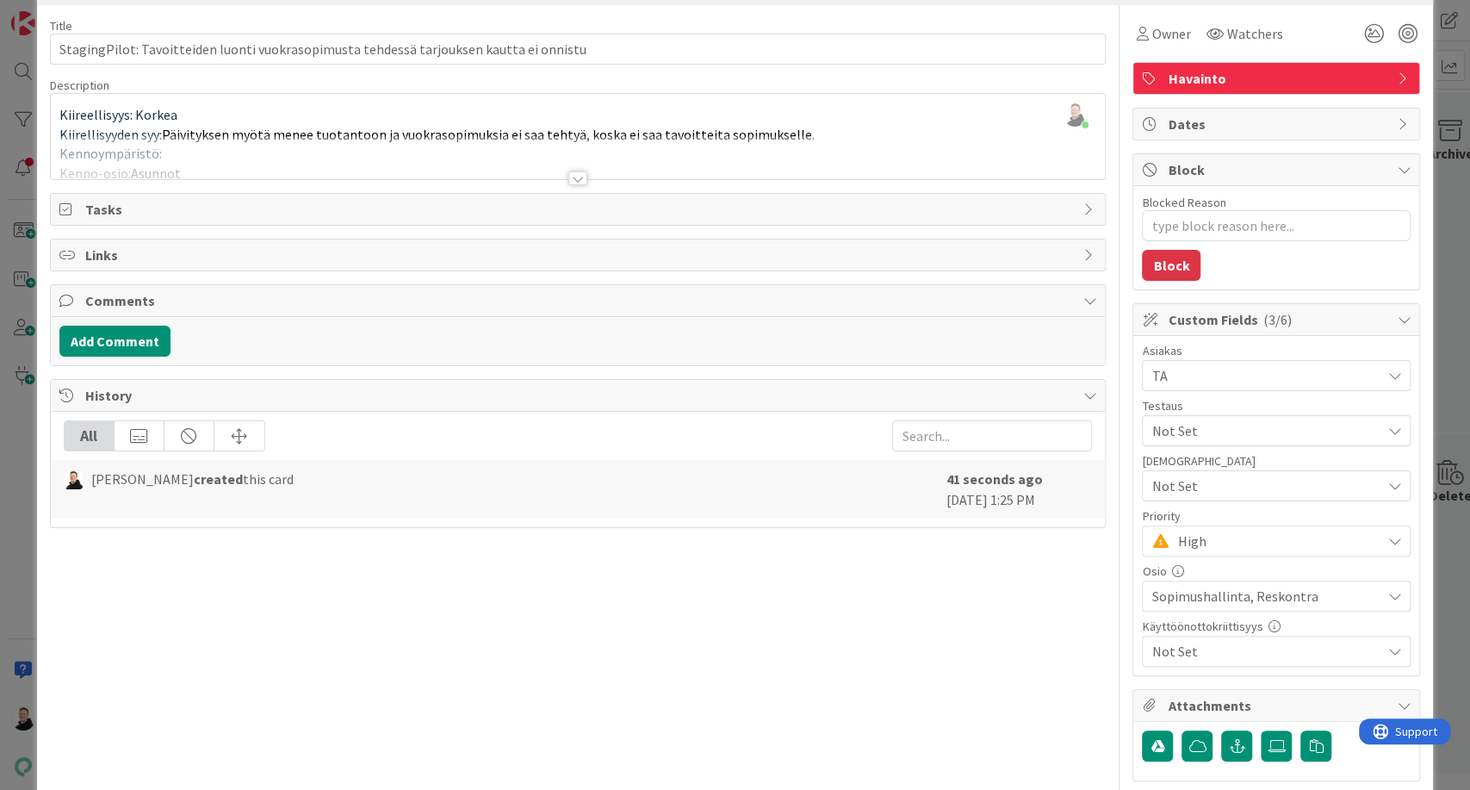
scroll to position [96, 0]
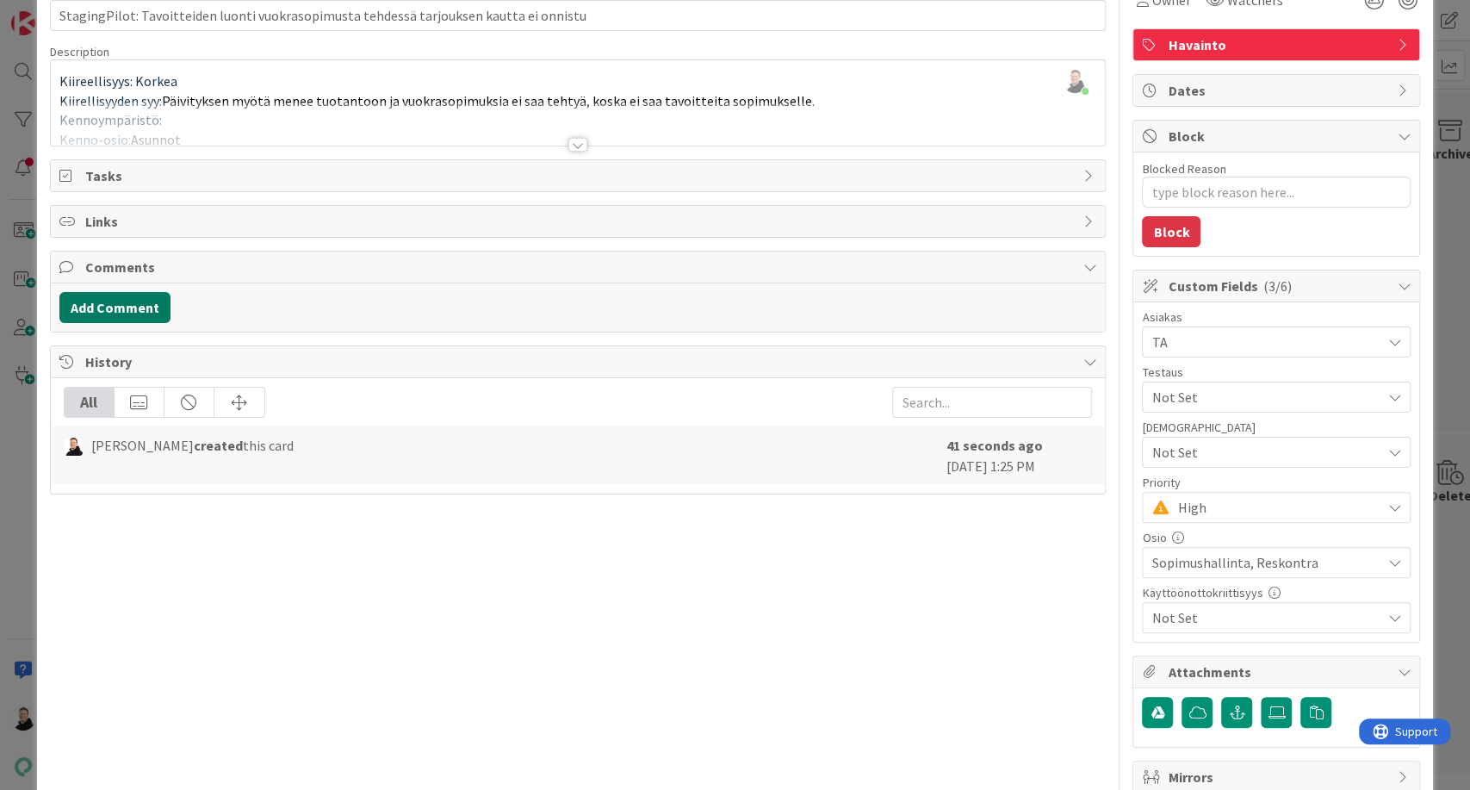
click at [123, 306] on button "Add Comment" at bounding box center [114, 307] width 111 height 31
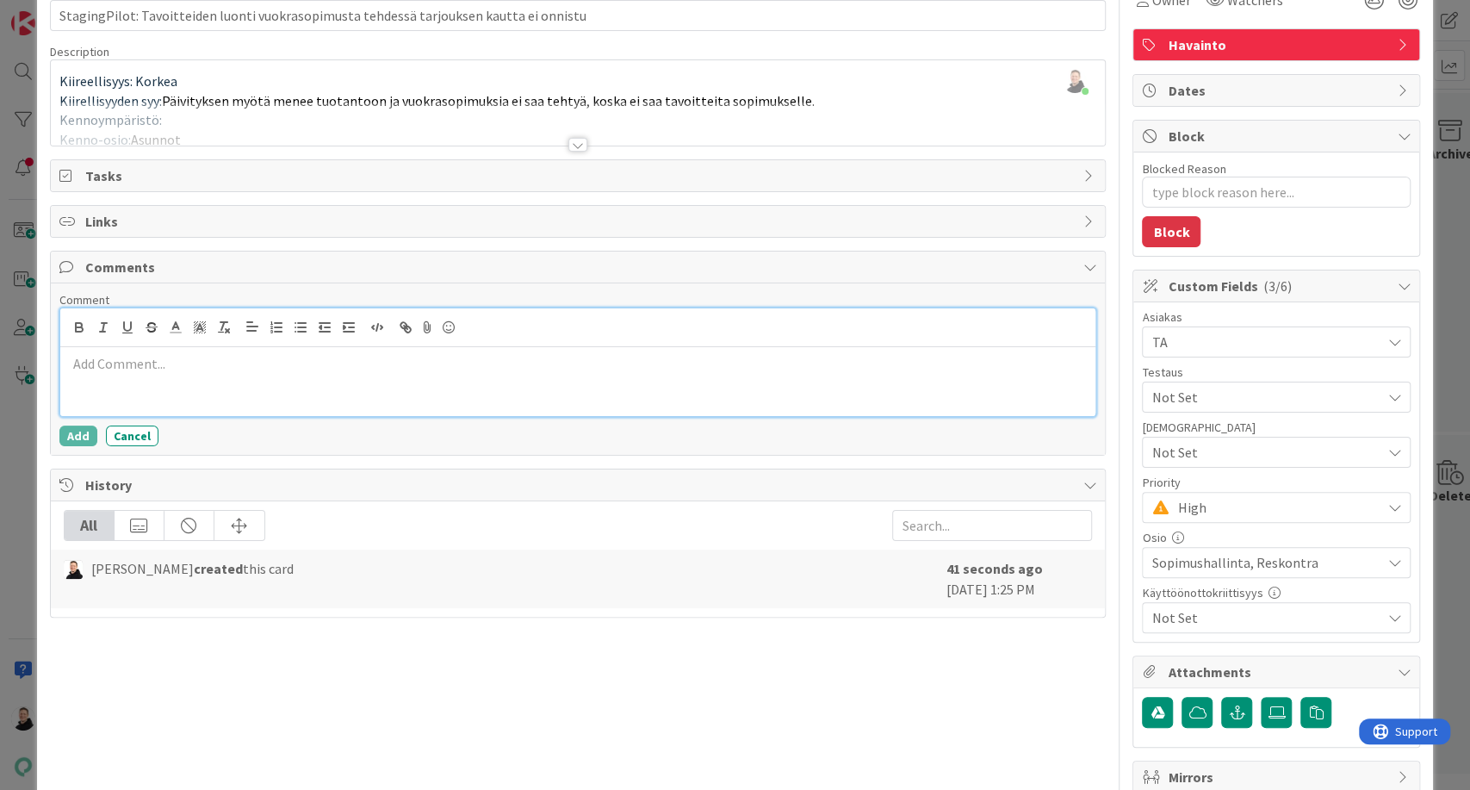
click at [93, 382] on div at bounding box center [578, 381] width 1036 height 69
click at [80, 429] on button "Add" at bounding box center [78, 435] width 38 height 21
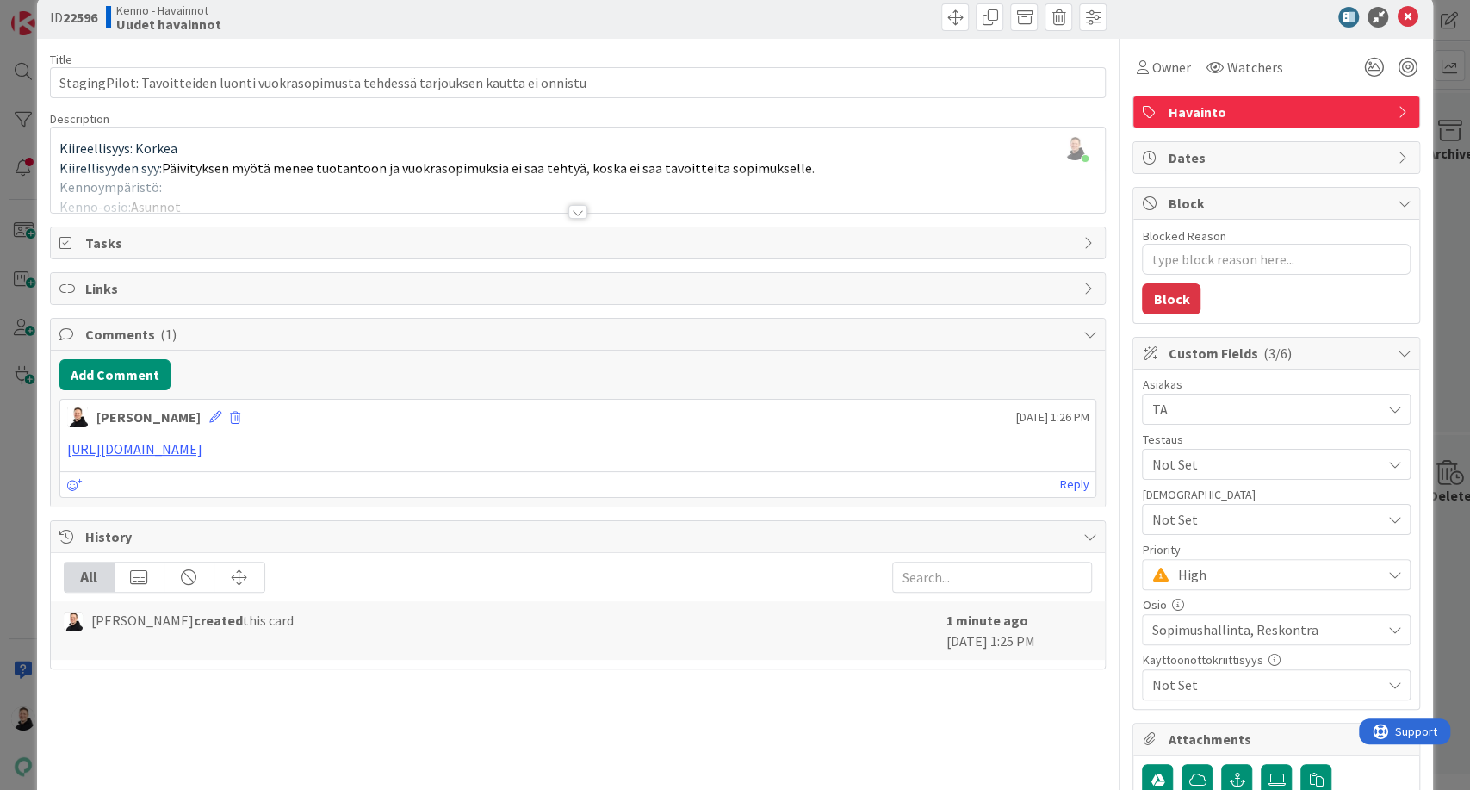
scroll to position [0, 0]
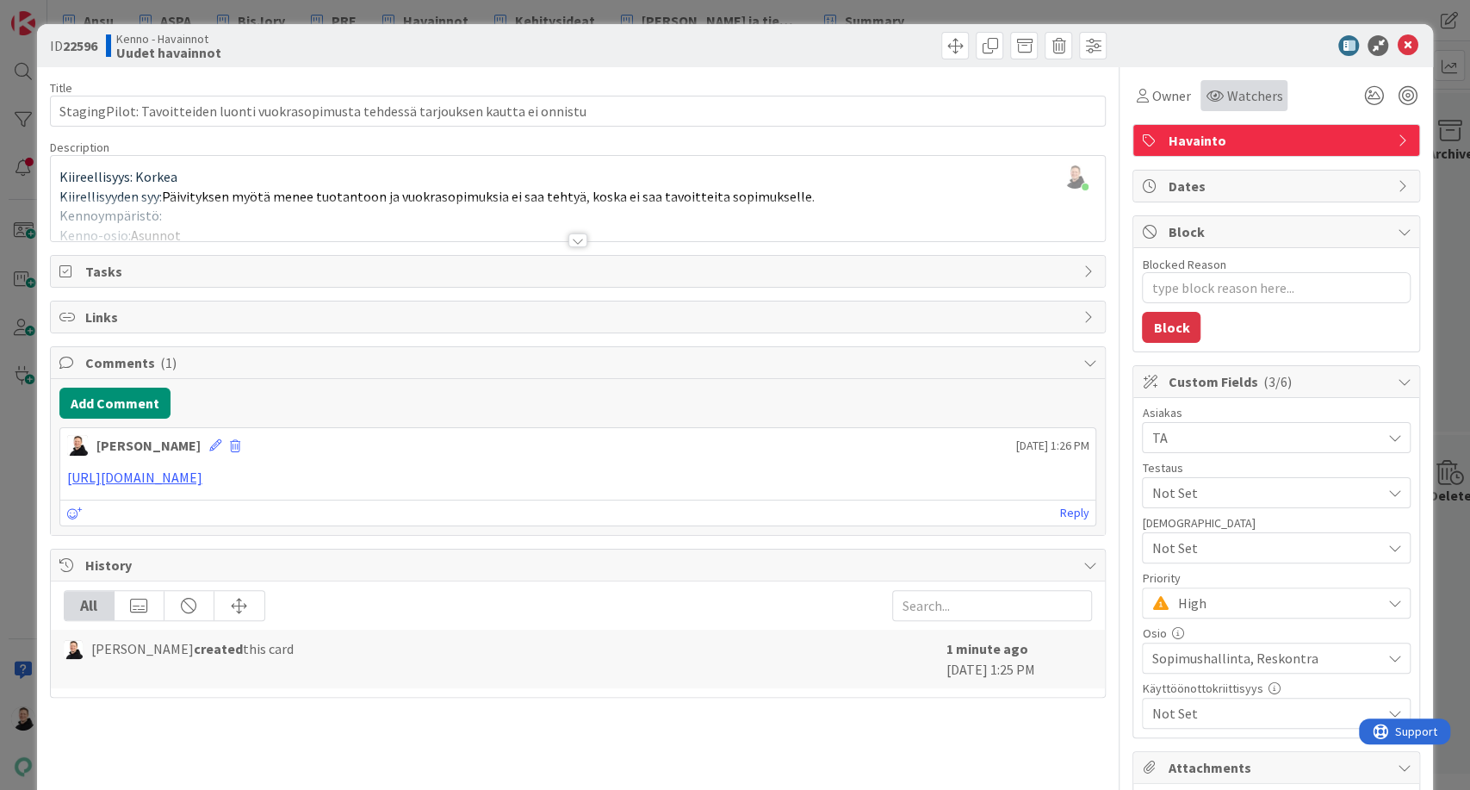
click at [1222, 84] on div "Watchers" at bounding box center [1244, 95] width 87 height 31
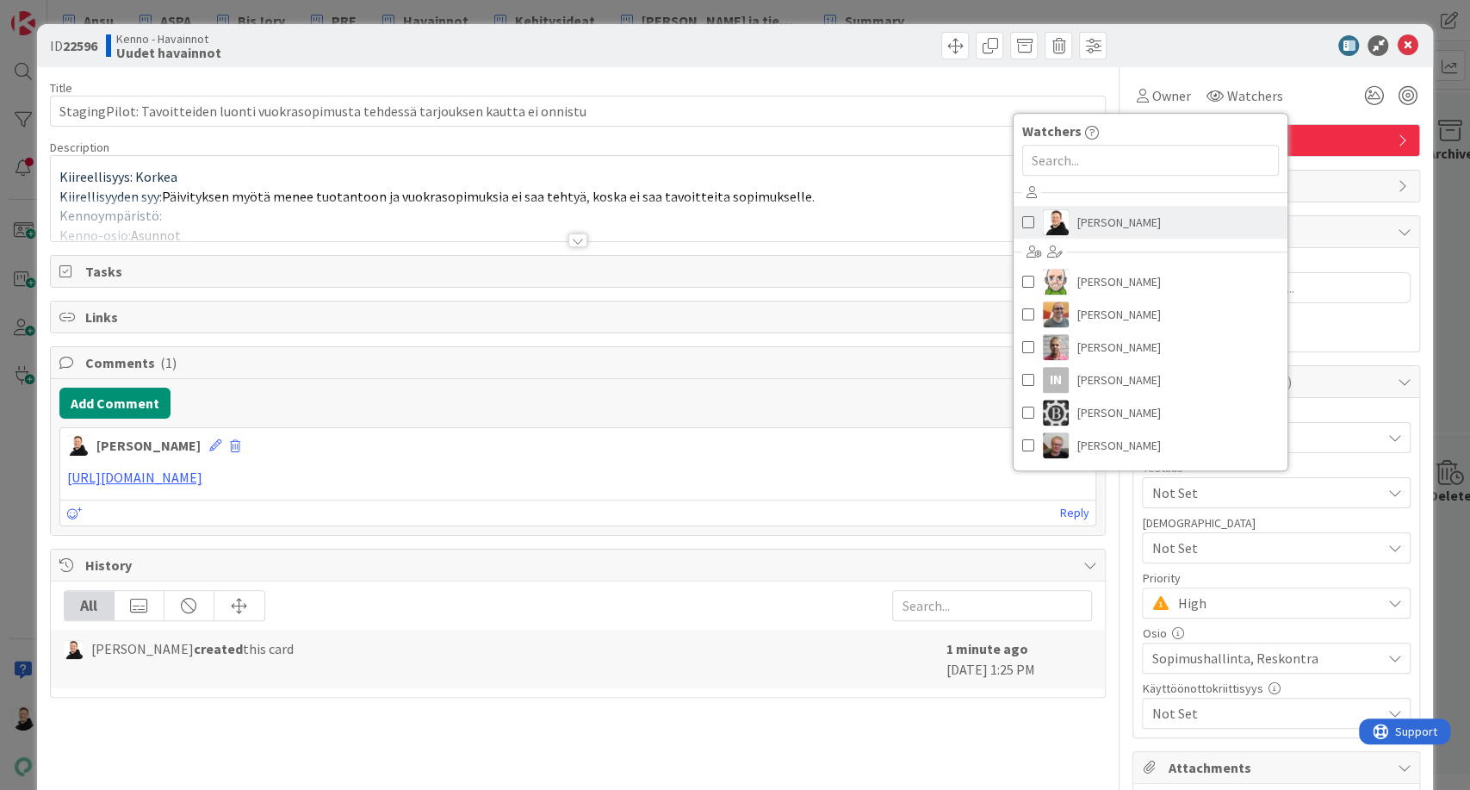
click at [1077, 220] on span "[PERSON_NAME]" at bounding box center [1119, 222] width 84 height 26
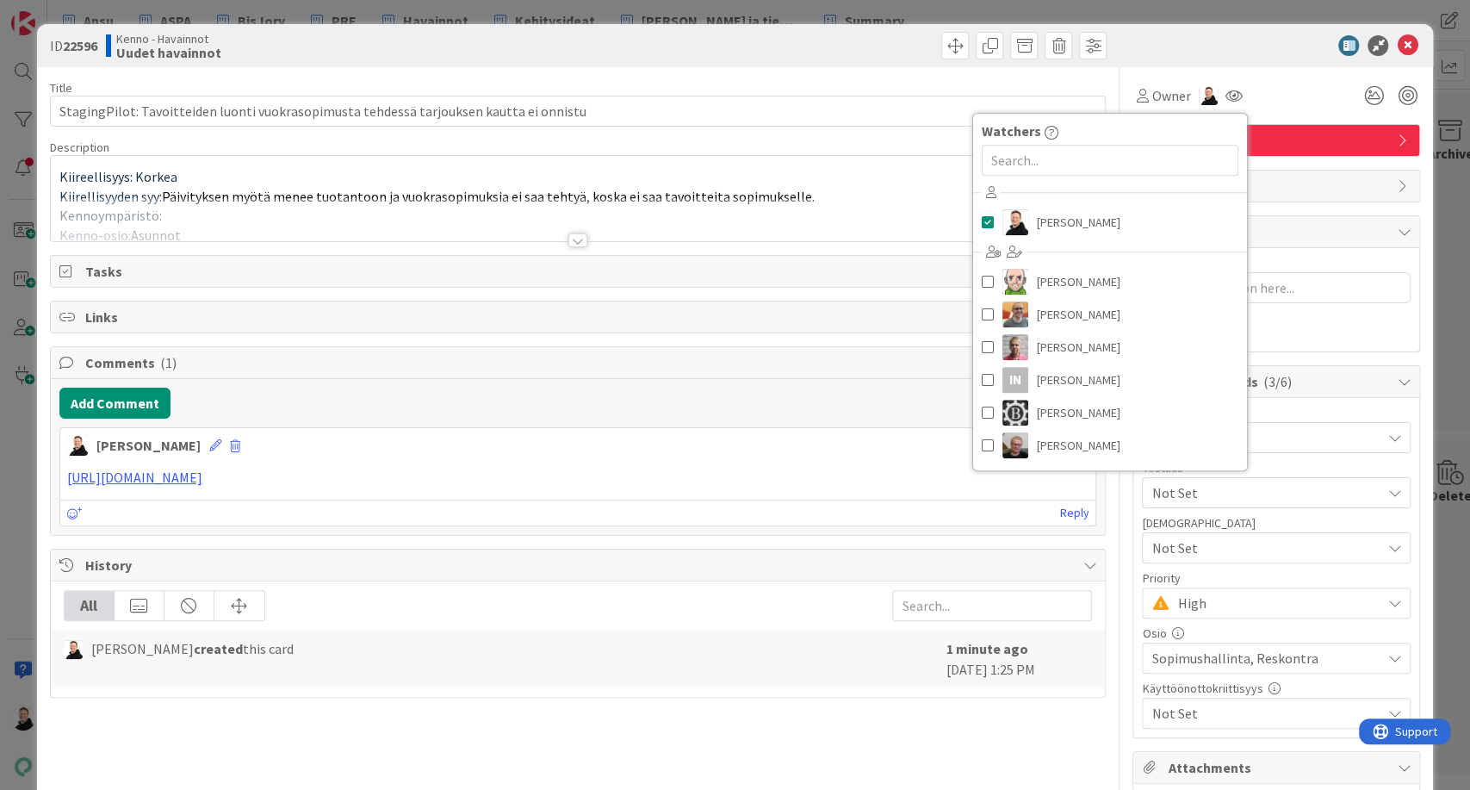
click at [1176, 41] on div at bounding box center [1267, 45] width 305 height 21
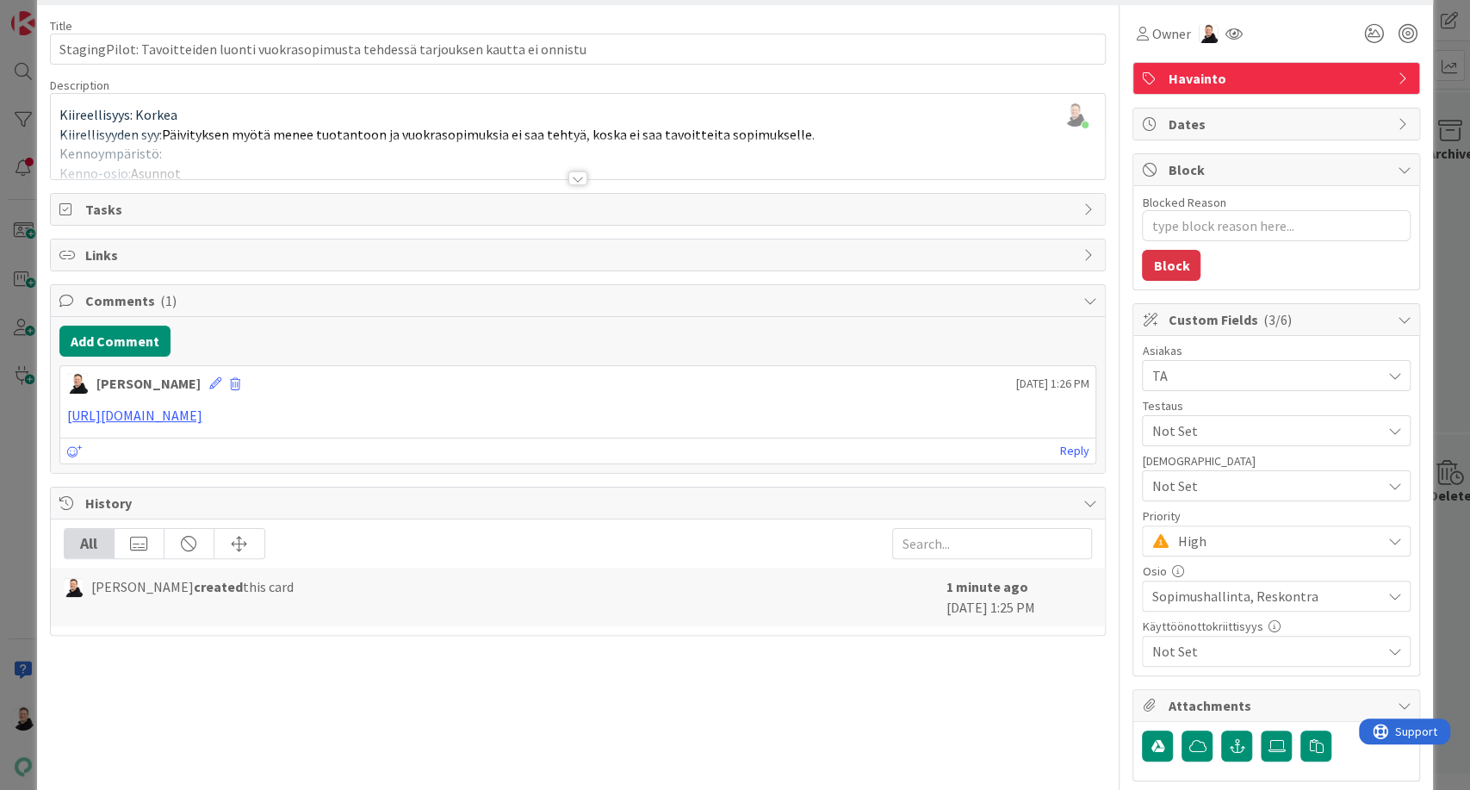
scroll to position [96, 0]
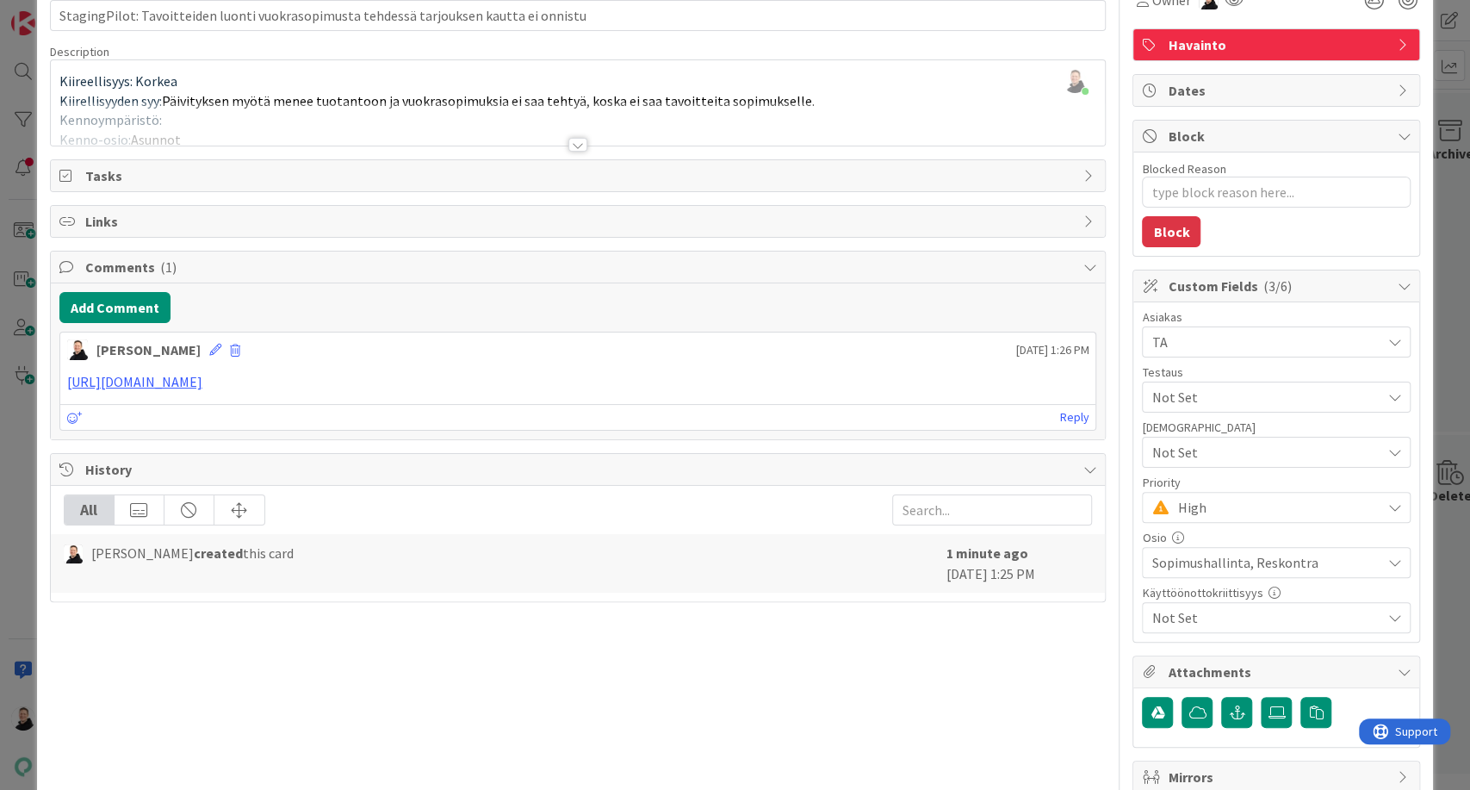
click at [573, 142] on div at bounding box center [577, 145] width 19 height 14
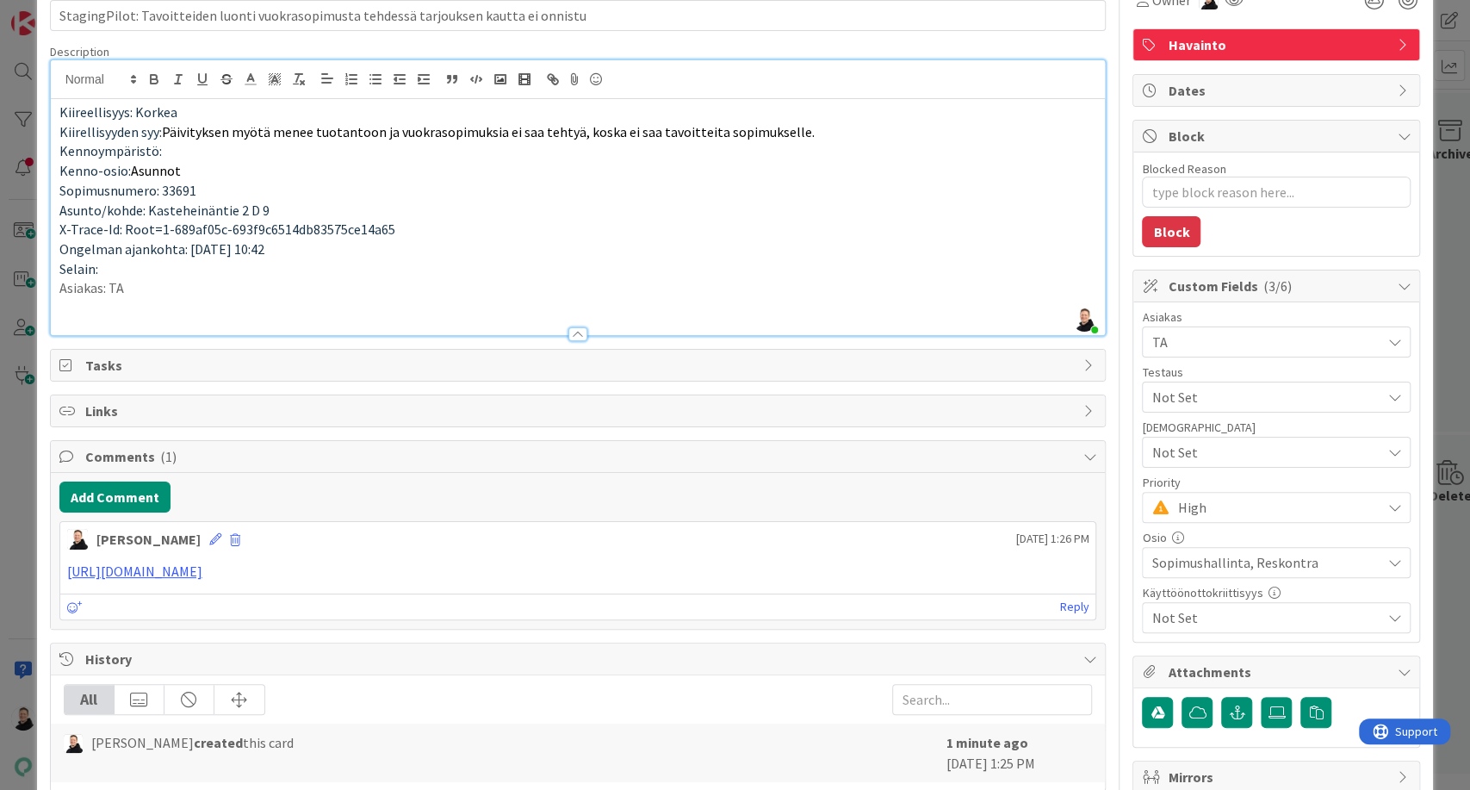
click at [171, 284] on p "Asiakas: TA" at bounding box center [578, 288] width 1038 height 20
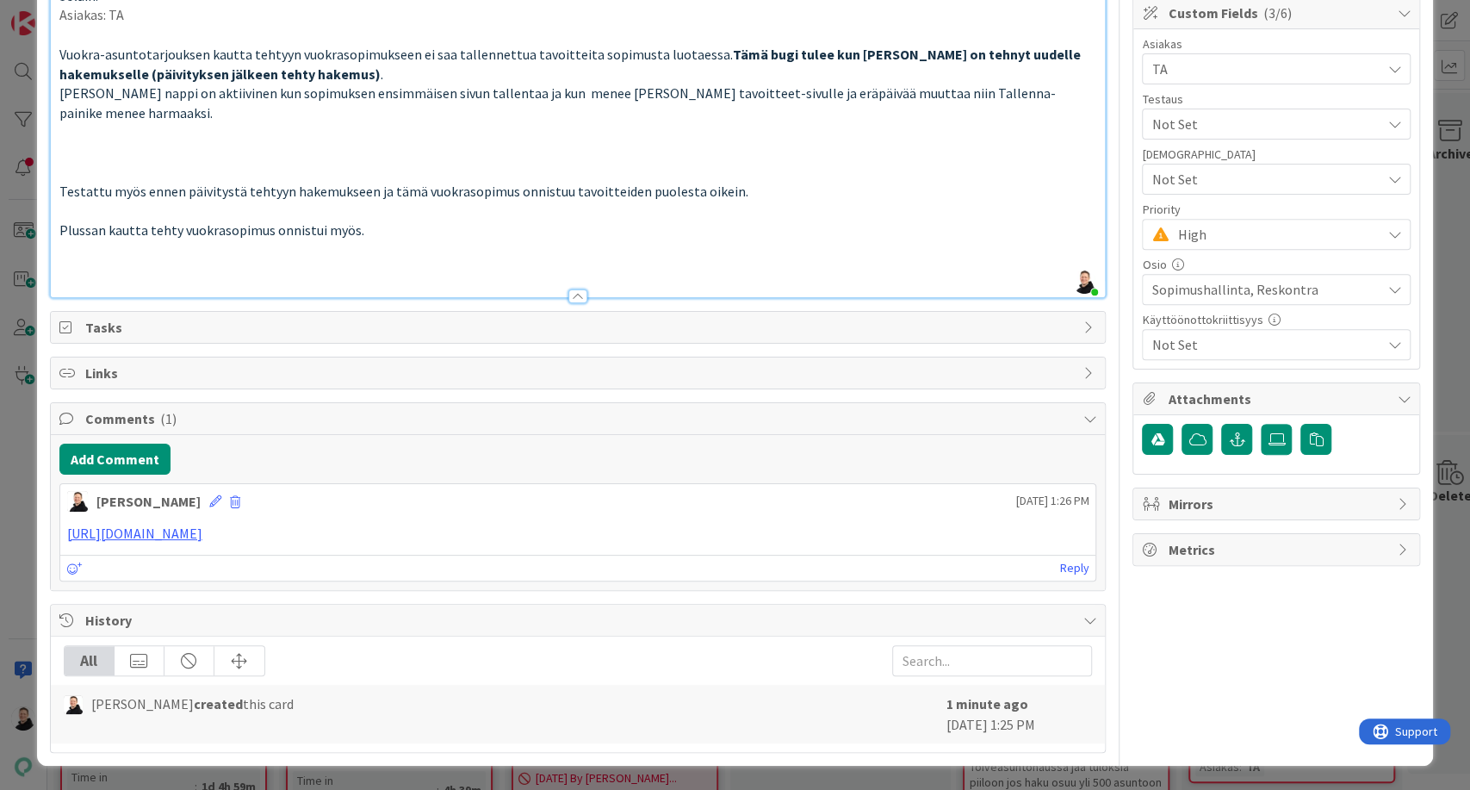
scroll to position [0, 0]
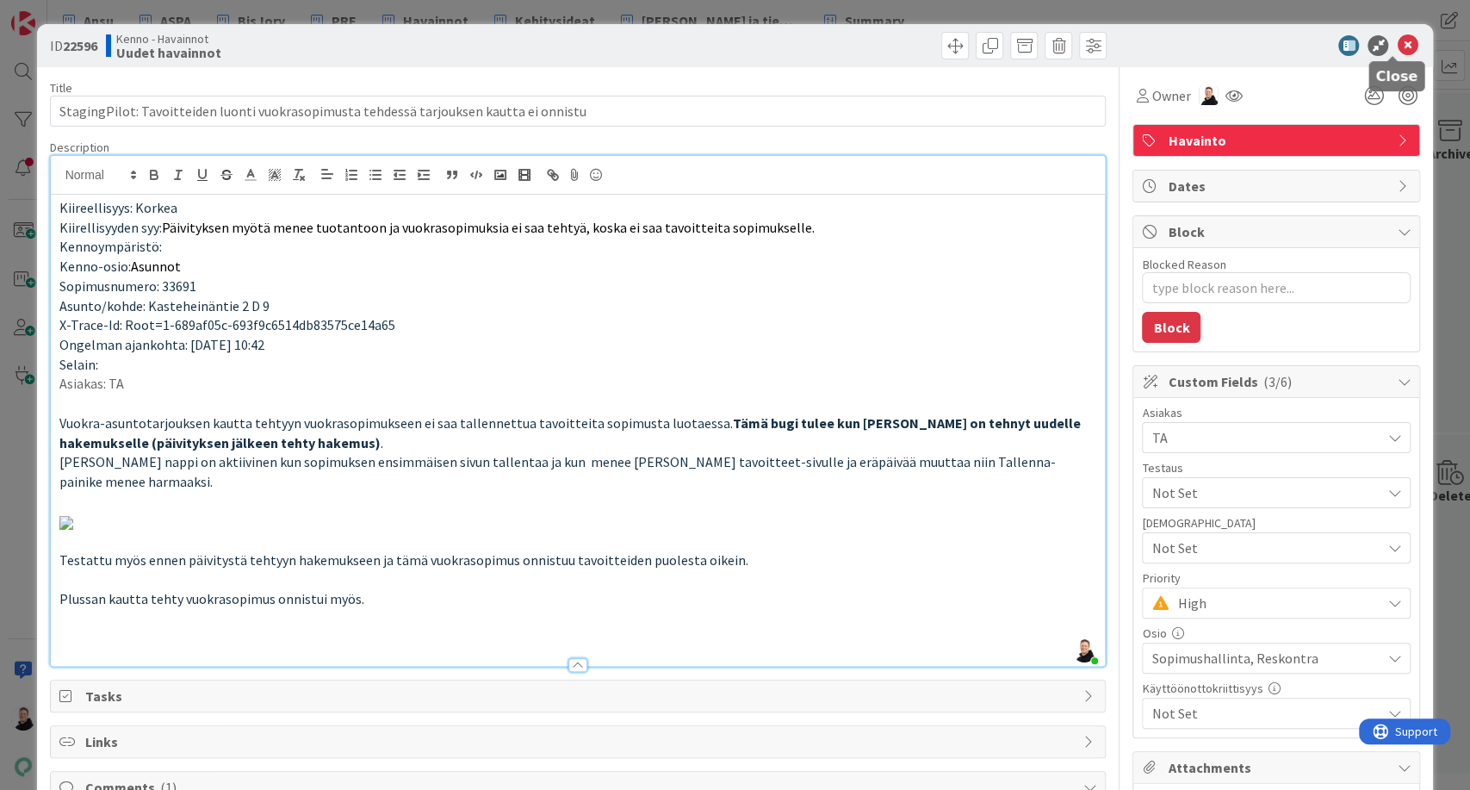
click at [1397, 45] on icon at bounding box center [1407, 45] width 21 height 21
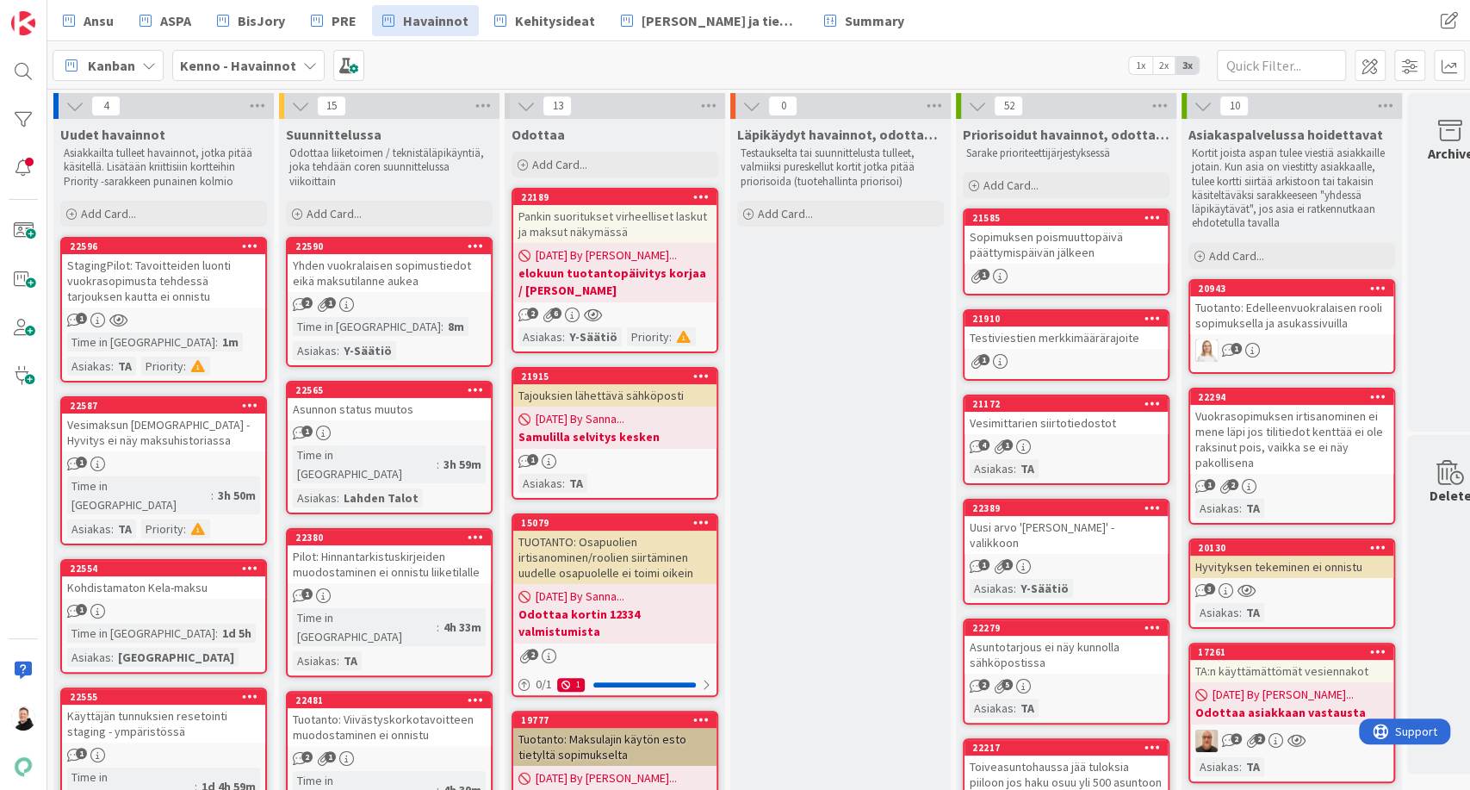
click at [95, 282] on div "StagingPilot: Tavoitteiden luonti vuokrasopimusta tehdessä tarjouksen kautta ei…" at bounding box center [163, 280] width 203 height 53
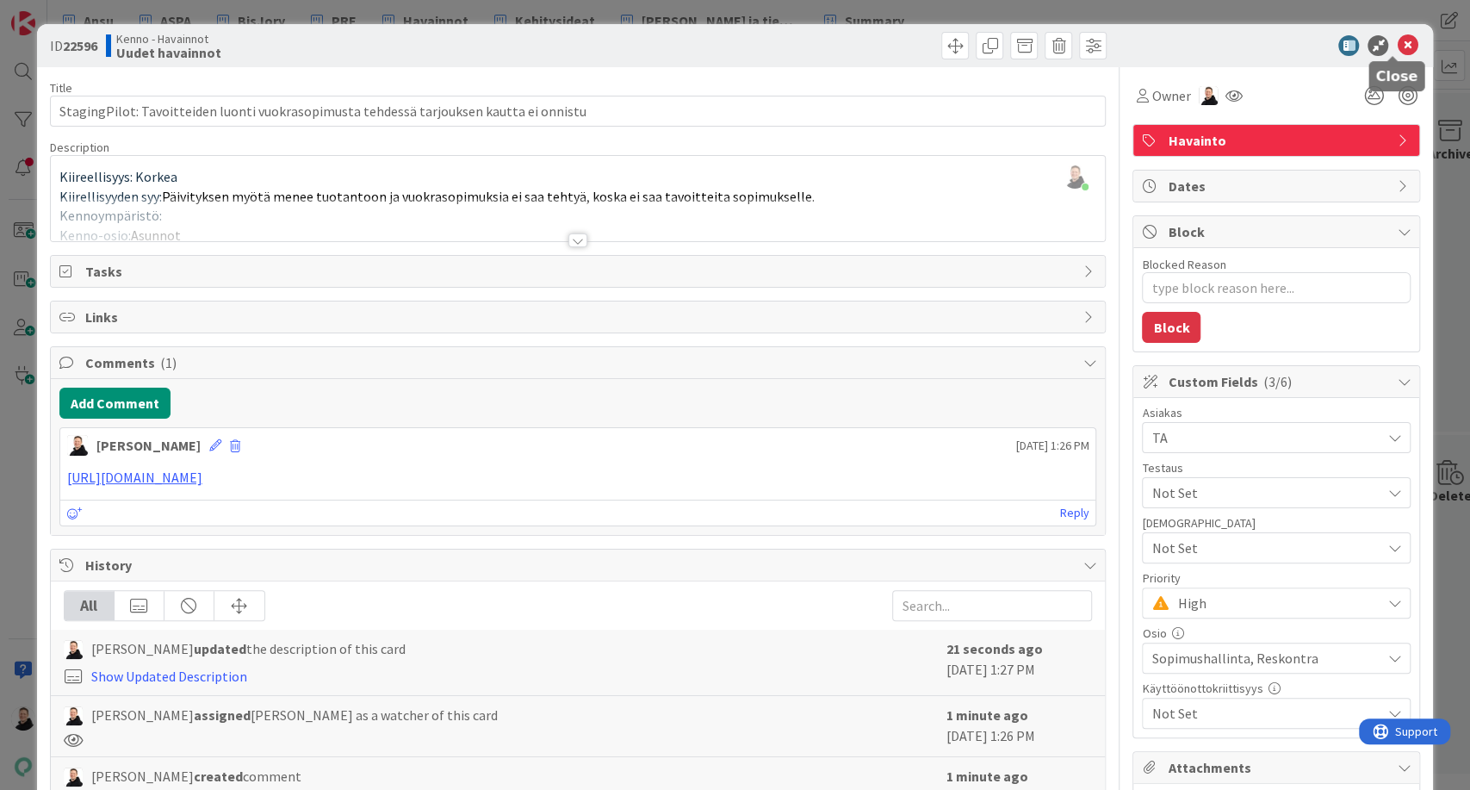
click at [1398, 36] on icon at bounding box center [1407, 45] width 21 height 21
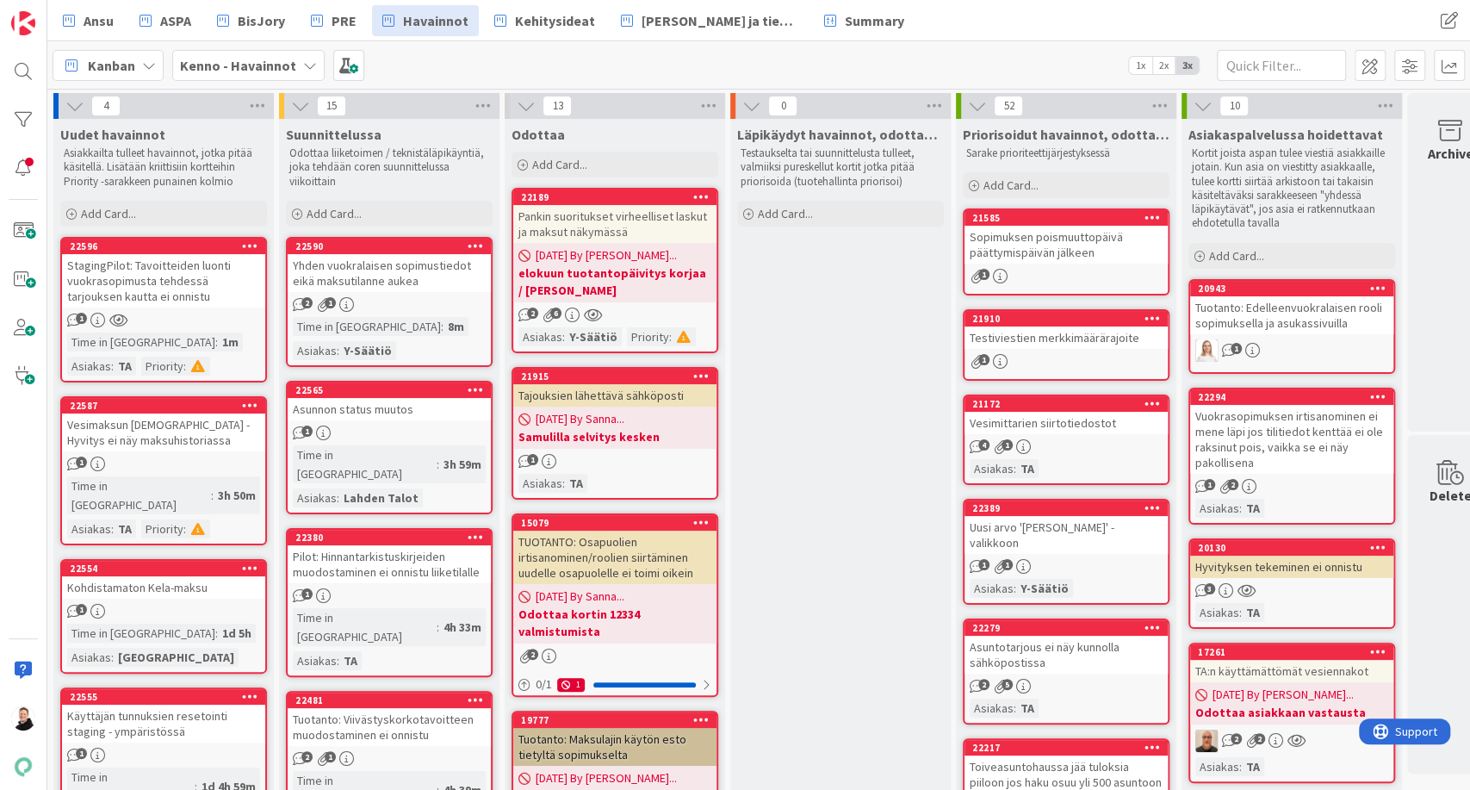
click at [131, 267] on div "StagingPilot: Tavoitteiden luonti vuokrasopimusta tehdessä tarjouksen kautta ei…" at bounding box center [163, 280] width 203 height 53
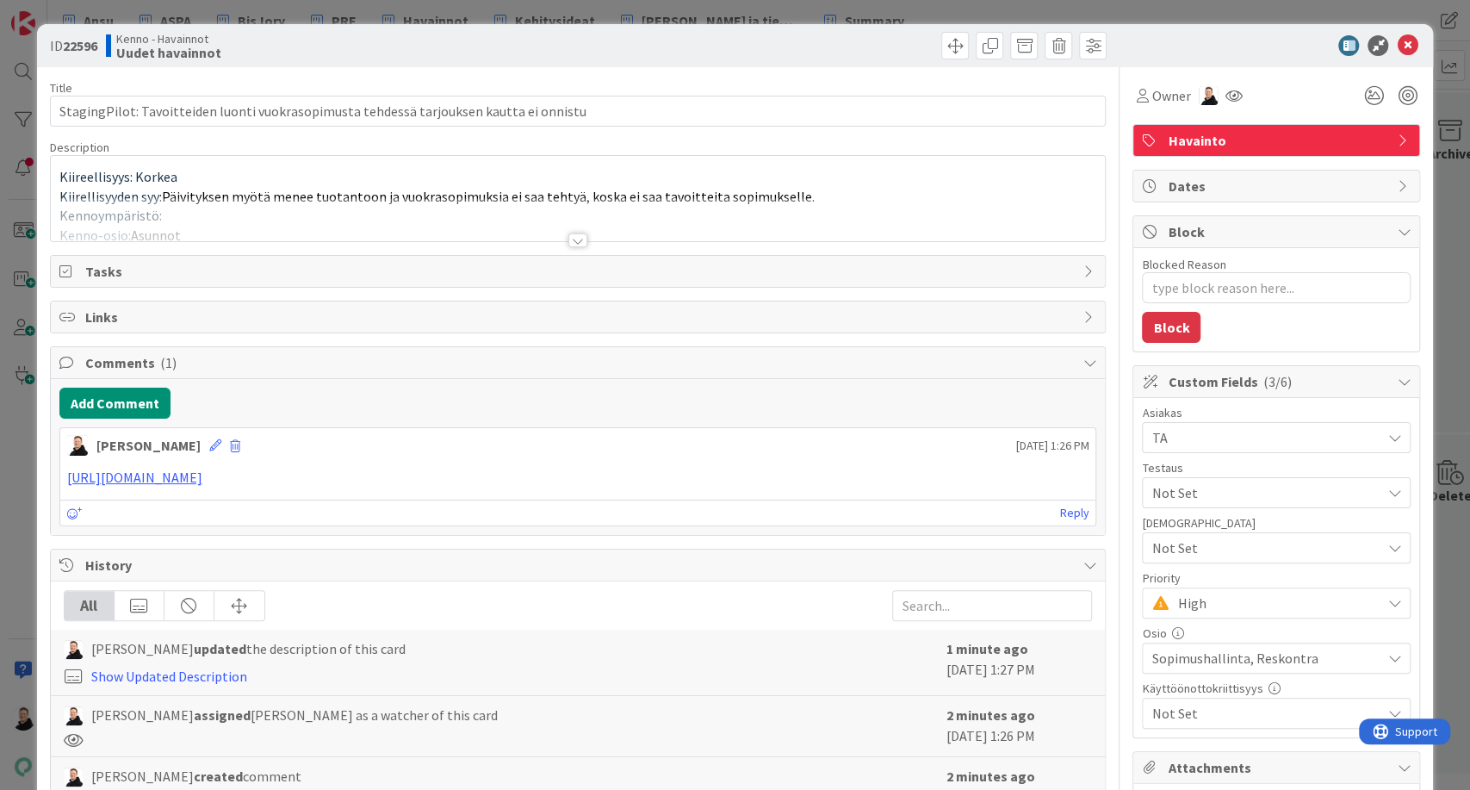
click at [568, 235] on div at bounding box center [577, 240] width 19 height 14
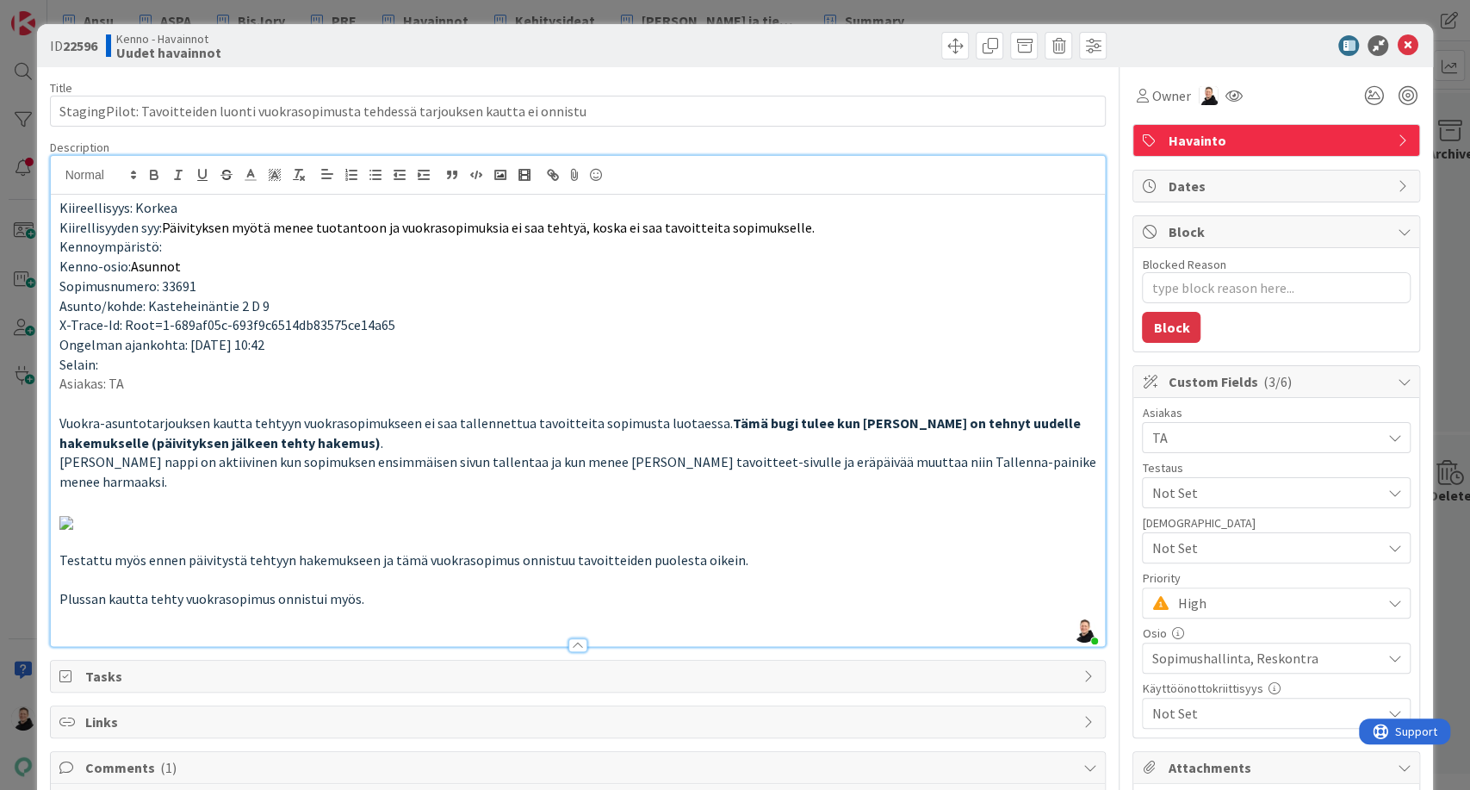
type textarea "x"
